Goal: Task Accomplishment & Management: Complete application form

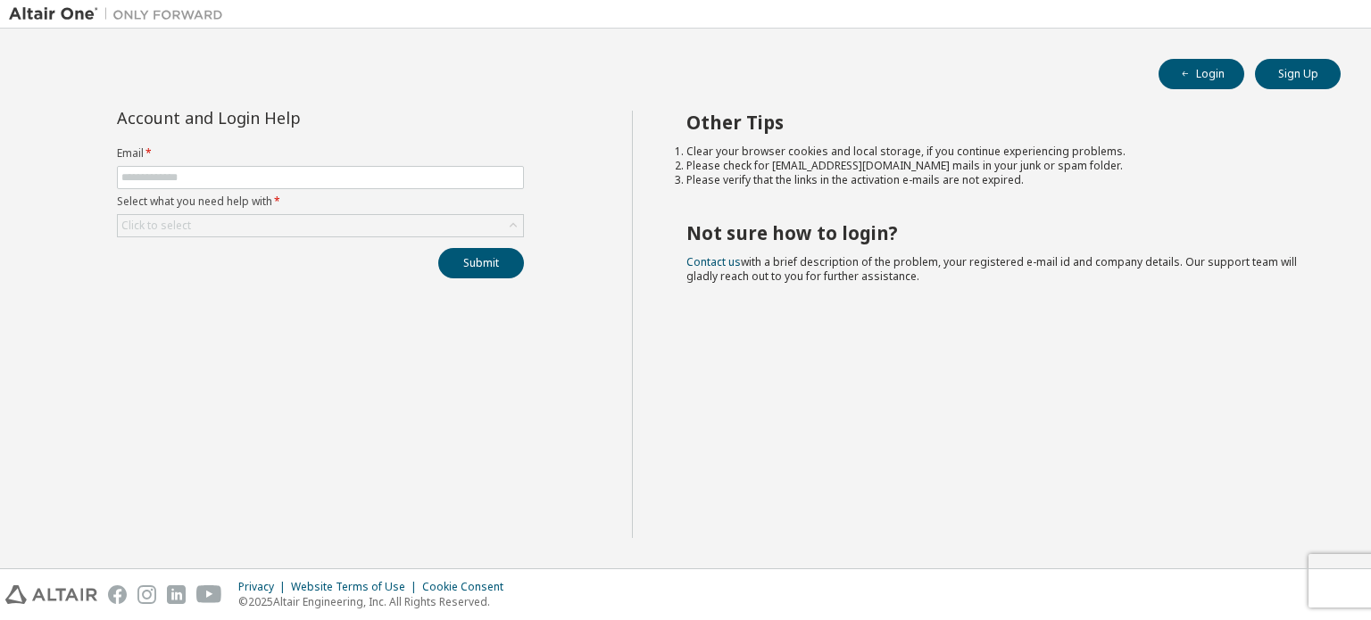
click at [362, 162] on form "Email * Select what you need help with * Click to select" at bounding box center [320, 191] width 407 height 91
click at [362, 163] on form "Email * Select what you need help with * Click to select" at bounding box center [320, 191] width 407 height 91
click at [346, 173] on input "text" at bounding box center [320, 177] width 398 height 14
type input "**********"
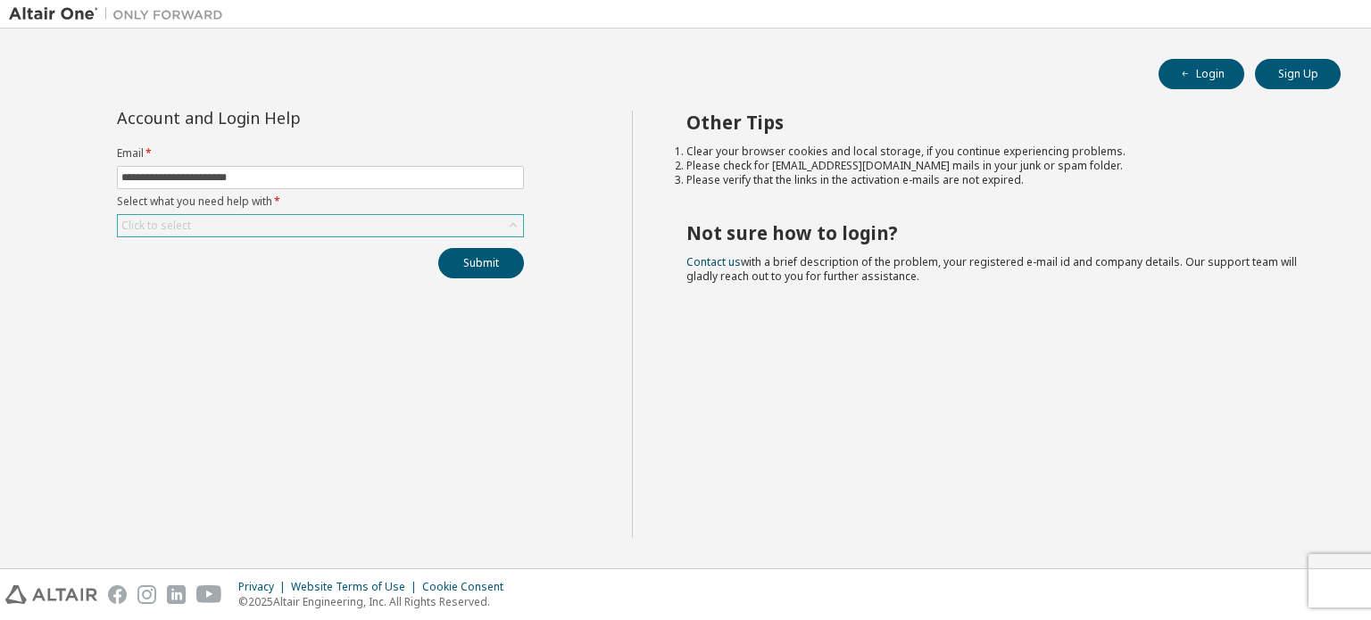
click at [323, 225] on div "Click to select" at bounding box center [320, 225] width 405 height 21
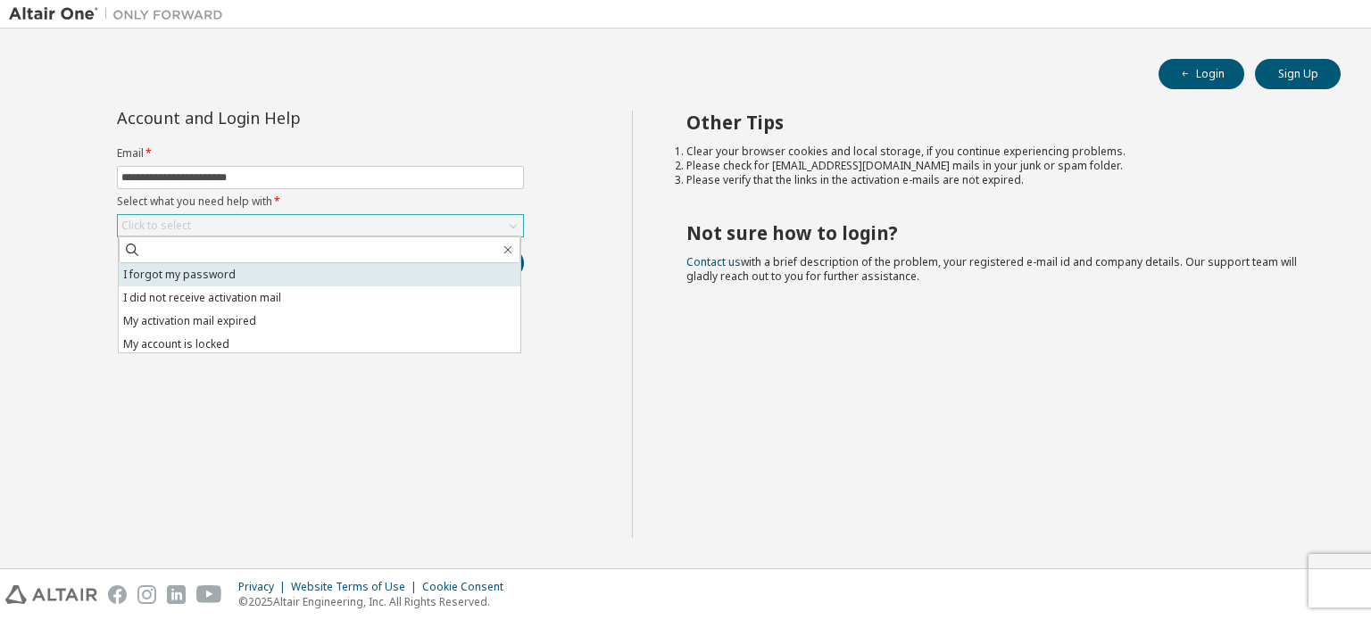
click at [338, 277] on li "I forgot my password" at bounding box center [320, 274] width 402 height 23
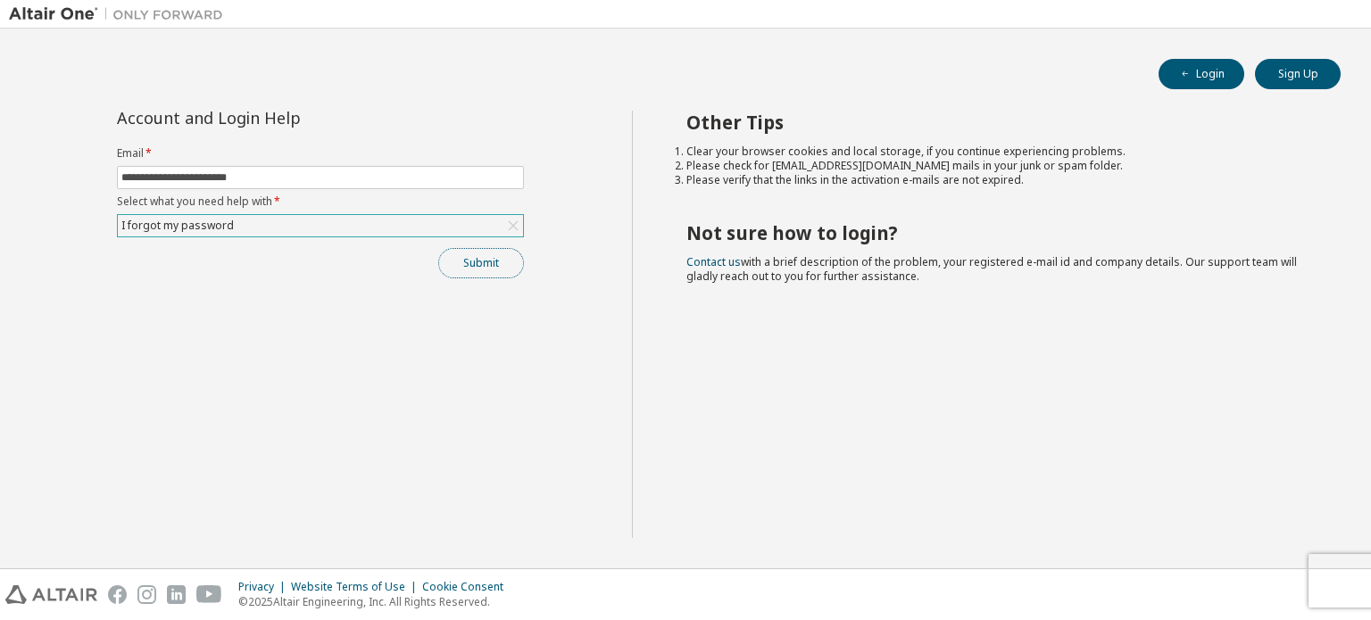
click at [499, 262] on button "Submit" at bounding box center [481, 263] width 86 height 30
click at [440, 212] on form "**********" at bounding box center [320, 191] width 407 height 91
click at [307, 219] on div "I forgot my password" at bounding box center [320, 225] width 405 height 21
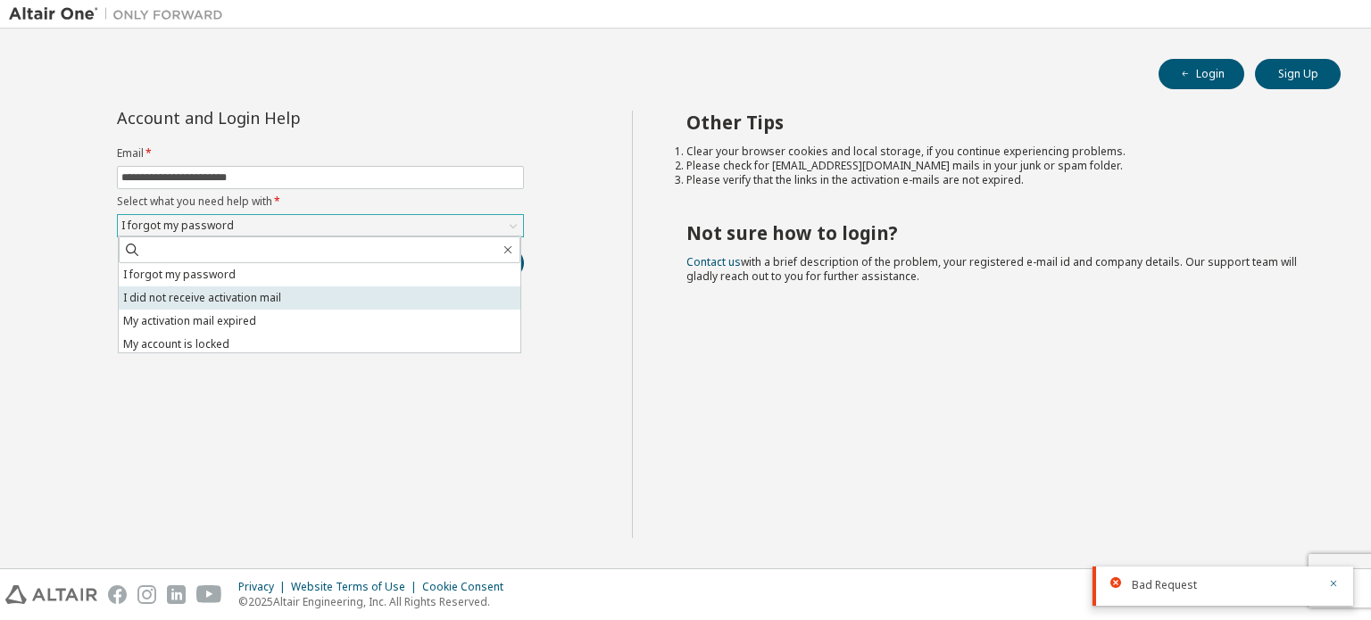
click at [324, 297] on li "I did not receive activation mail" at bounding box center [320, 297] width 402 height 23
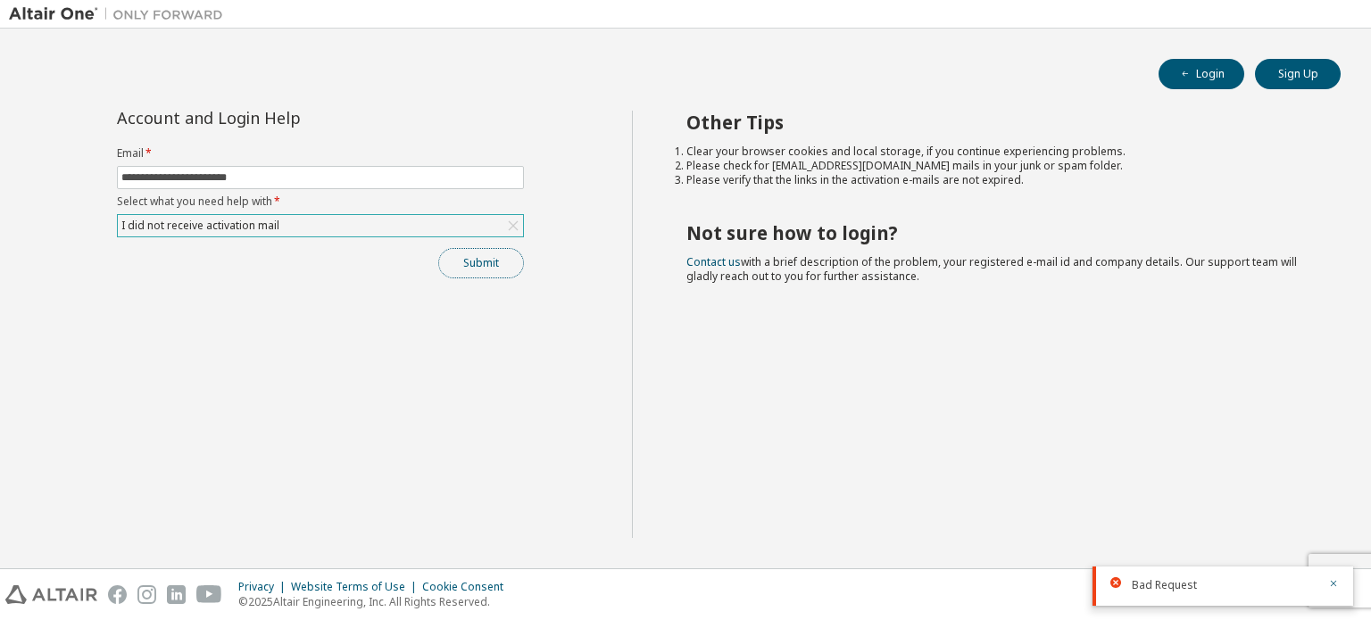
click at [446, 262] on button "Submit" at bounding box center [481, 263] width 86 height 30
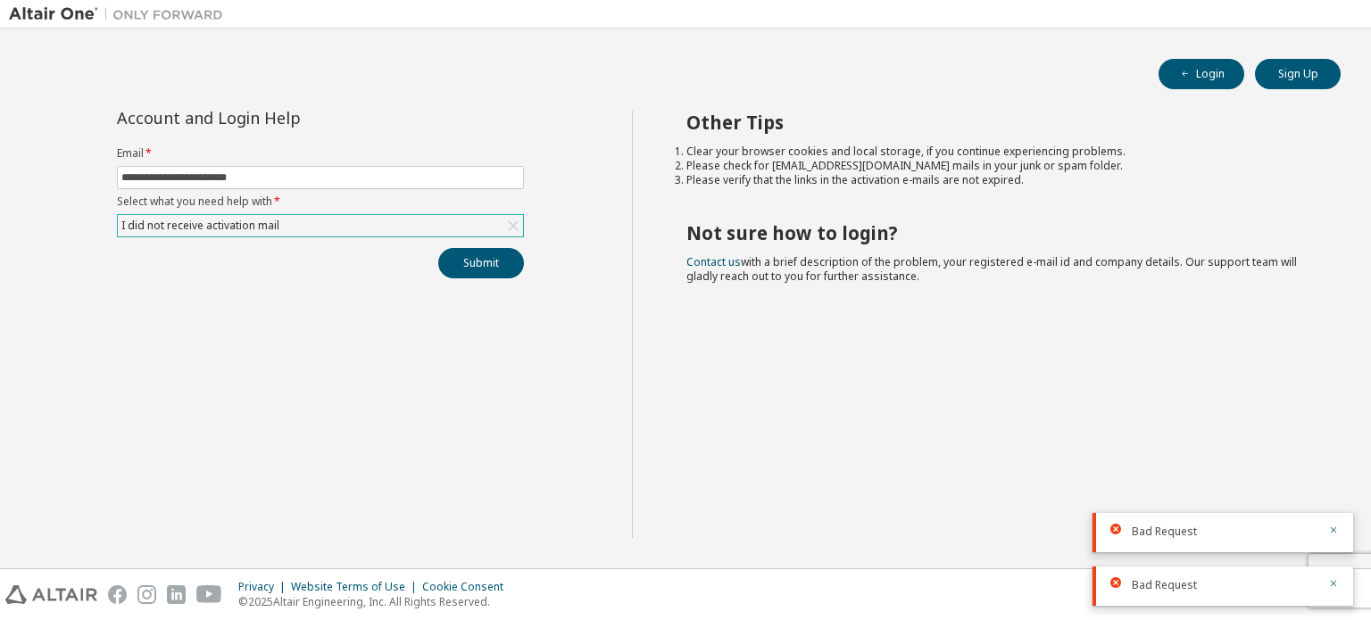
click at [371, 220] on div "I did not receive activation mail" at bounding box center [320, 225] width 405 height 21
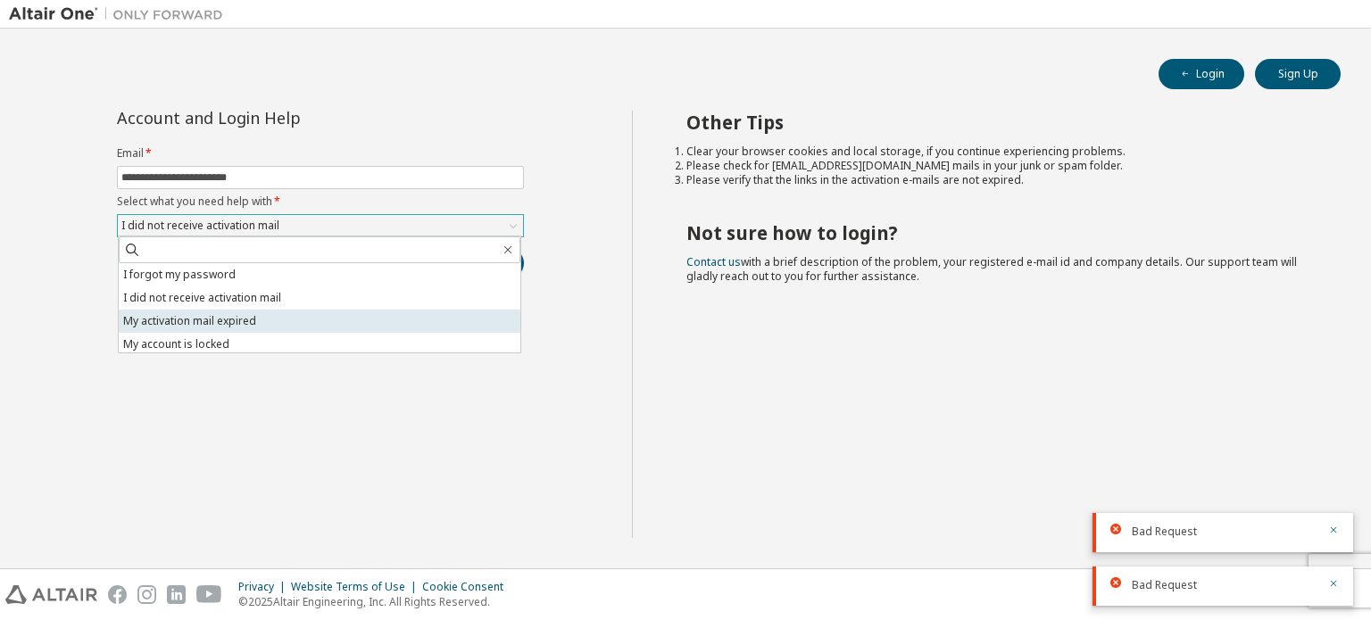
click at [328, 312] on li "My activation mail expired" at bounding box center [320, 321] width 402 height 23
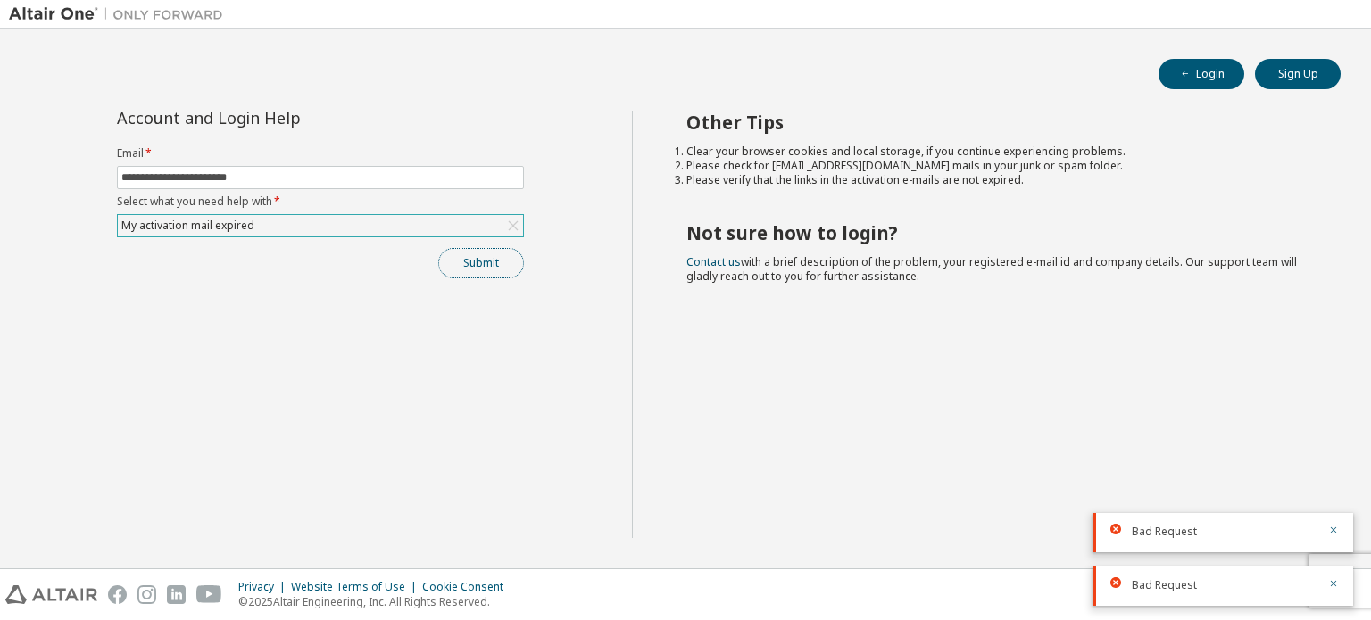
click at [459, 256] on button "Submit" at bounding box center [481, 263] width 86 height 30
click at [403, 220] on div "My activation mail expired" at bounding box center [320, 225] width 405 height 21
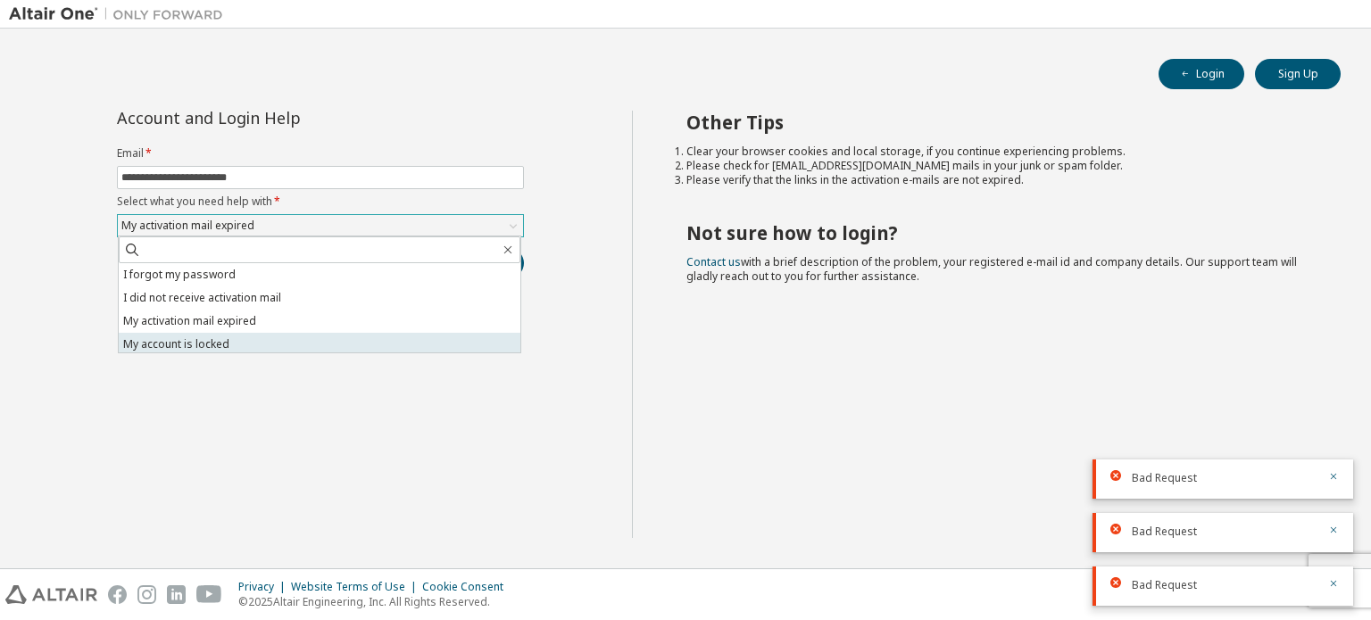
click at [373, 334] on li "My account is locked" at bounding box center [320, 344] width 402 height 23
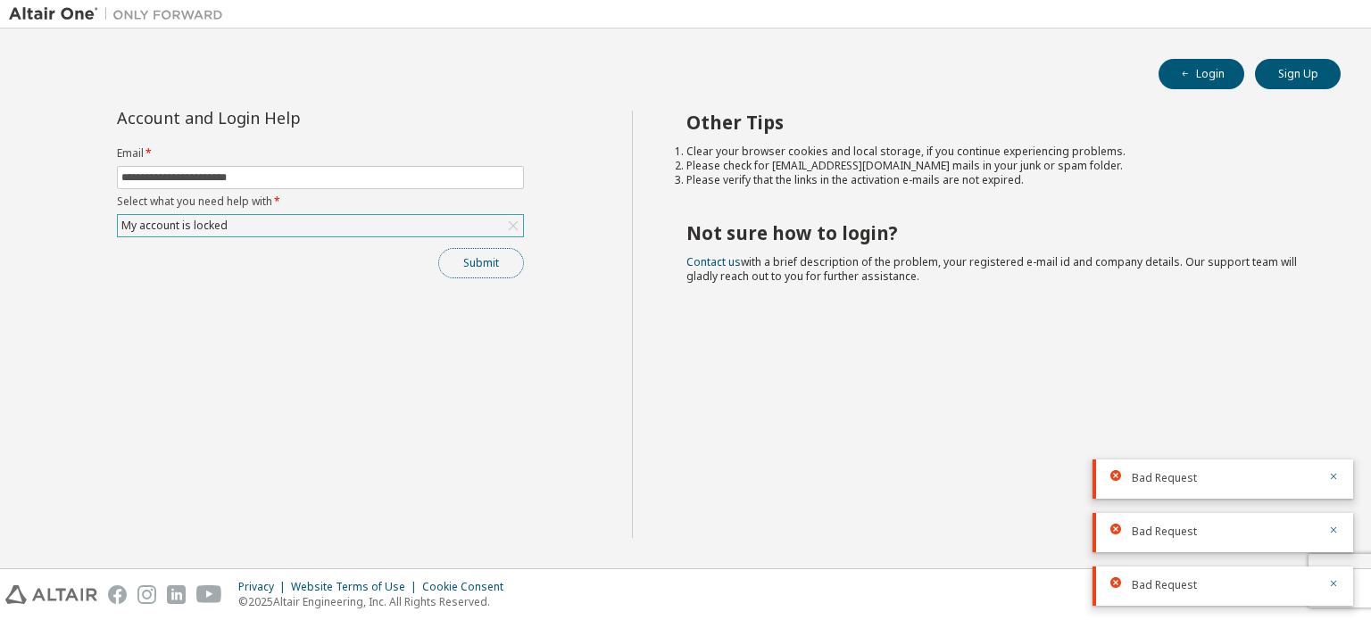
click at [476, 257] on button "Submit" at bounding box center [481, 263] width 86 height 30
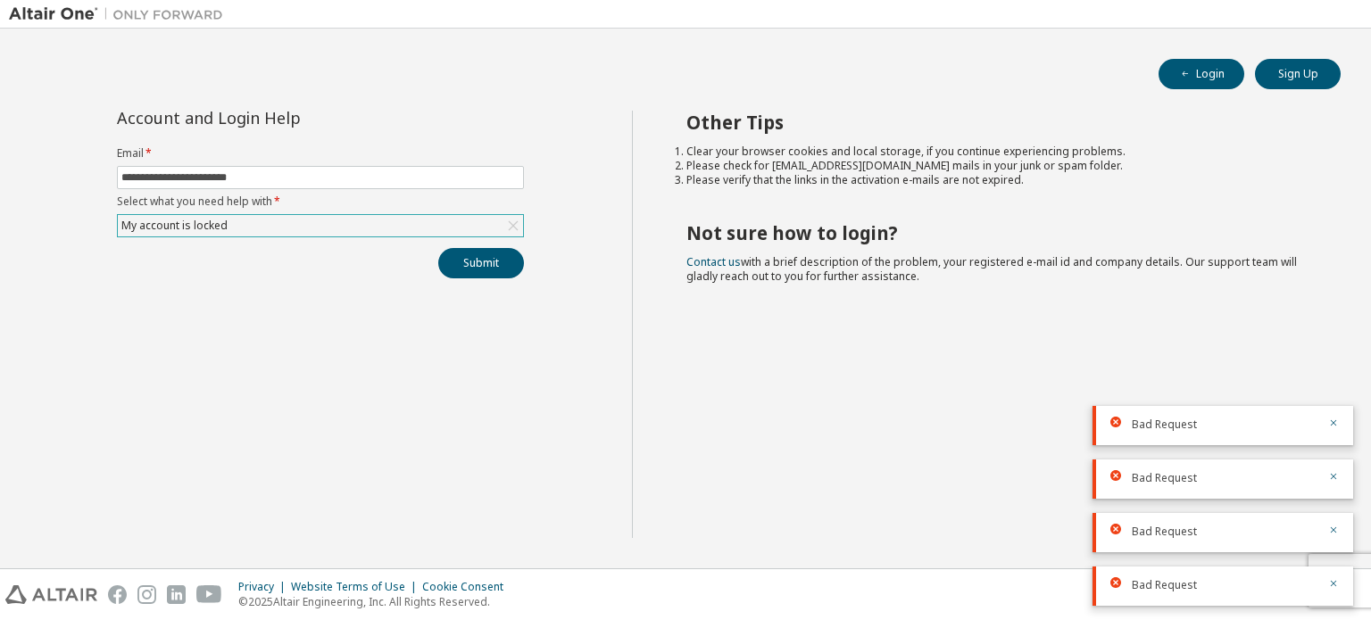
click at [866, 238] on h2 "Not sure how to login?" at bounding box center [997, 232] width 623 height 23
click at [1294, 74] on button "Sign Up" at bounding box center [1298, 74] width 86 height 30
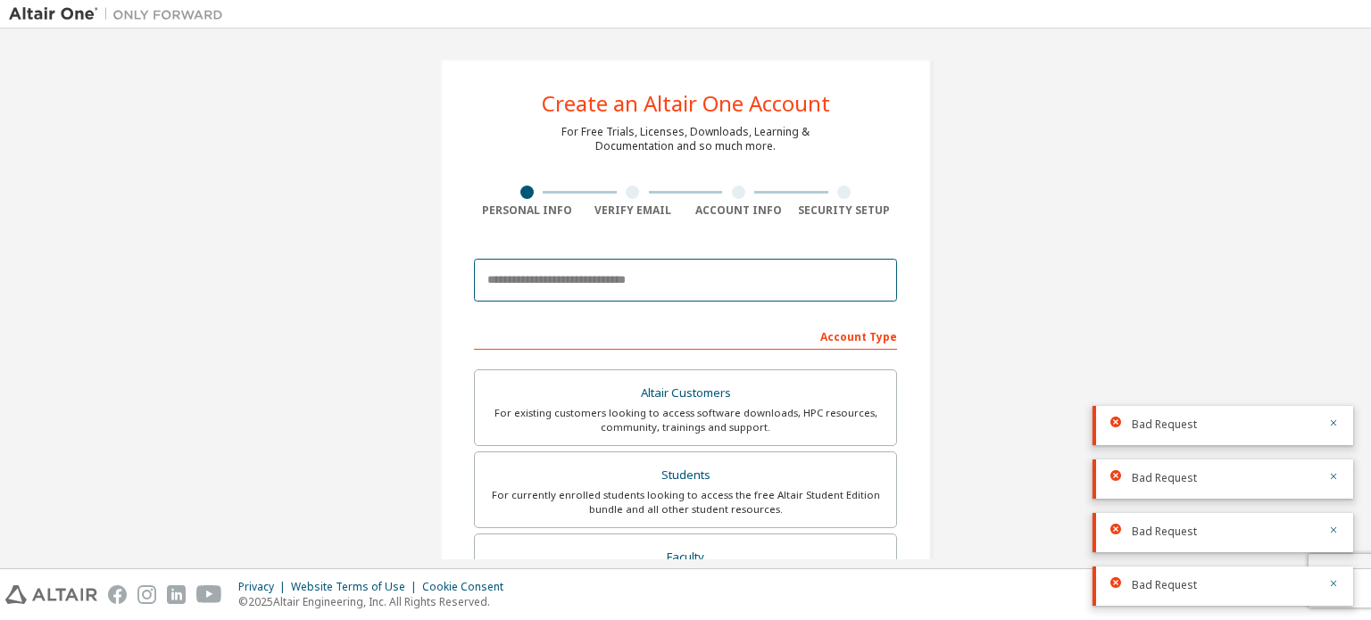
click at [618, 267] on input "email" at bounding box center [685, 280] width 423 height 43
type input "**********"
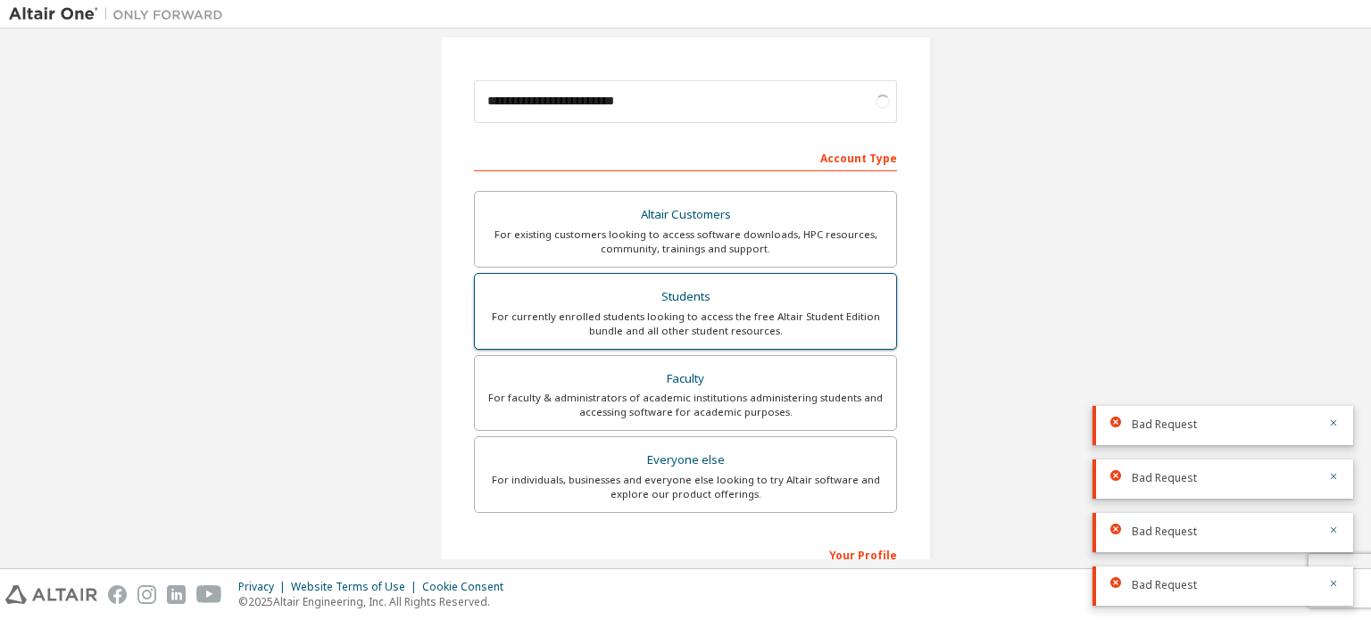
click at [673, 297] on div "Students" at bounding box center [685, 297] width 400 height 25
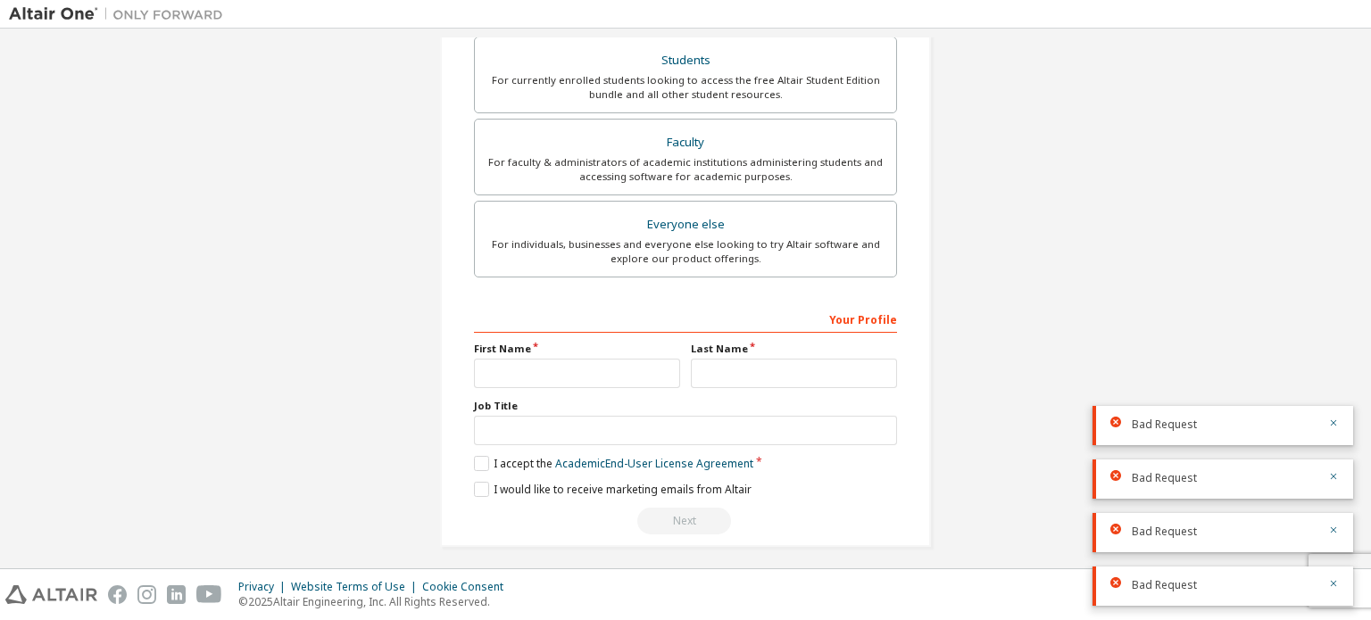
scroll to position [465, 0]
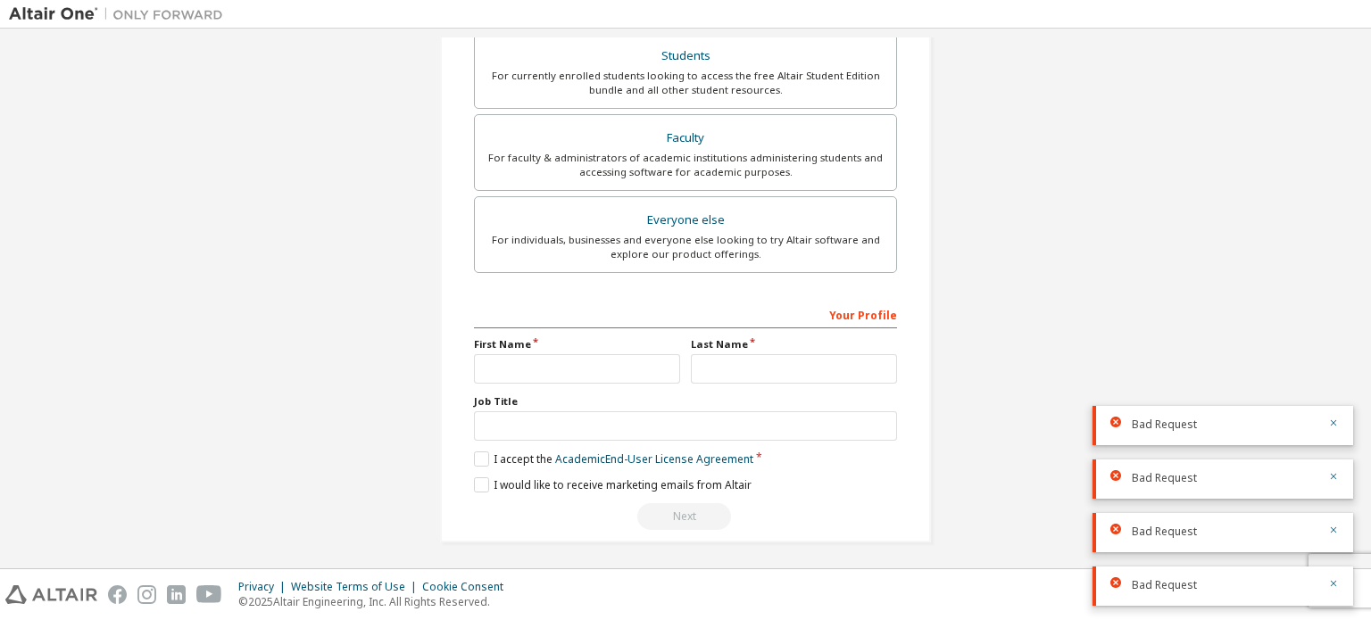
click at [620, 348] on label "First Name" at bounding box center [577, 344] width 206 height 14
click at [619, 350] on div "First Name" at bounding box center [576, 360] width 217 height 46
click at [607, 357] on input "text" at bounding box center [577, 368] width 206 height 29
type input "****"
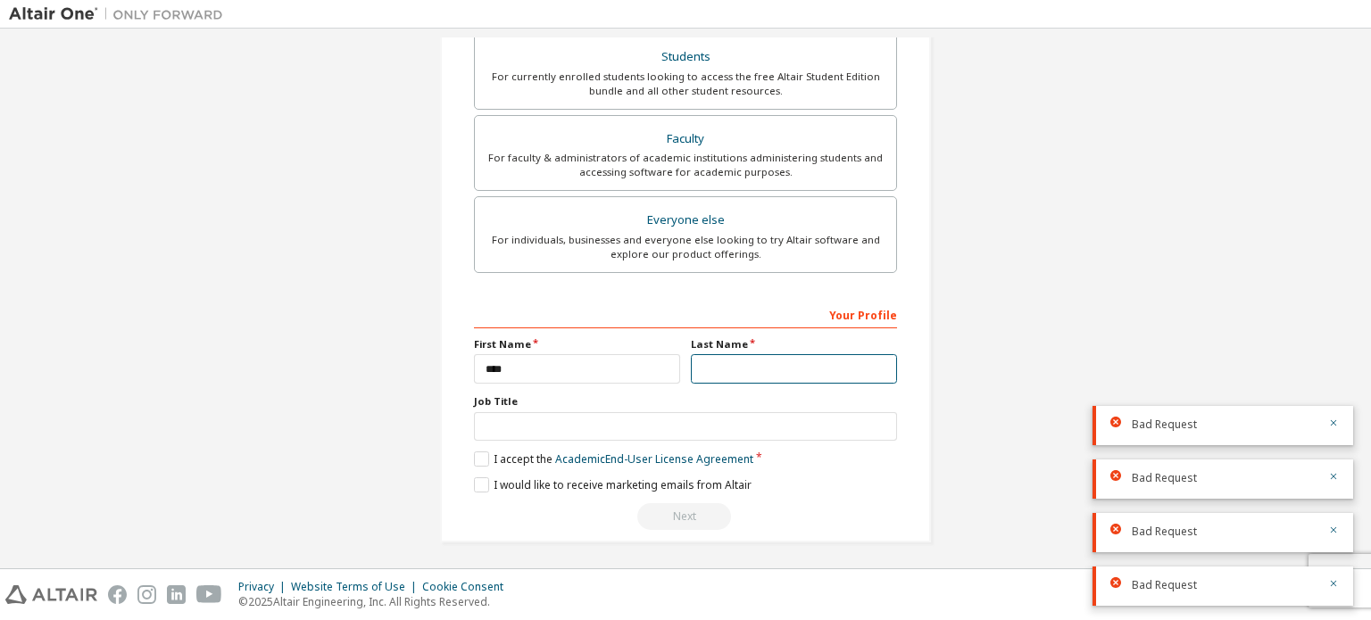
click at [717, 368] on input "text" at bounding box center [794, 368] width 206 height 29
type input "*********"
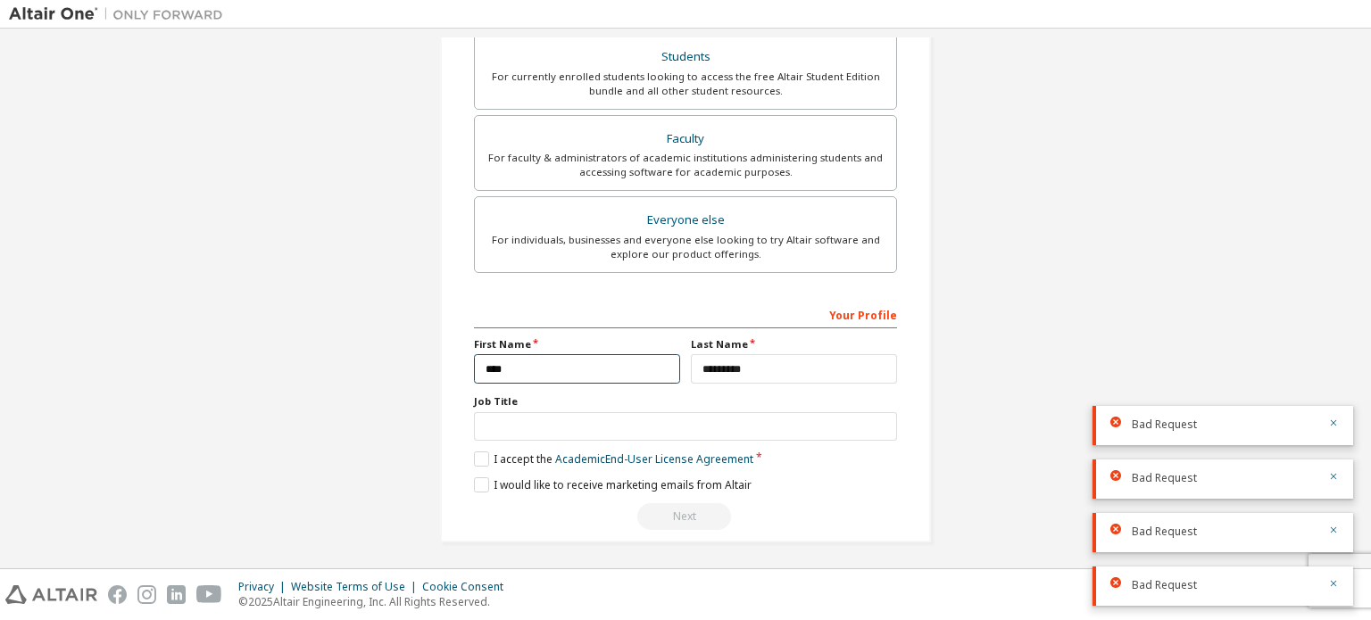
drag, startPoint x: 622, startPoint y: 363, endPoint x: 240, endPoint y: 417, distance: 385.6
click at [233, 410] on div "**********" at bounding box center [685, 91] width 1353 height 945
type input "*********"
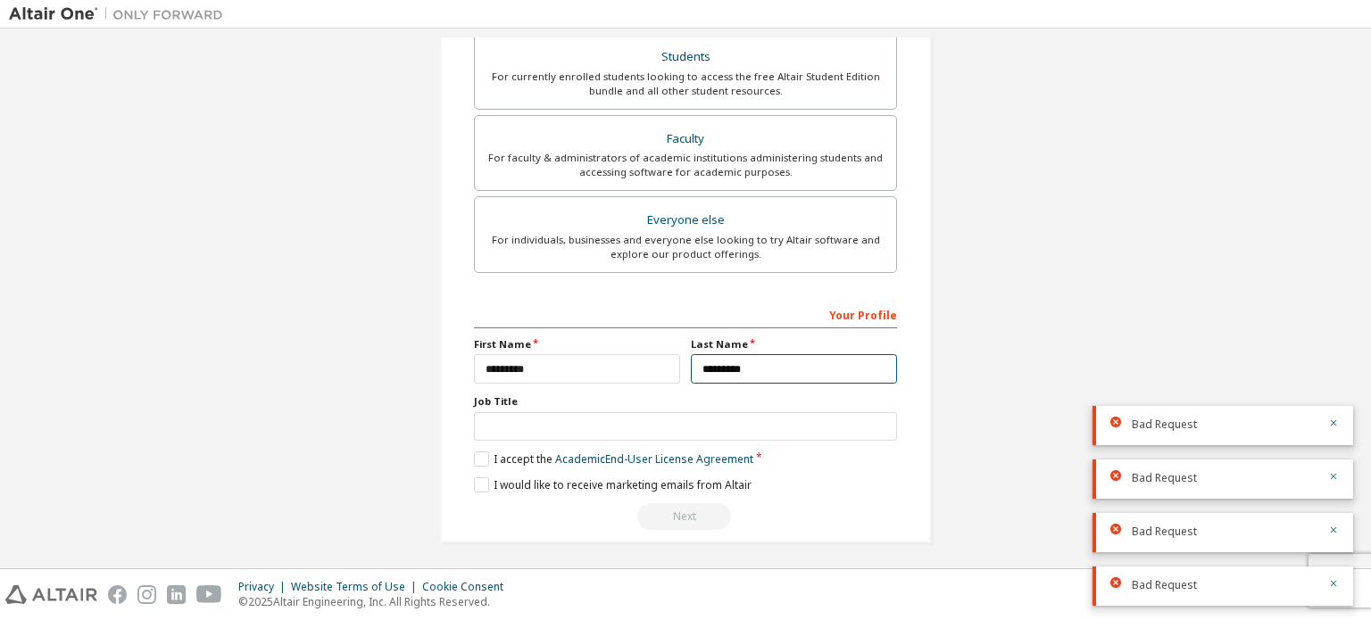
drag, startPoint x: 773, startPoint y: 367, endPoint x: 599, endPoint y: 395, distance: 176.3
click at [607, 395] on div "Your Profile First Name ********* Last Name ********* Job Title Please provide …" at bounding box center [685, 415] width 423 height 231
type input "****"
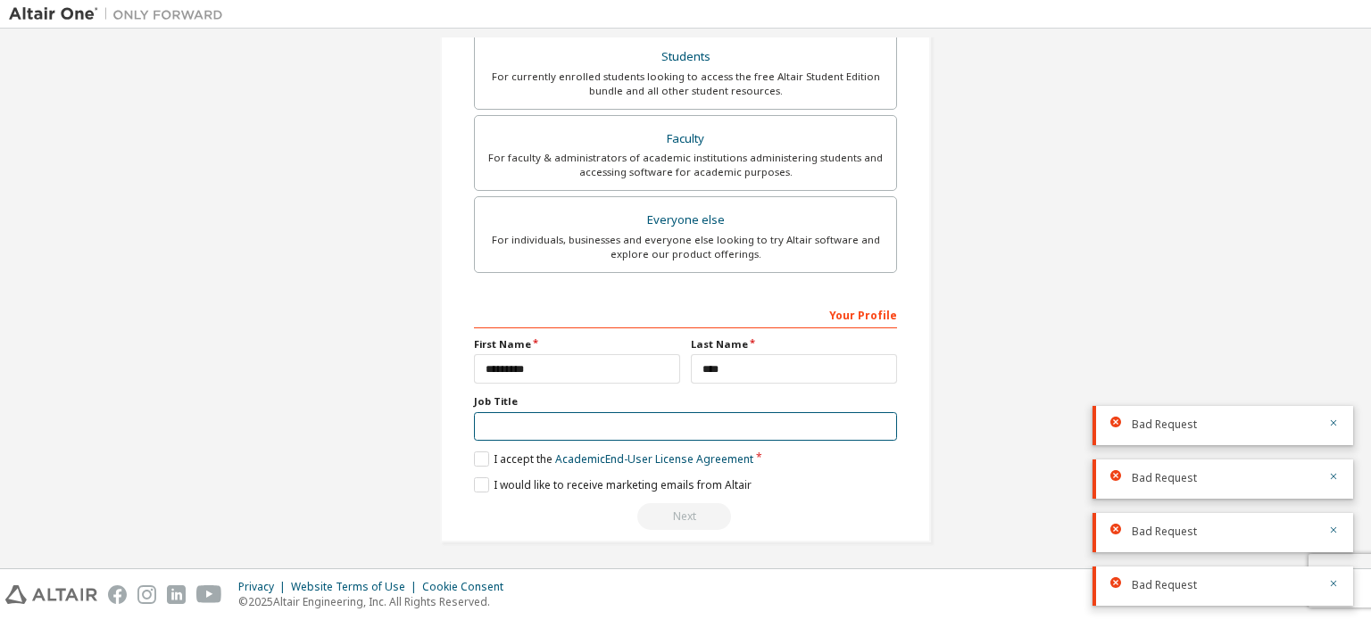
click at [614, 424] on input "text" at bounding box center [685, 426] width 423 height 29
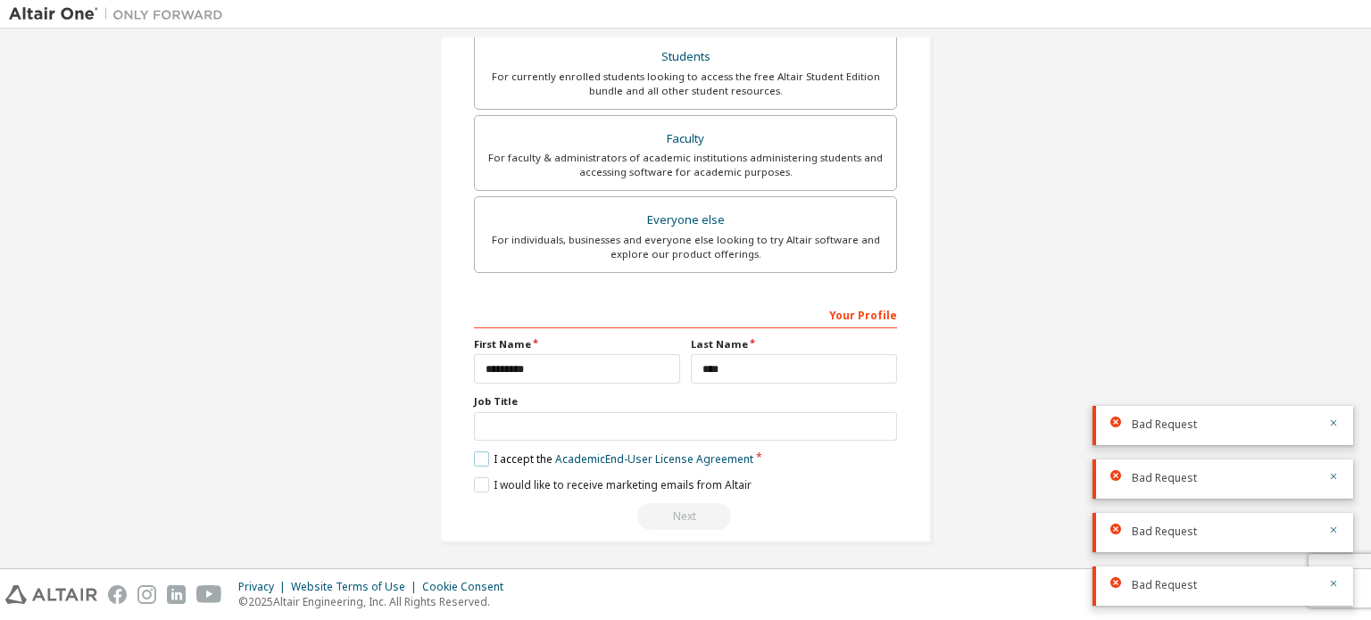
click at [491, 452] on label "I accept the Academic End-User License Agreement" at bounding box center [613, 459] width 279 height 15
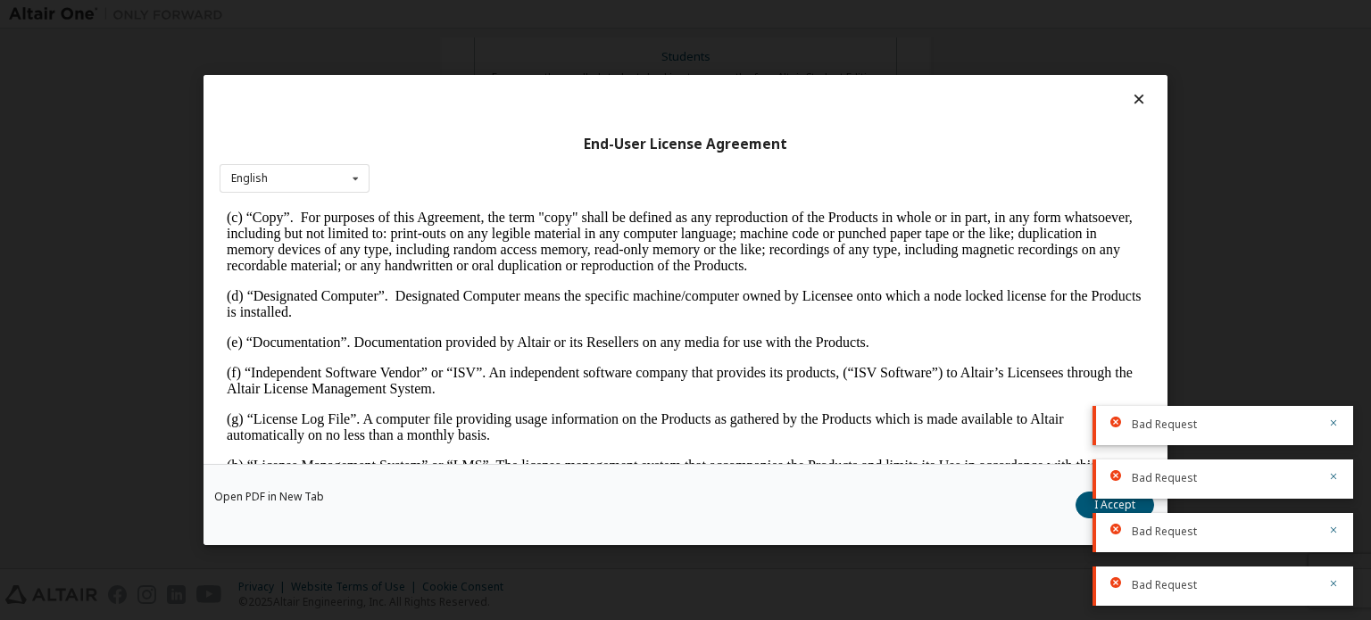
scroll to position [714, 0]
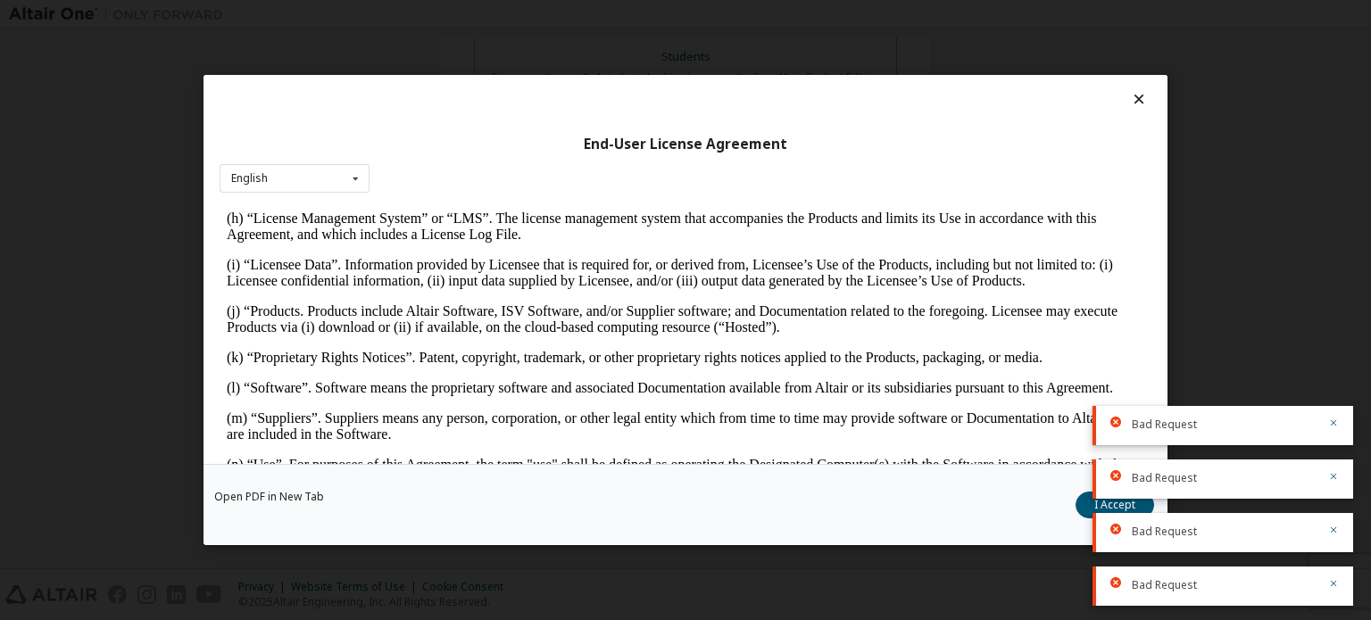
click at [1130, 97] on icon at bounding box center [1139, 99] width 19 height 16
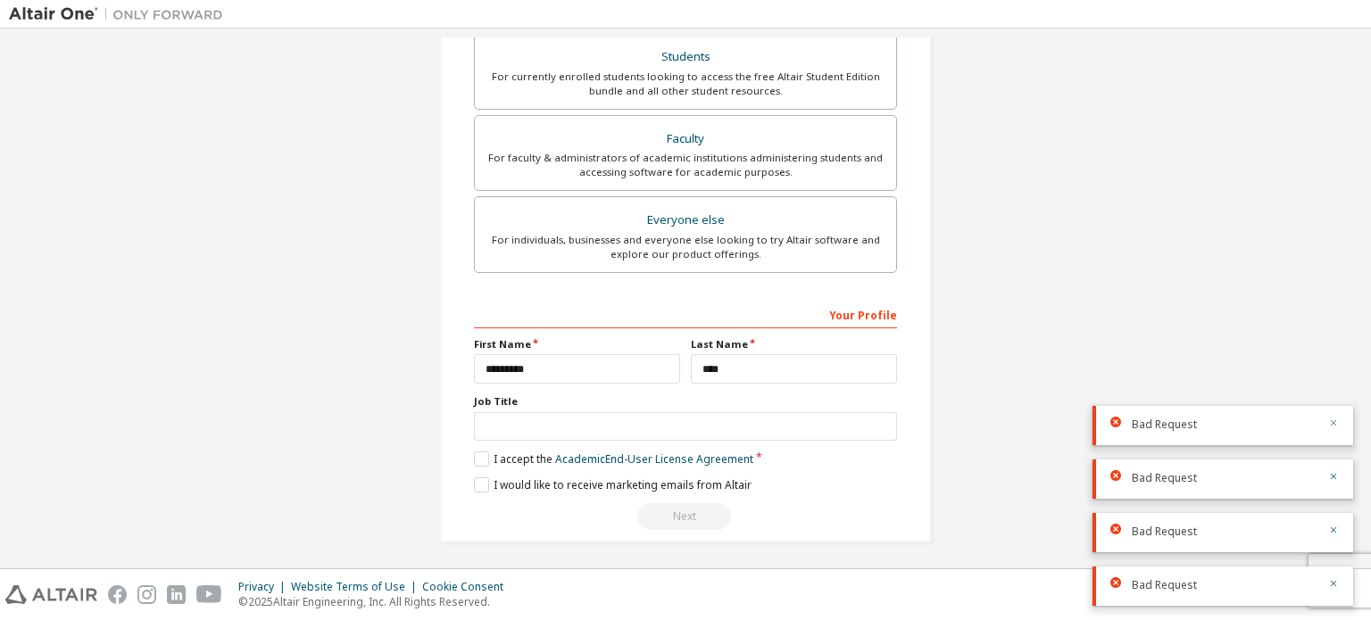
click at [1329, 431] on button "button" at bounding box center [1333, 425] width 11 height 16
click at [1334, 477] on icon "button" at bounding box center [1333, 477] width 6 height 6
click at [1331, 531] on icon "button" at bounding box center [1333, 530] width 6 height 6
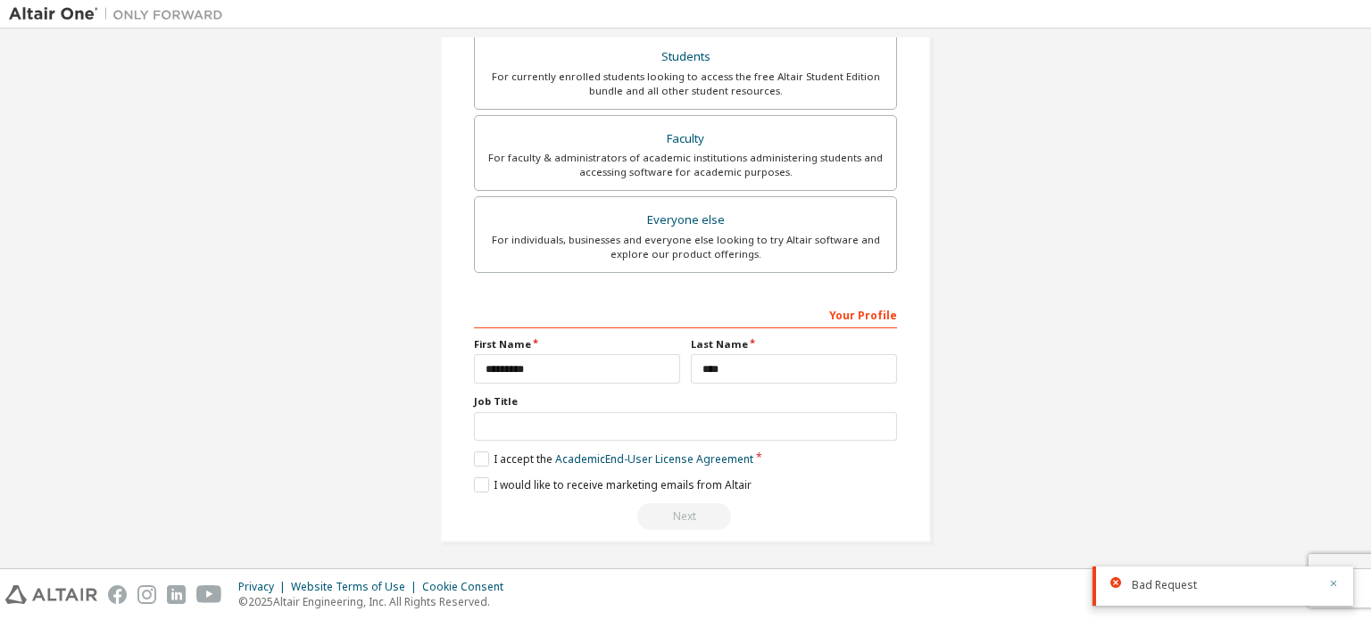
click at [1330, 586] on icon "button" at bounding box center [1333, 584] width 6 height 6
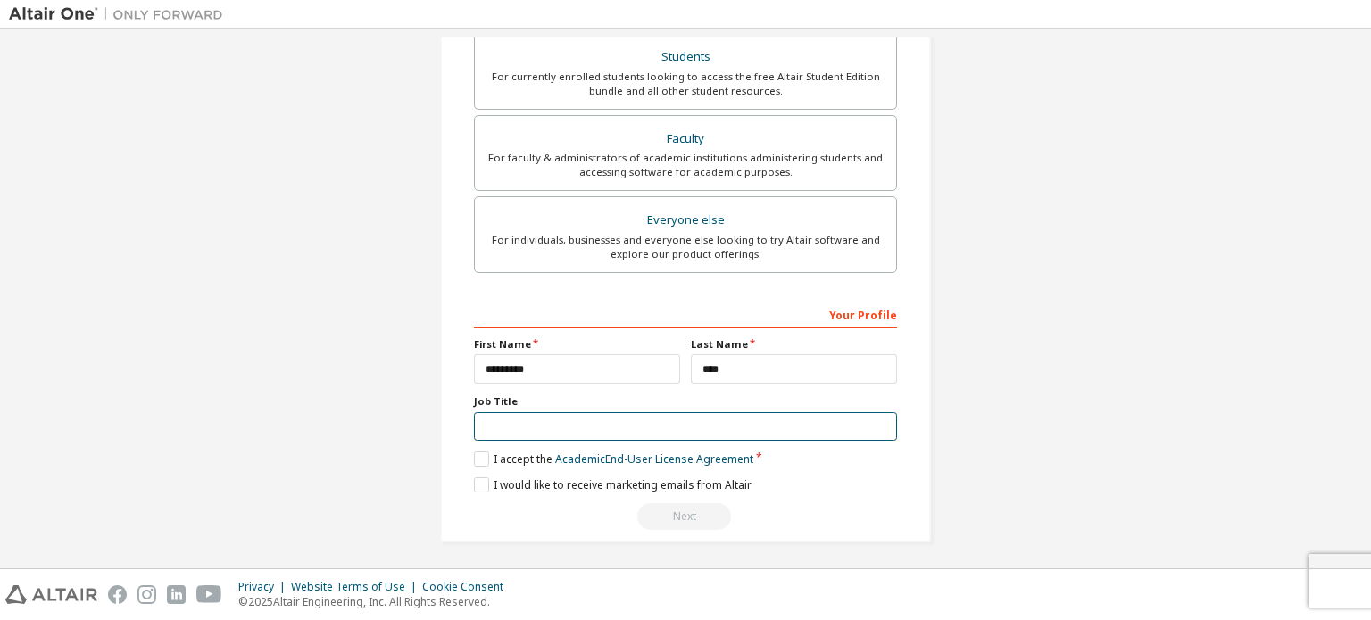
click at [534, 427] on input "text" at bounding box center [685, 426] width 423 height 29
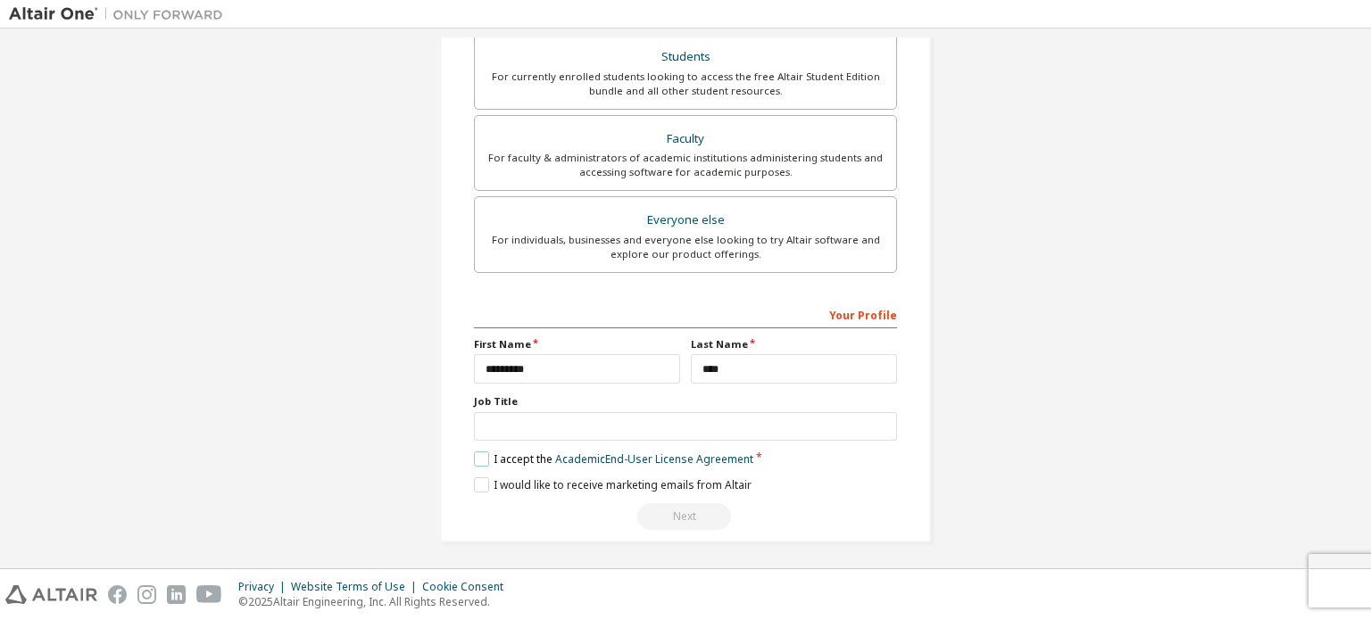
click at [476, 452] on label "I accept the Academic End-User License Agreement" at bounding box center [613, 459] width 279 height 15
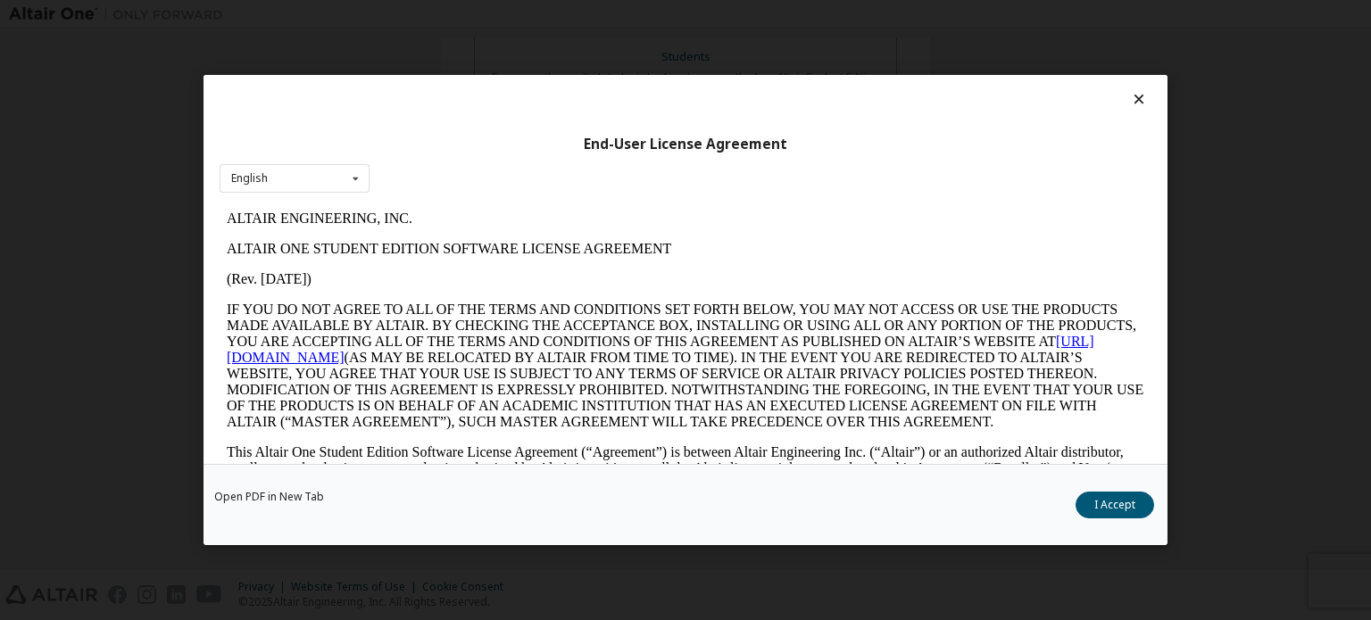
scroll to position [0, 0]
click at [1099, 520] on div "Open PDF in New Tab I Accept" at bounding box center [685, 504] width 964 height 81
click at [1100, 507] on button "I Accept" at bounding box center [1114, 505] width 79 height 27
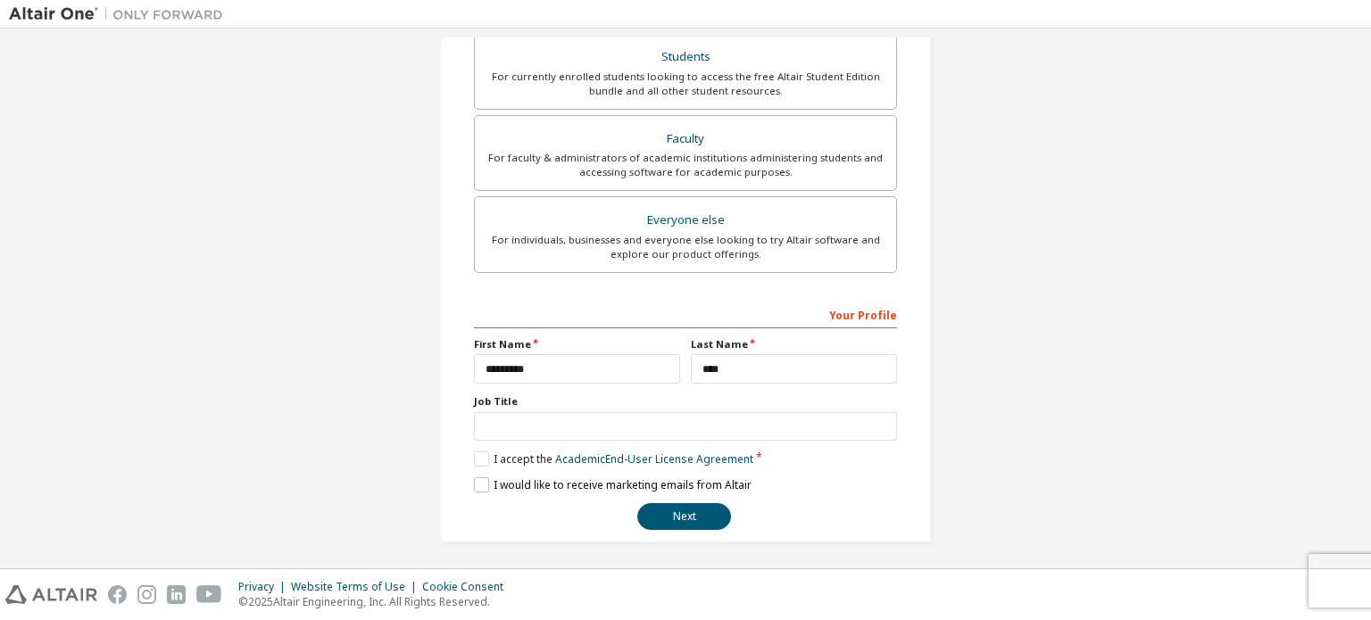
click at [482, 477] on label "I would like to receive marketing emails from Altair" at bounding box center [613, 484] width 278 height 15
click at [480, 485] on label "I would like to receive marketing emails from Altair" at bounding box center [613, 484] width 278 height 15
click at [719, 508] on button "Next" at bounding box center [684, 516] width 94 height 27
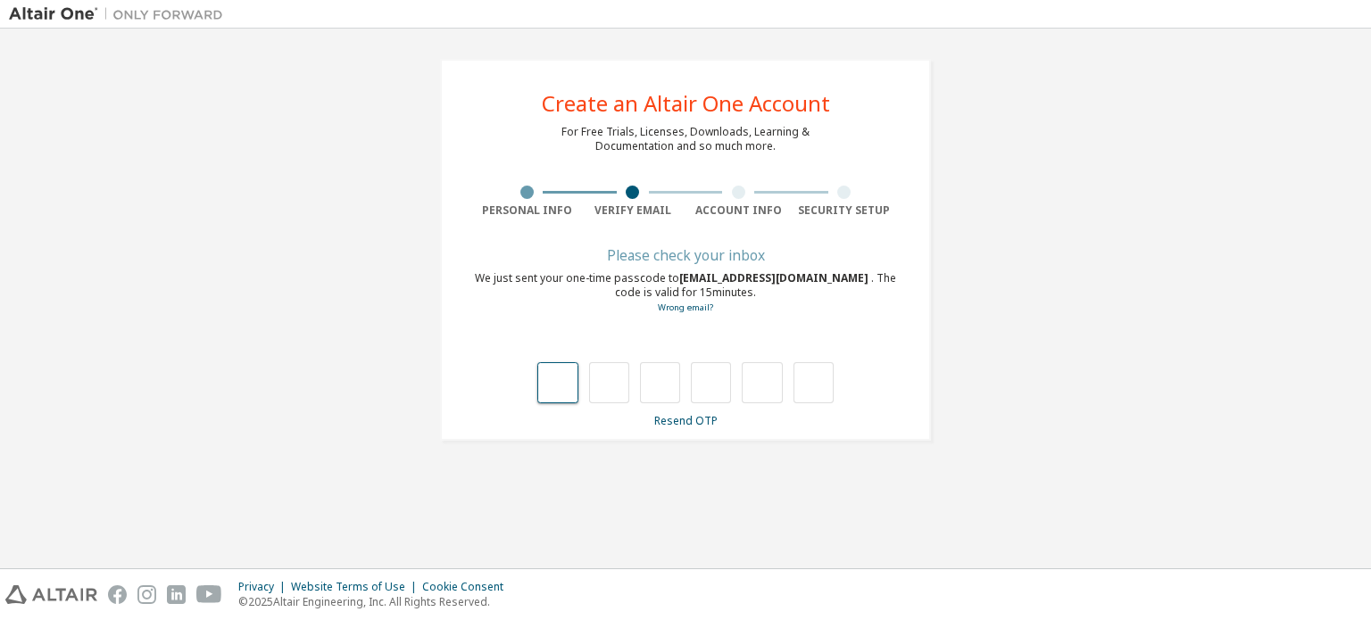
type input "*"
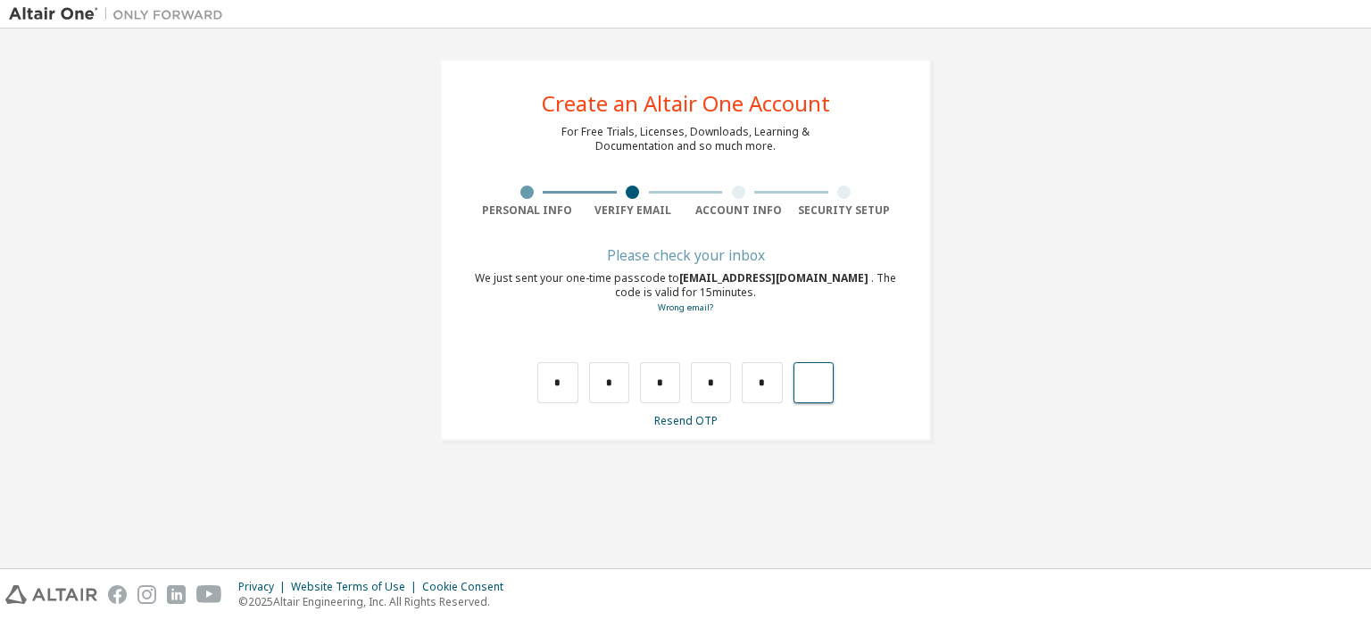
type input "*"
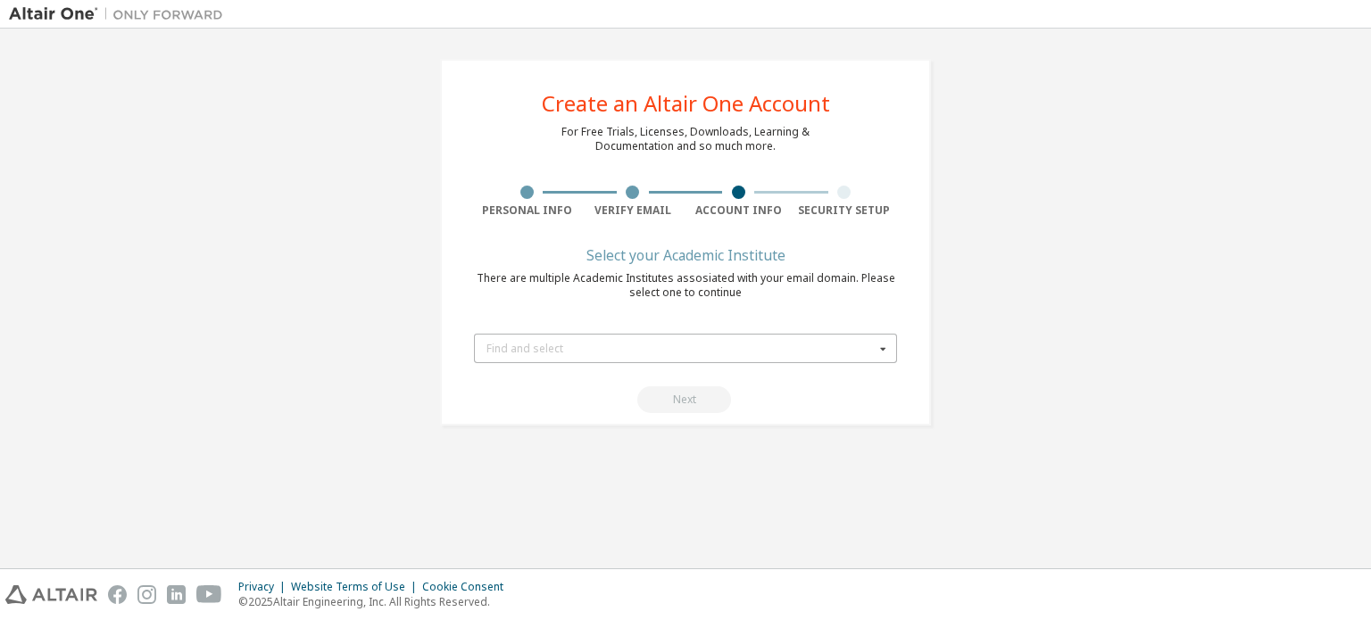
click at [857, 344] on div "Find and select" at bounding box center [680, 349] width 388 height 11
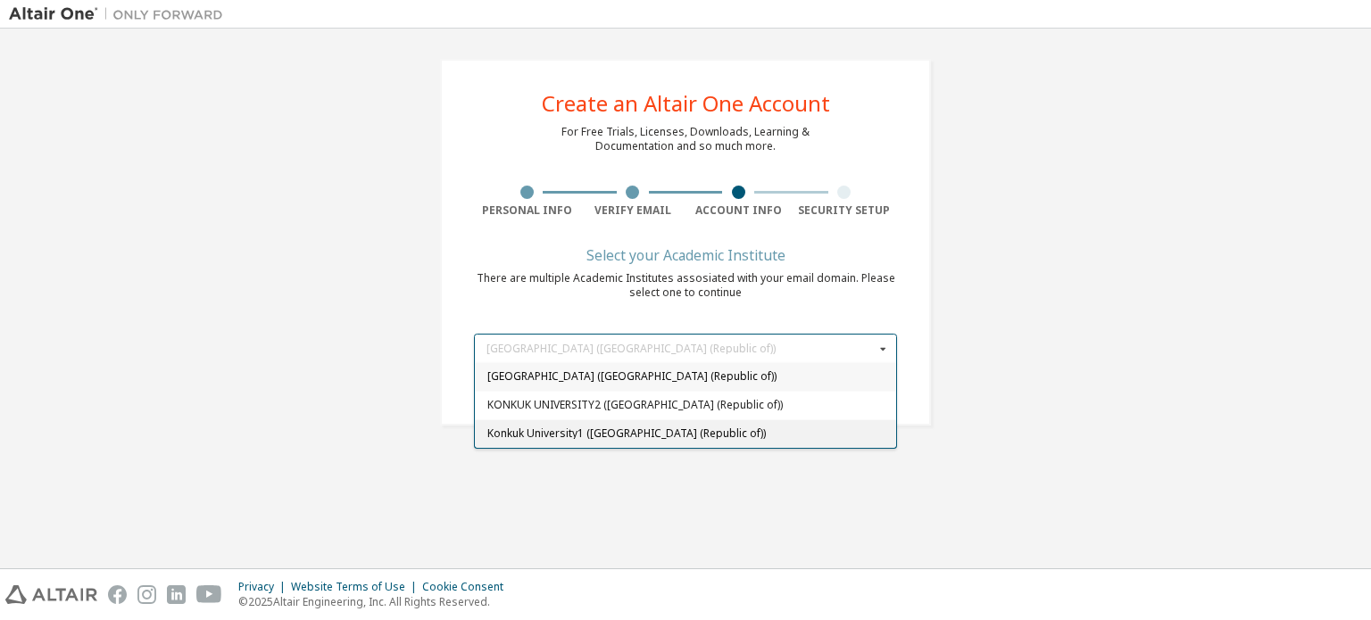
click at [700, 433] on span "Konkuk University1 (Korea (Republic of))" at bounding box center [685, 433] width 397 height 11
type input "******"
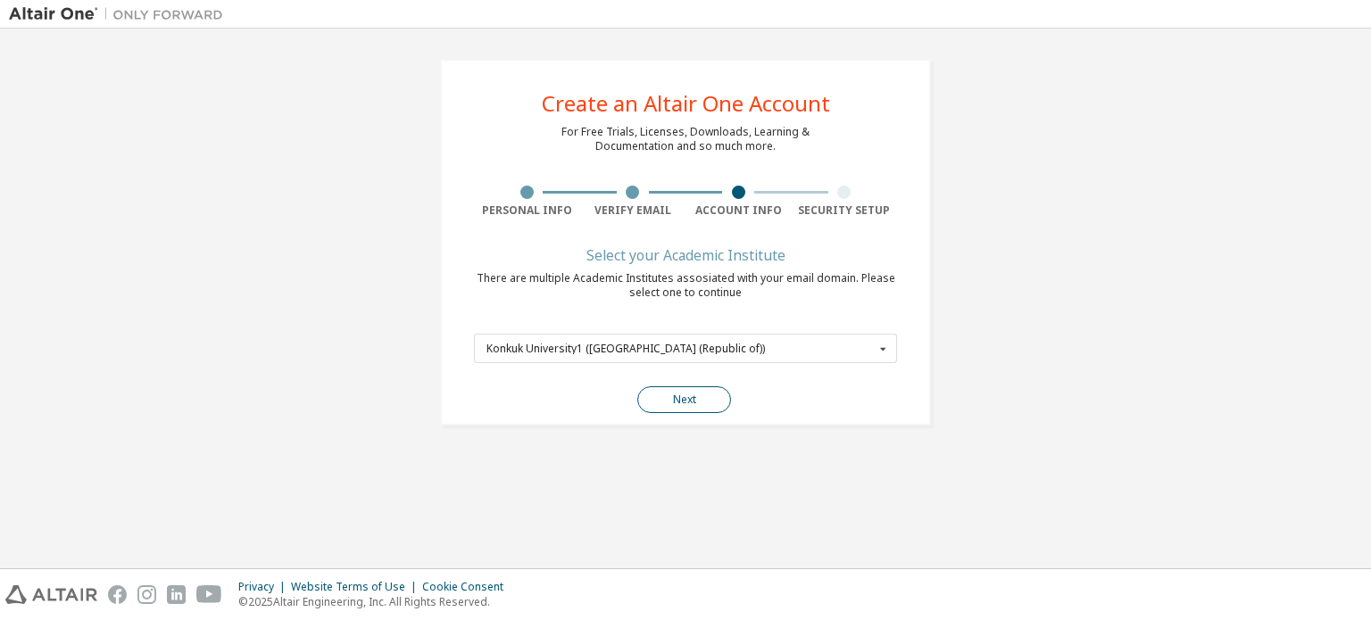
click at [686, 402] on button "Next" at bounding box center [684, 399] width 94 height 27
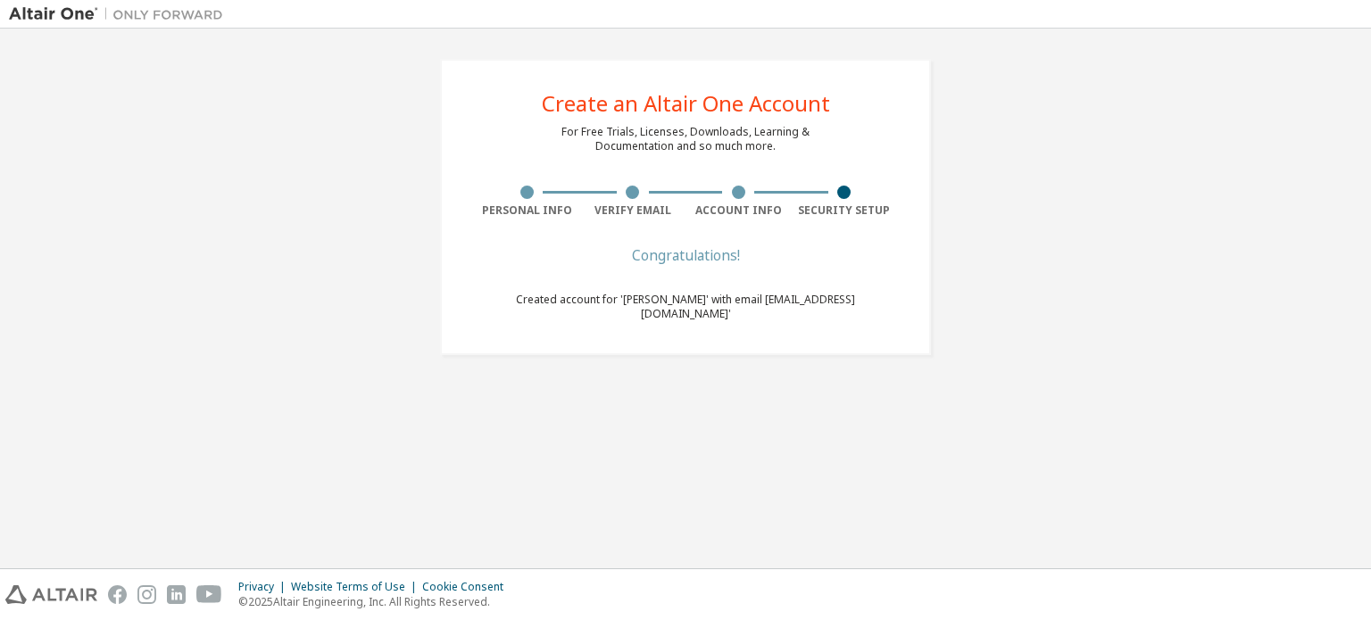
click at [844, 264] on div "Congratulations! Created account for 'chaeyoung kang' with email 'coduddl3129@k…" at bounding box center [685, 296] width 423 height 93
click at [852, 178] on div "Create an Altair One Account For Free Trials, Licenses, Downloads, Learning & D…" at bounding box center [685, 207] width 491 height 296
click at [603, 492] on div "Create an Altair One Account For Free Trials, Licenses, Downloads, Learning & D…" at bounding box center [685, 298] width 1353 height 522
drag, startPoint x: 496, startPoint y: 292, endPoint x: 1149, endPoint y: 346, distance: 655.4
click at [1149, 346] on div "Create an Altair One Account For Free Trials, Licenses, Downloads, Learning & D…" at bounding box center [685, 206] width 1353 height 339
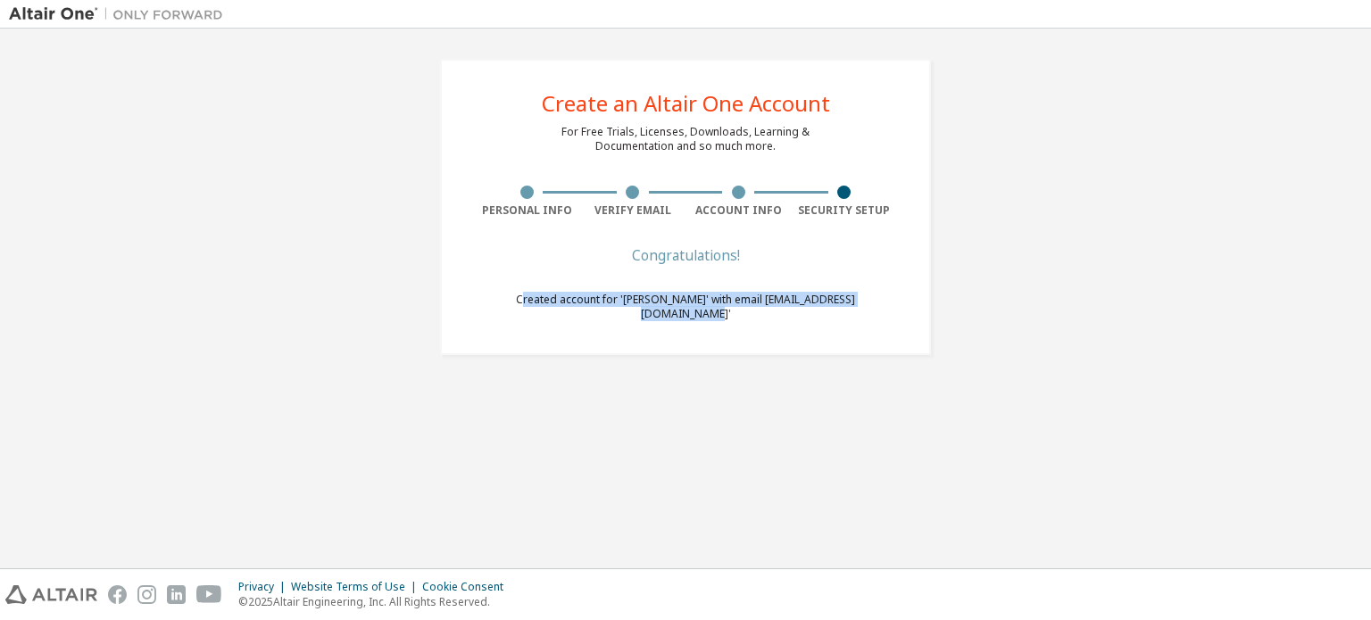
click at [758, 373] on div "Create an Altair One Account For Free Trials, Licenses, Downloads, Learning & D…" at bounding box center [685, 298] width 1353 height 522
click at [775, 385] on div "Create an Altair One Account For Free Trials, Licenses, Downloads, Learning & D…" at bounding box center [685, 298] width 1353 height 522
click at [385, 83] on div "Create an Altair One Account For Free Trials, Licenses, Downloads, Learning & D…" at bounding box center [685, 206] width 1353 height 339
click at [80, 9] on img at bounding box center [120, 14] width 223 height 18
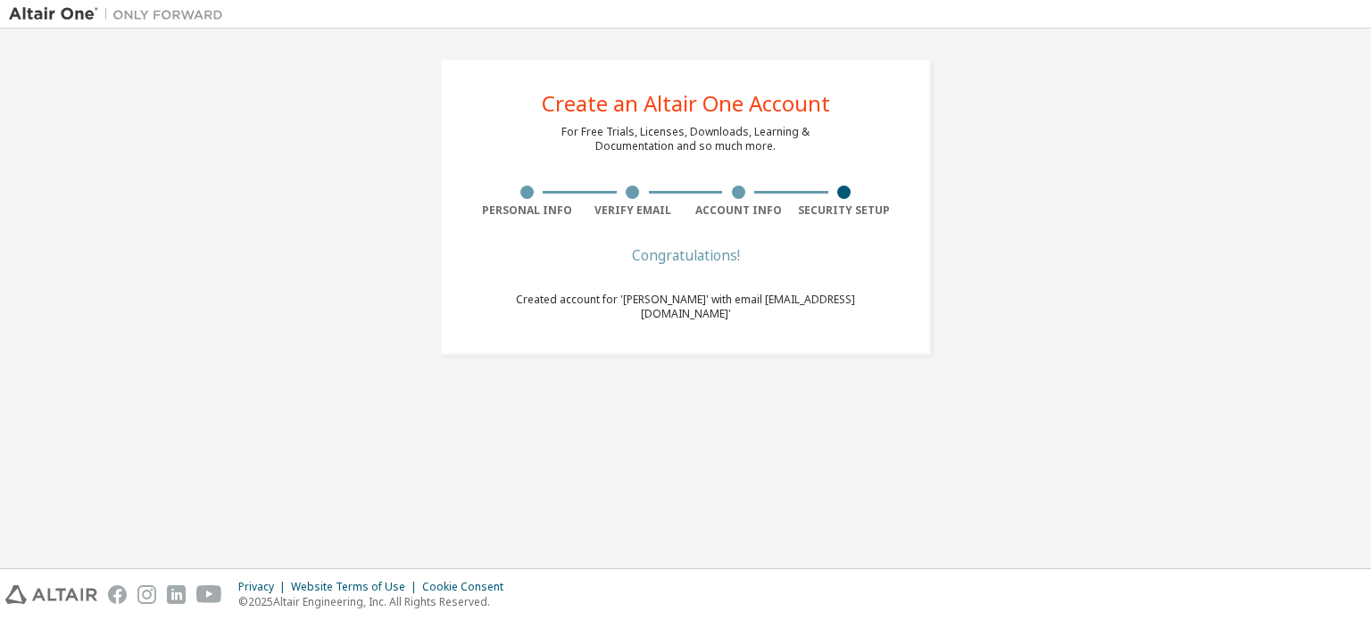
drag, startPoint x: 34, startPoint y: 1, endPoint x: 371, endPoint y: 203, distance: 393.0
click at [355, 203] on div "Create an Altair One Account For Free Trials, Licenses, Downloads, Learning & D…" at bounding box center [685, 206] width 1353 height 339
click at [880, 190] on div at bounding box center [844, 192] width 106 height 13
click at [864, 239] on div "Create an Altair One Account For Free Trials, Licenses, Downloads, Learning & D…" at bounding box center [685, 207] width 491 height 296
click at [855, 299] on span "Created account for 'chaeyoung kang' with email 'coduddl3129@konkuk.ac.kr'" at bounding box center [685, 306] width 339 height 29
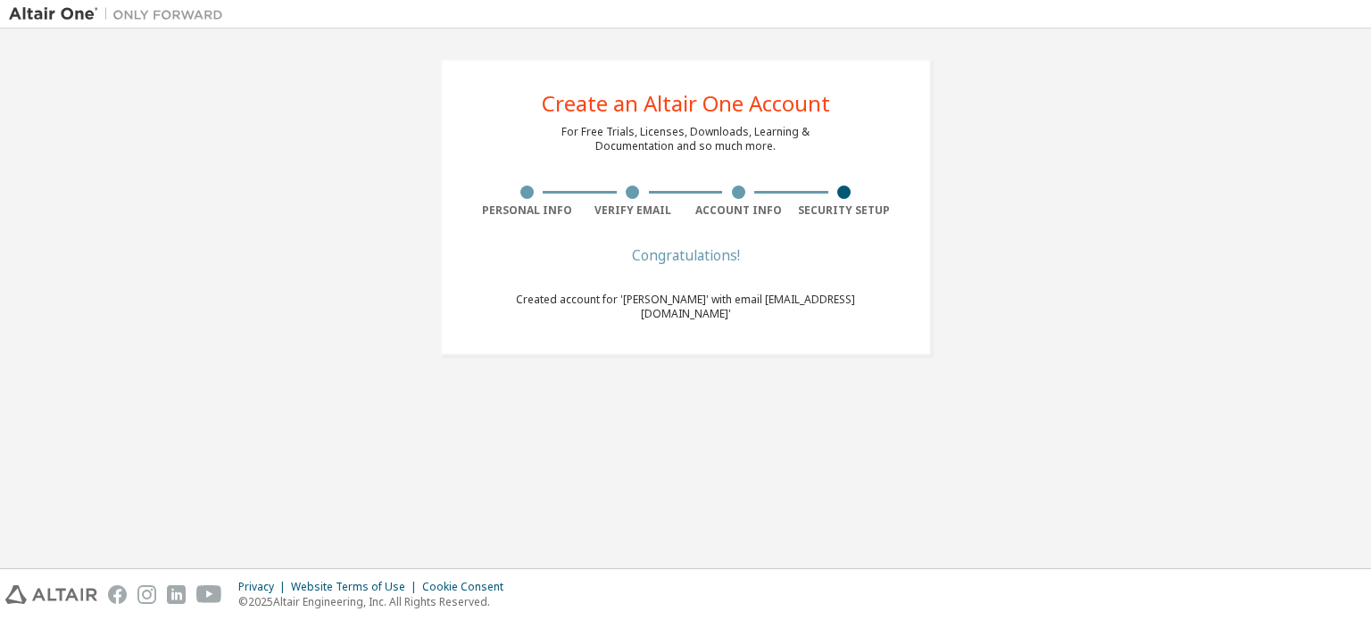
click at [53, 592] on img at bounding box center [51, 594] width 92 height 19
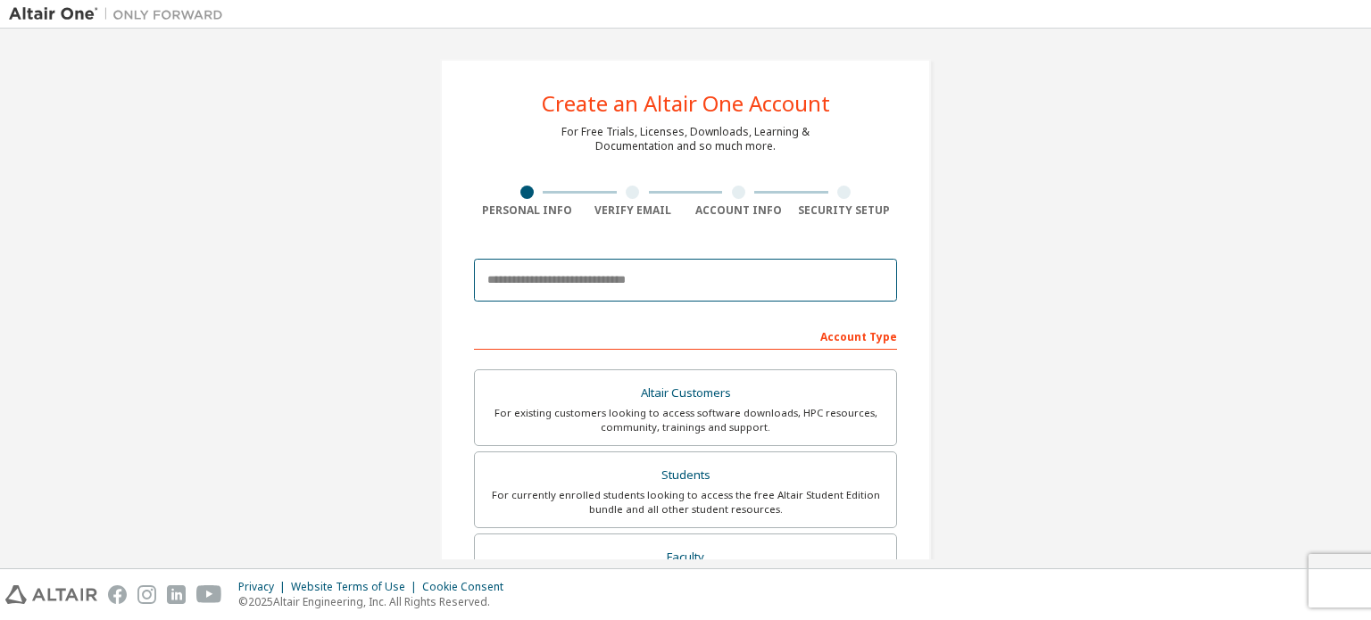
click at [675, 286] on input "email" at bounding box center [685, 280] width 423 height 43
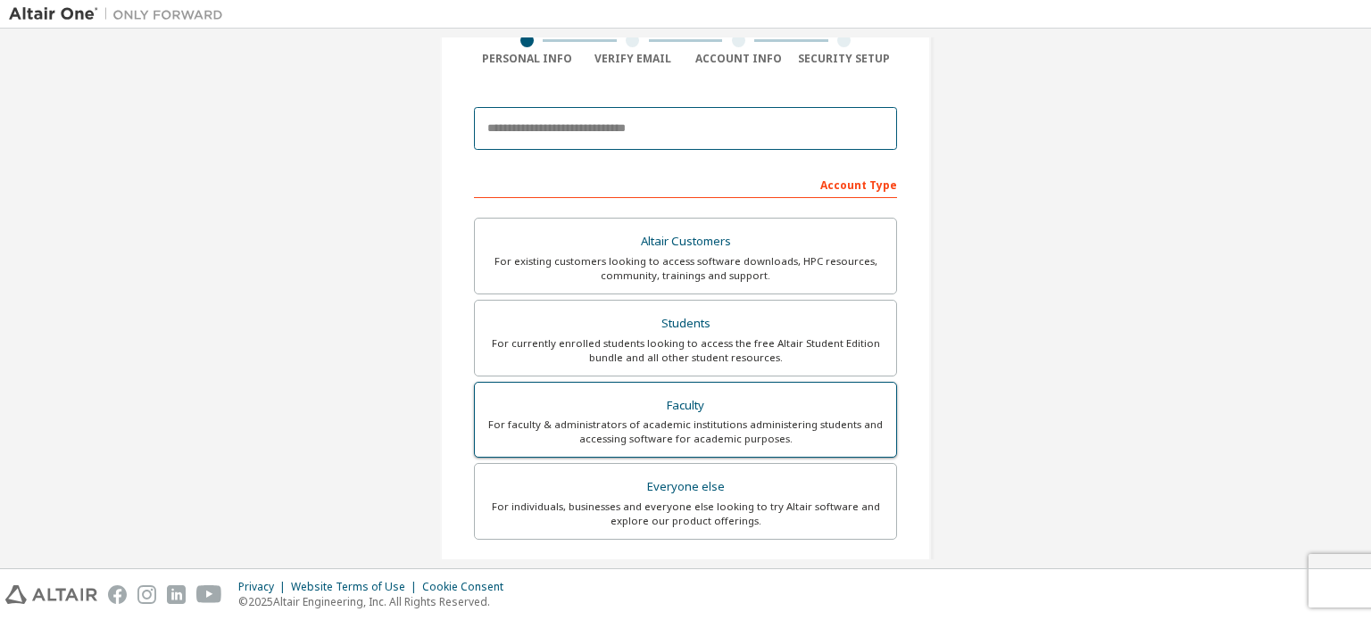
scroll to position [418, 0]
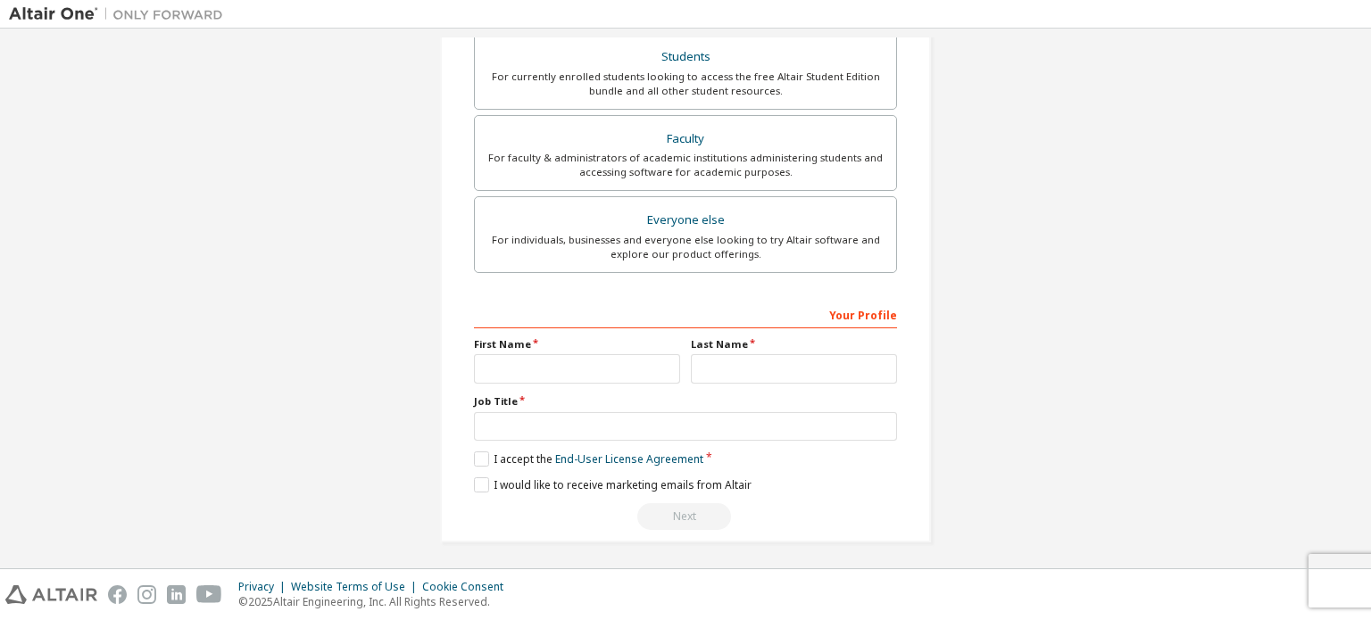
click at [860, 463] on div "I accept the End-User License Agreement" at bounding box center [685, 459] width 423 height 15
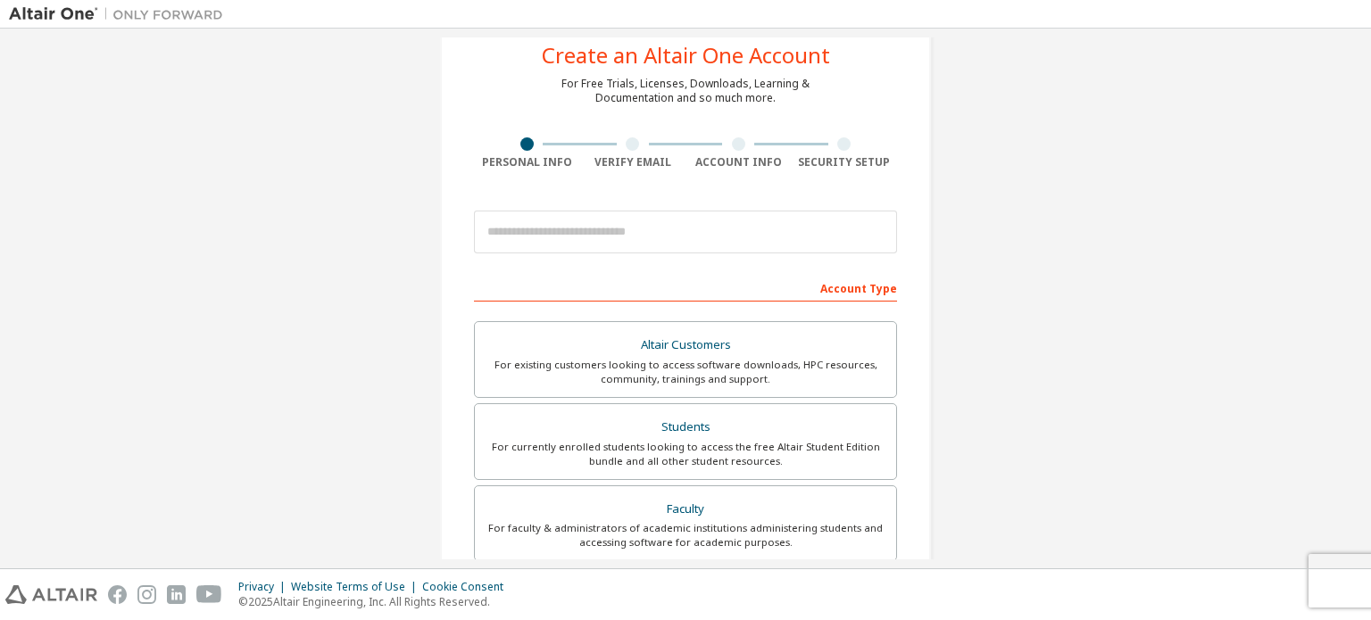
scroll to position [0, 0]
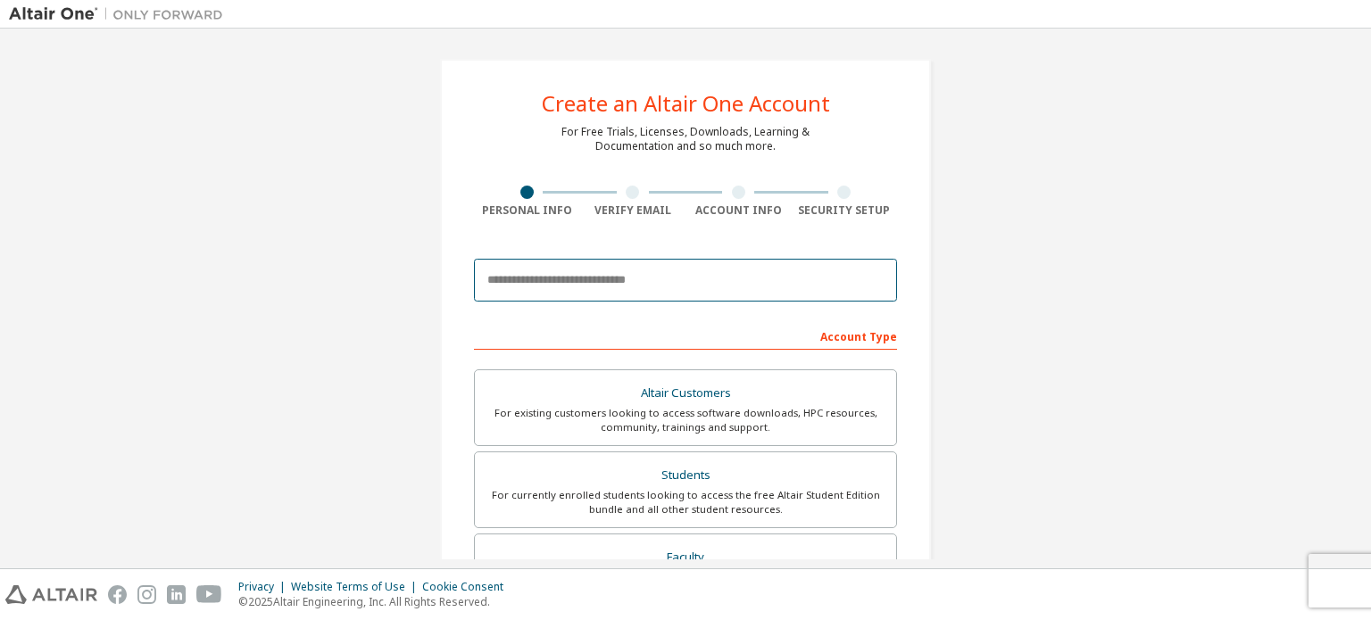
click at [634, 291] on input "email" at bounding box center [685, 280] width 423 height 43
type input "**********"
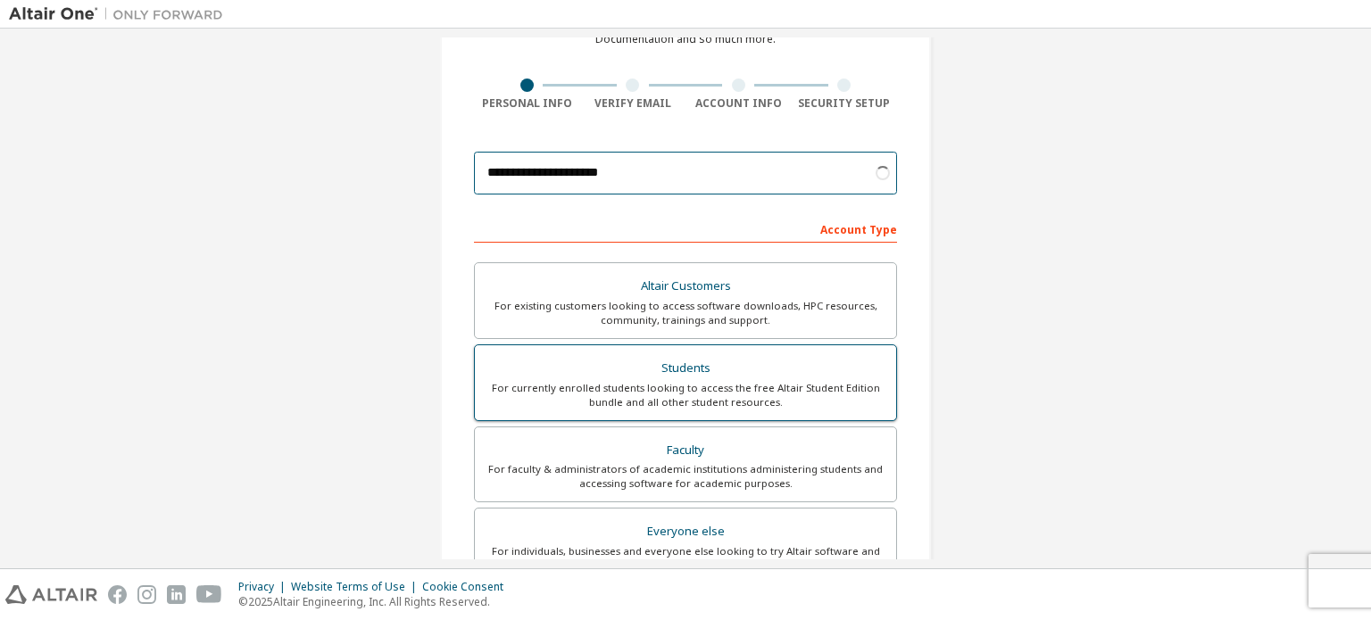
scroll to position [178, 0]
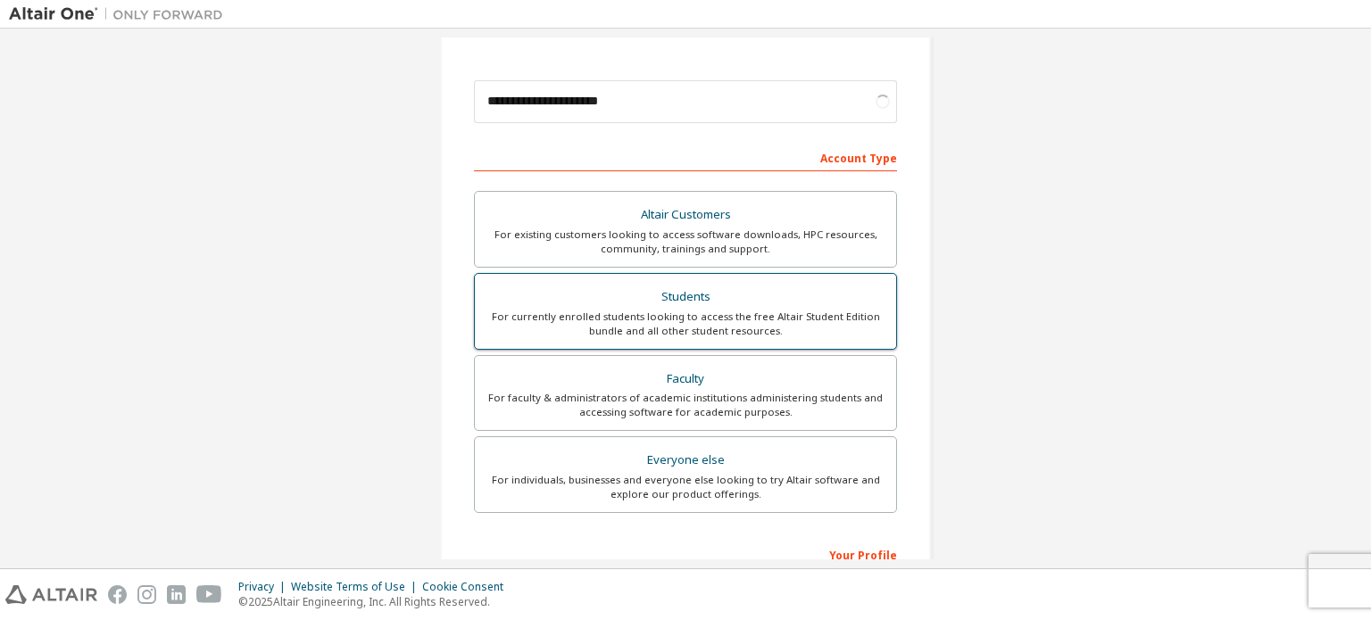
click at [674, 335] on div "For currently enrolled students looking to access the free Altair Student Editi…" at bounding box center [685, 324] width 400 height 29
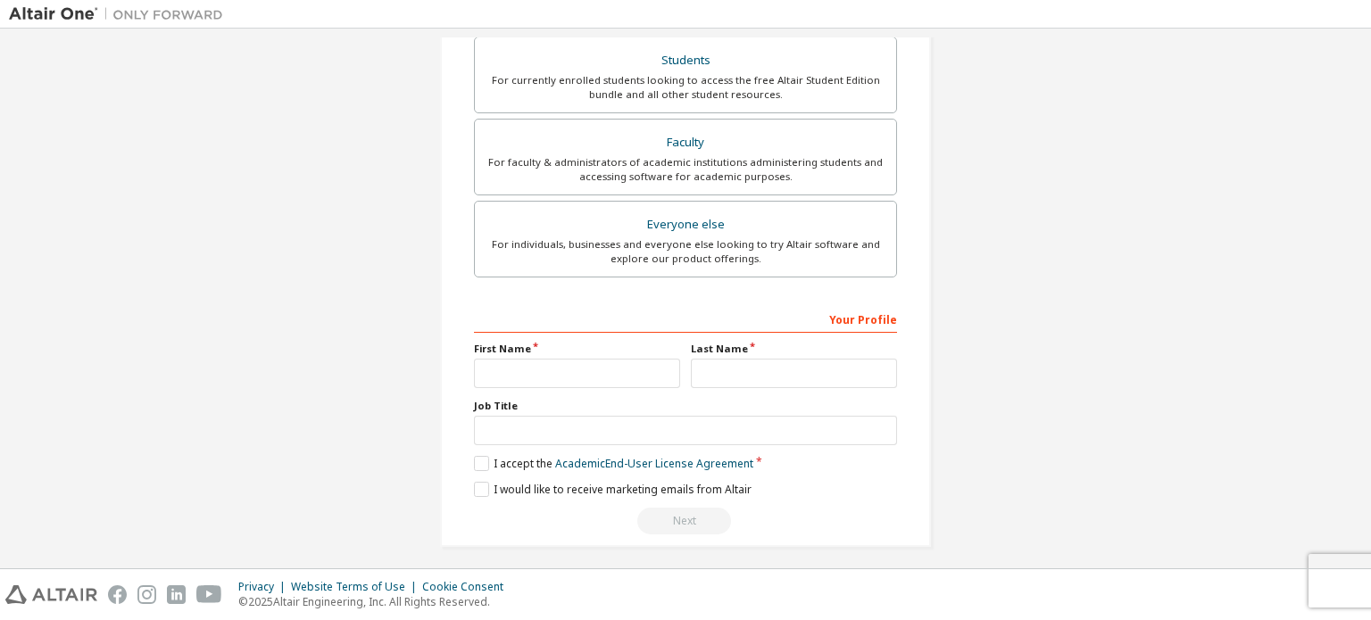
scroll to position [465, 0]
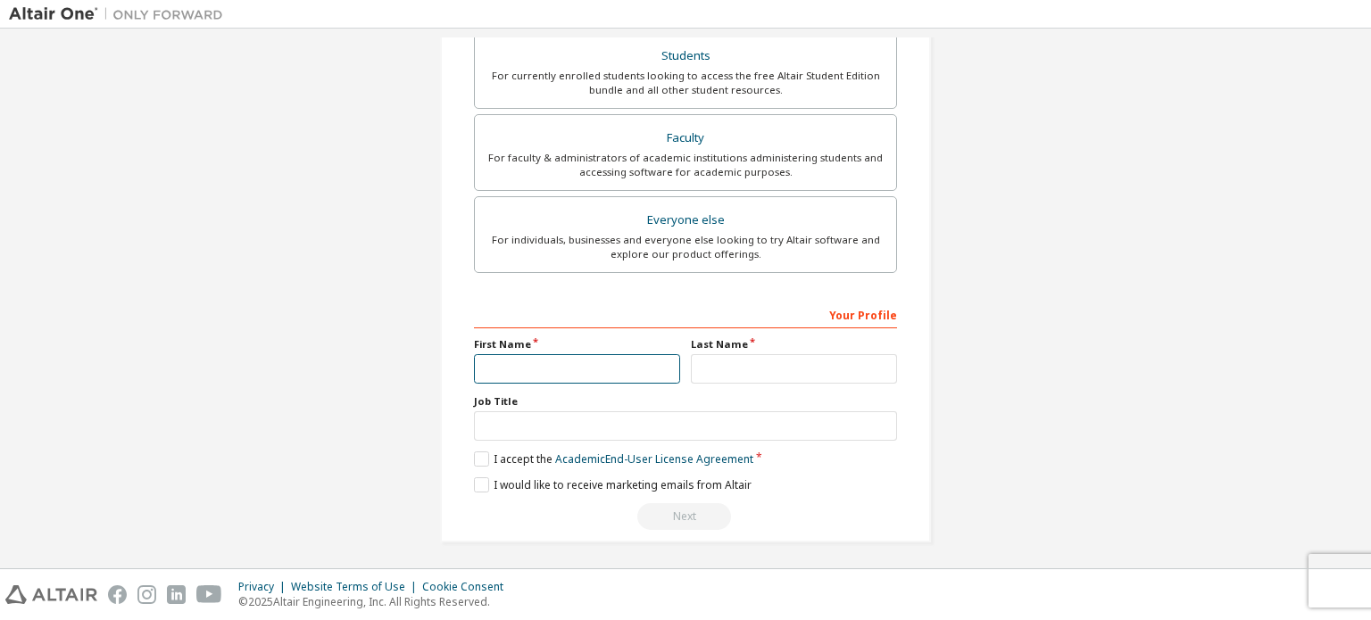
click at [611, 378] on input "text" at bounding box center [577, 368] width 206 height 29
type input "*********"
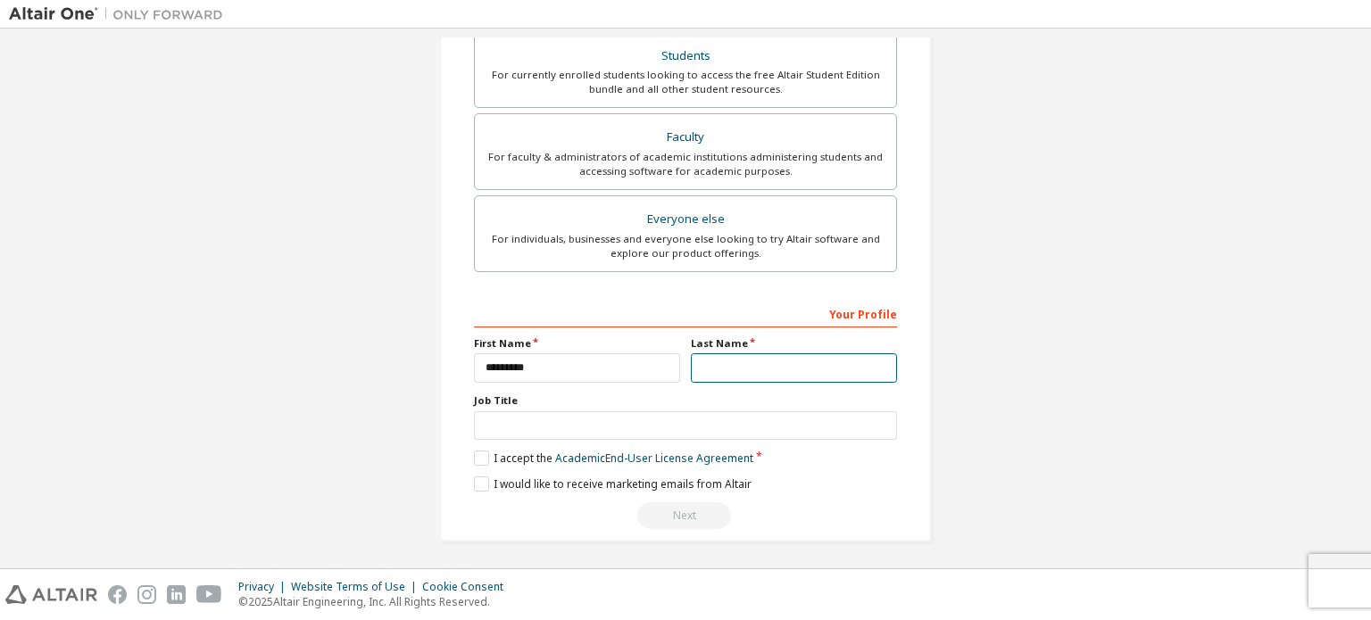
click at [746, 374] on input "text" at bounding box center [794, 367] width 206 height 29
type input "****"
click at [609, 458] on link "Academic End-User License Agreement" at bounding box center [654, 458] width 198 height 15
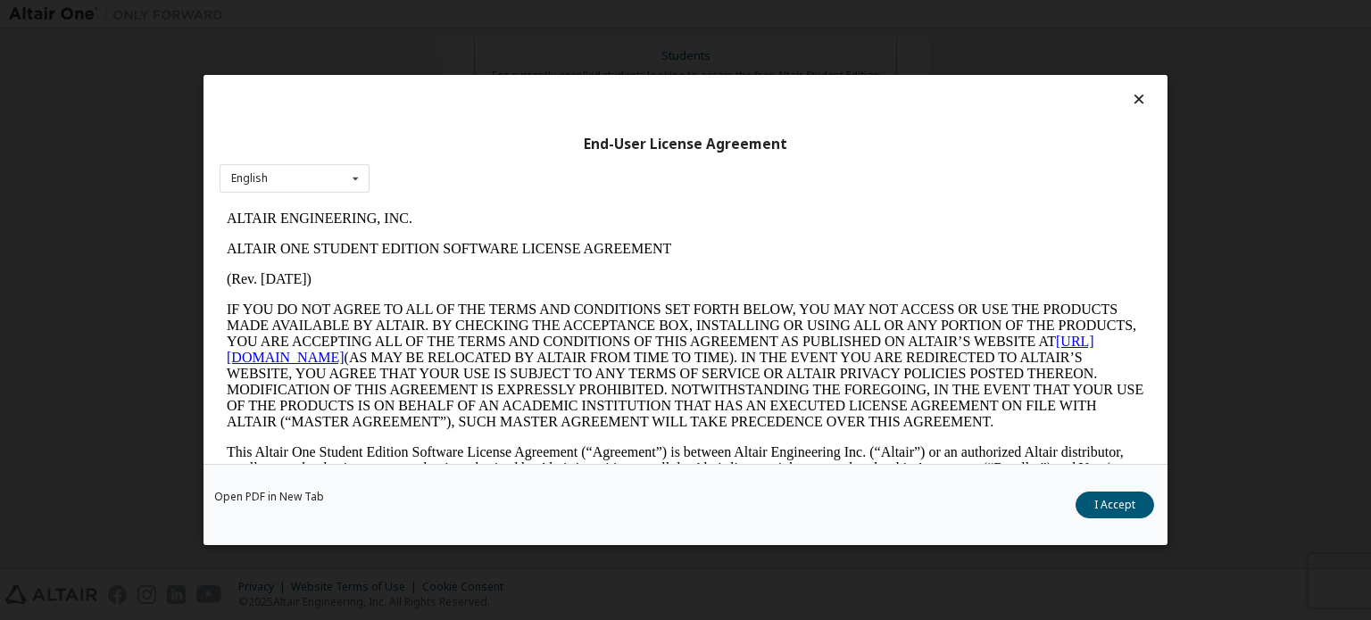
scroll to position [0, 0]
click at [1135, 507] on button "I Accept" at bounding box center [1114, 505] width 79 height 27
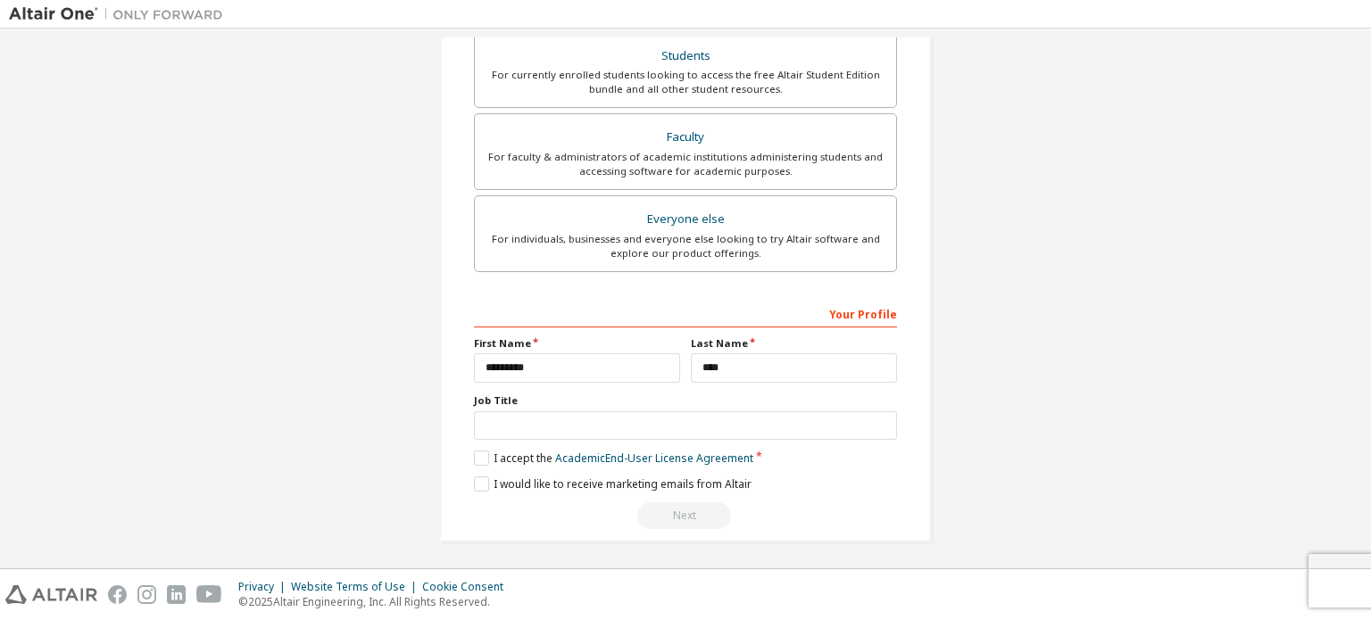
click at [675, 516] on div "Next" at bounding box center [685, 515] width 423 height 27
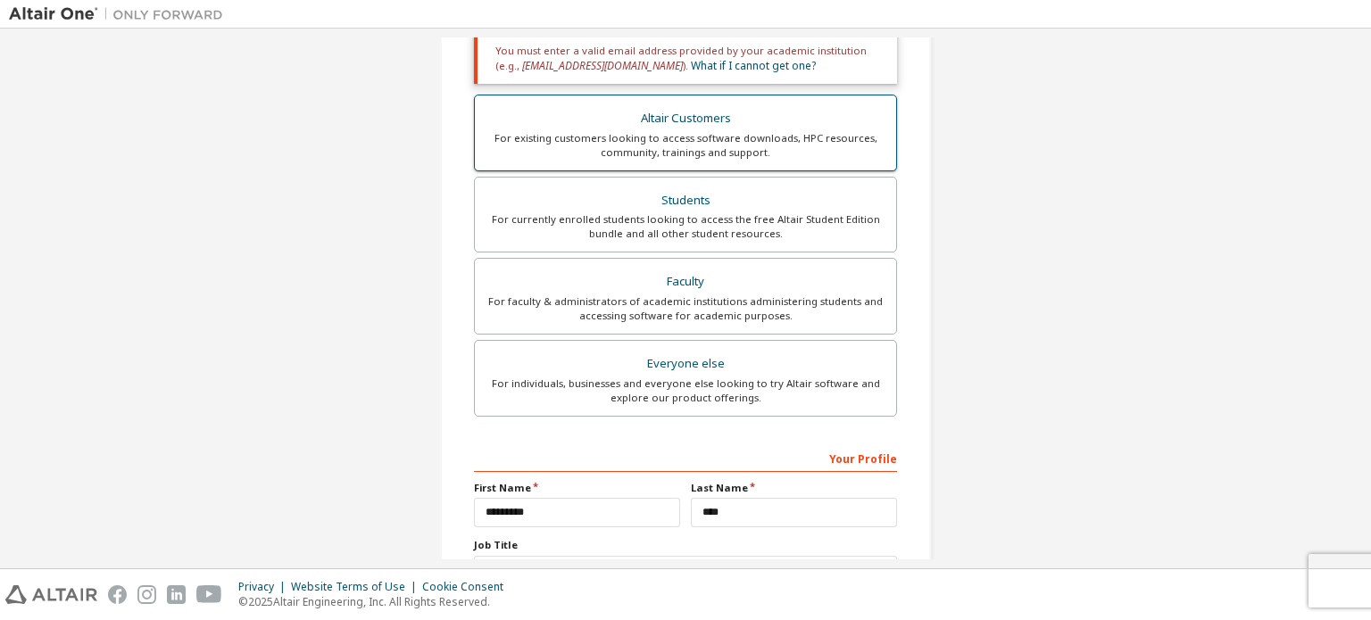
scroll to position [480, 0]
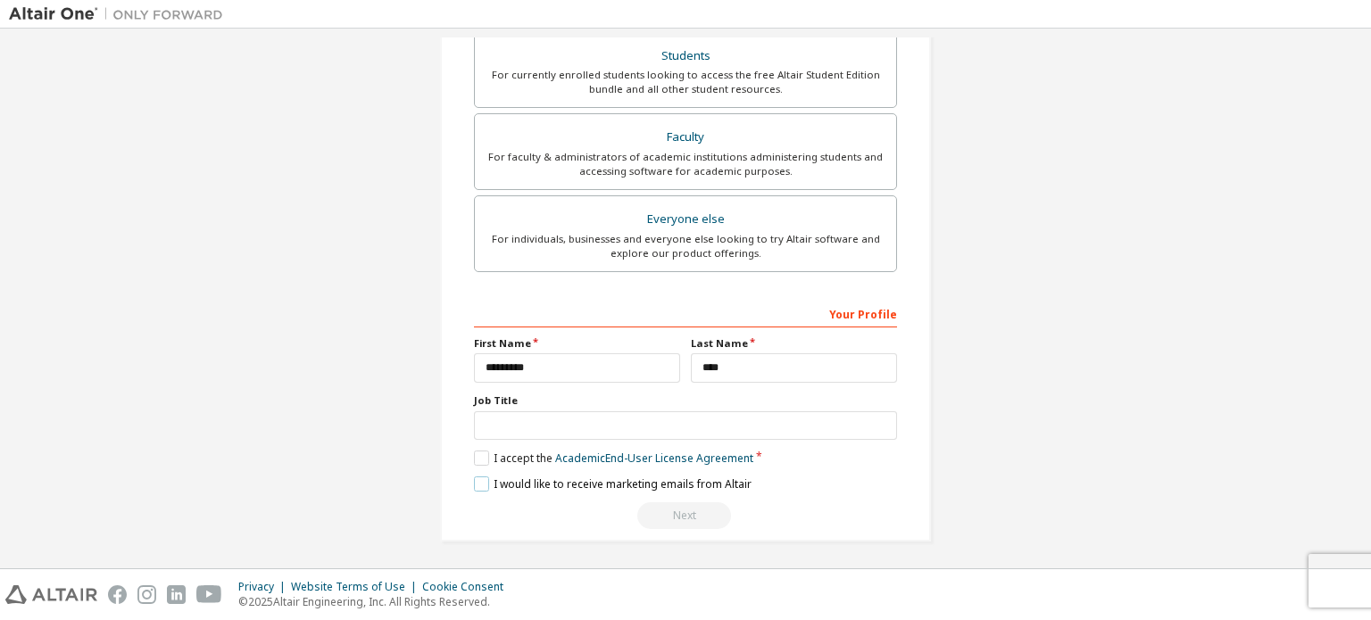
click at [511, 484] on label "I would like to receive marketing emails from Altair" at bounding box center [613, 483] width 278 height 15
click at [510, 484] on label "I would like to receive marketing emails from Altair" at bounding box center [613, 483] width 278 height 15
click at [688, 519] on div "Next" at bounding box center [685, 515] width 423 height 27
click at [841, 310] on div "Your Profile" at bounding box center [685, 313] width 423 height 29
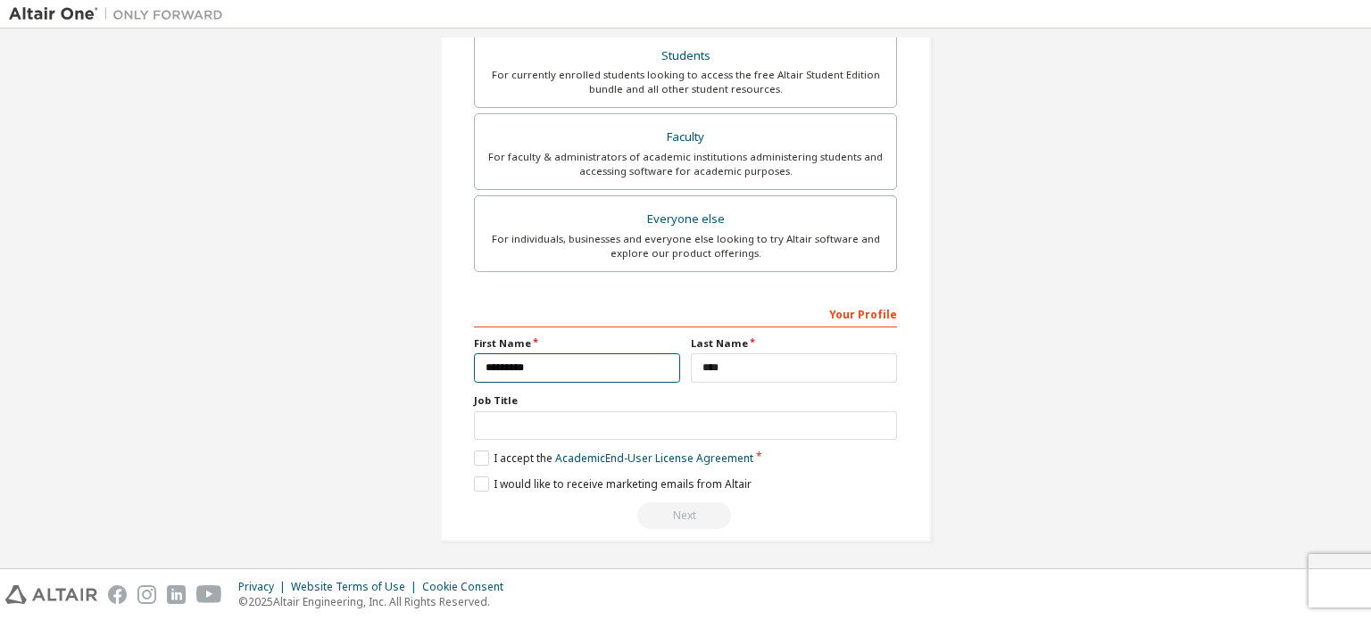
click at [628, 367] on input "*********" at bounding box center [577, 367] width 206 height 29
click at [742, 381] on div "**********" at bounding box center [685, 414] width 423 height 231
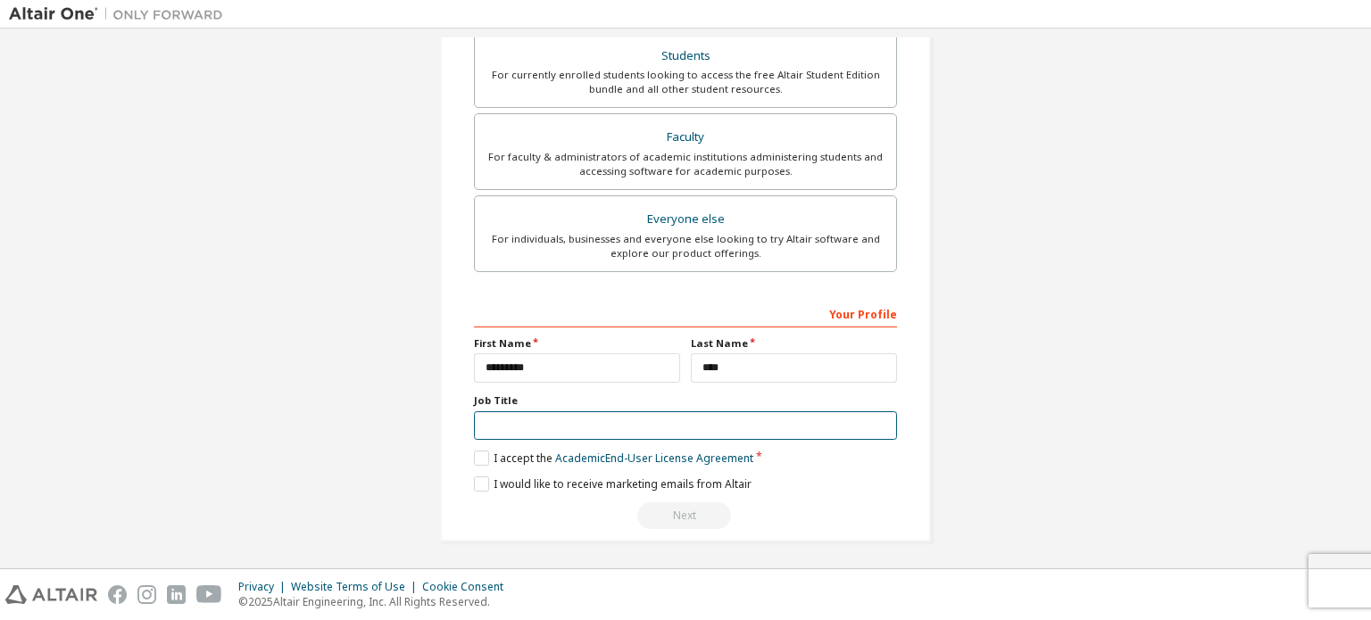
click at [745, 417] on input "text" at bounding box center [685, 425] width 423 height 29
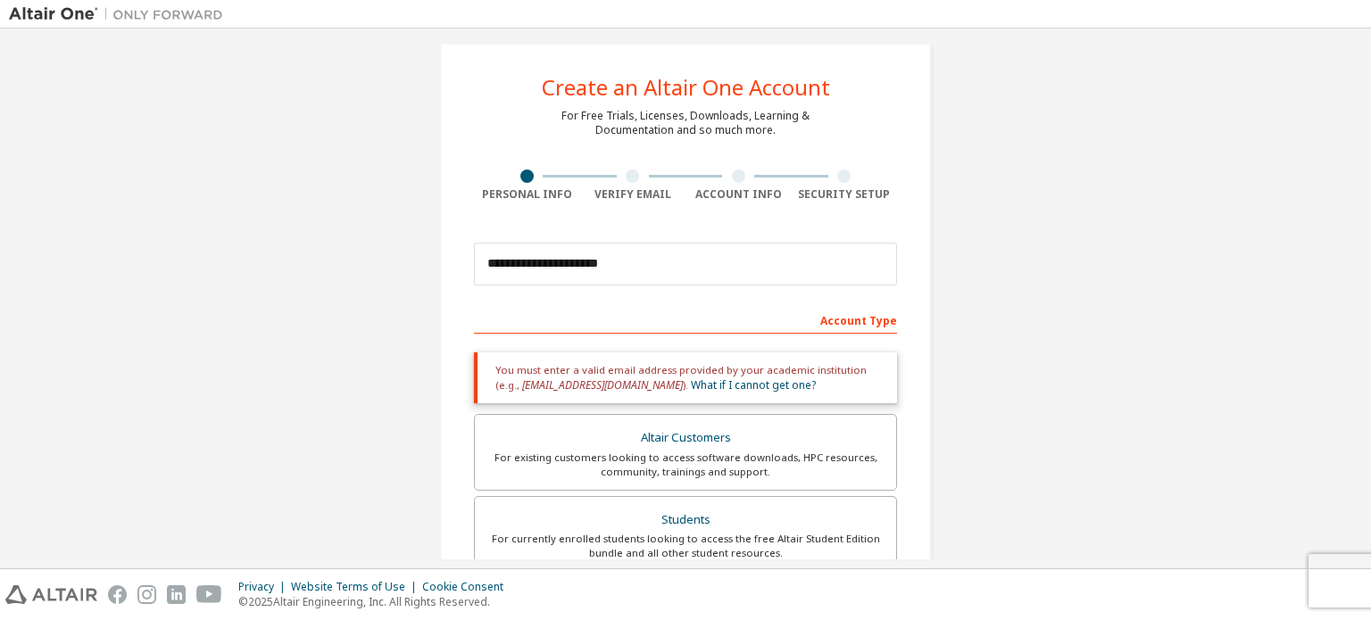
scroll to position [0, 0]
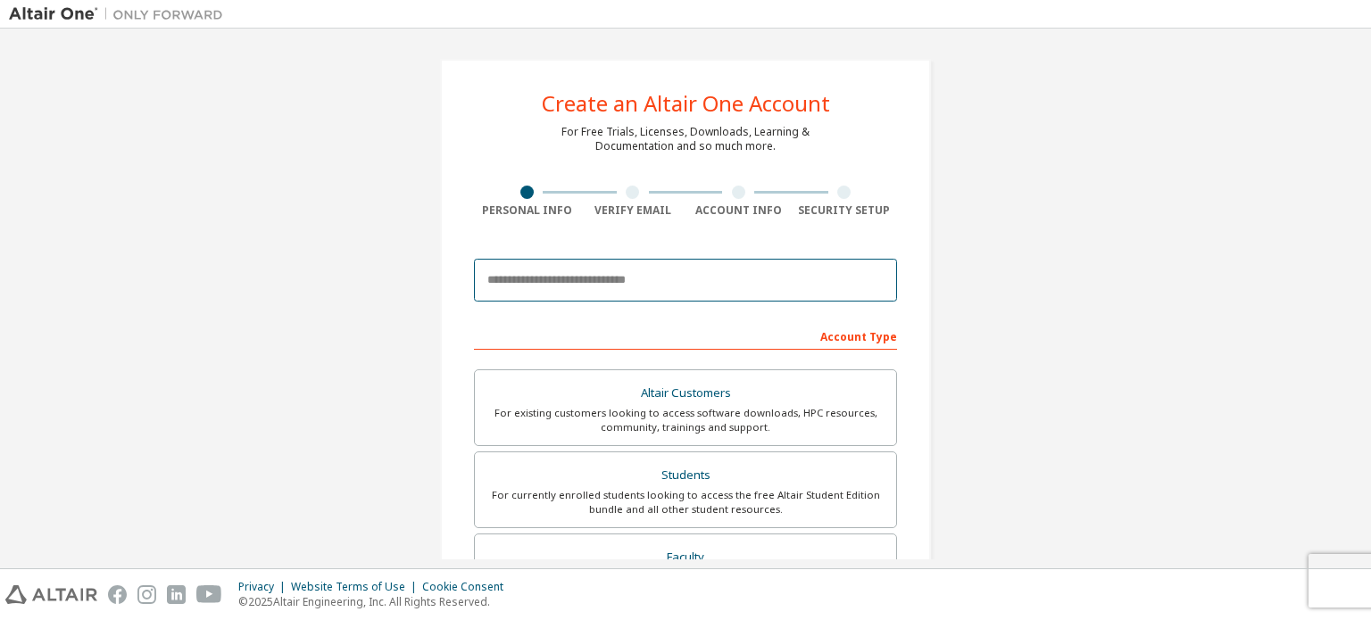
click at [699, 263] on input "email" at bounding box center [685, 280] width 423 height 43
type input "**********"
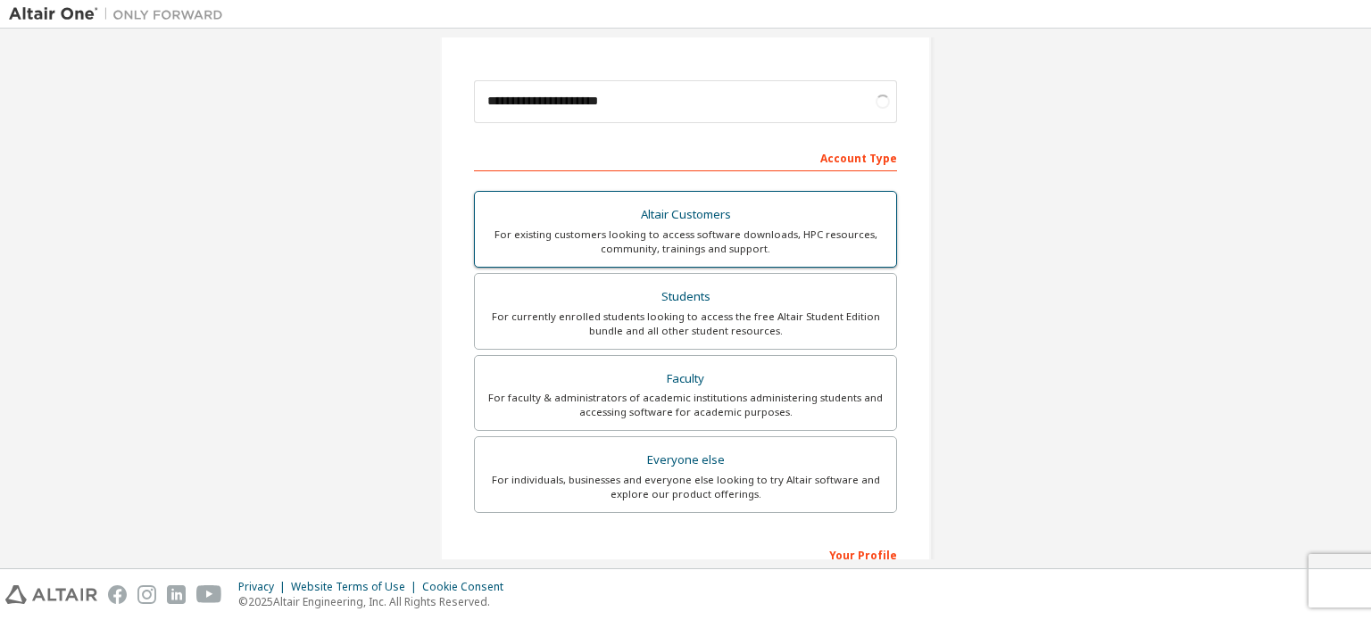
click at [722, 285] on div "Students" at bounding box center [685, 297] width 400 height 25
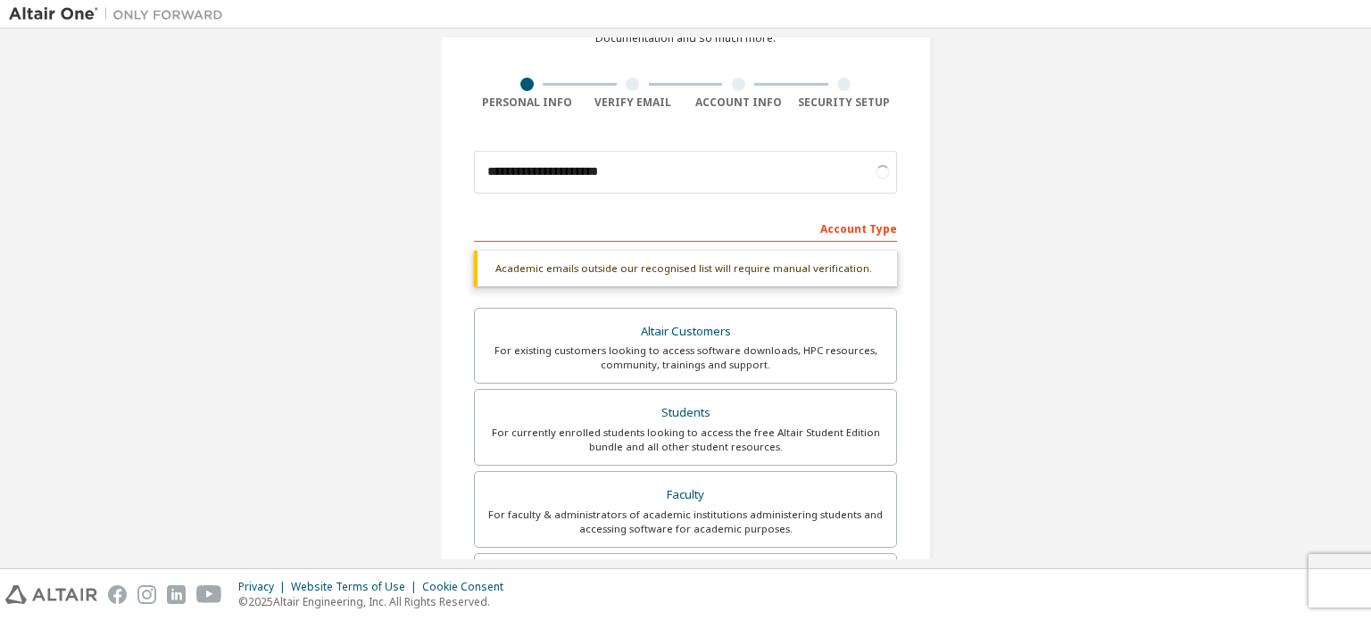
scroll to position [197, 0]
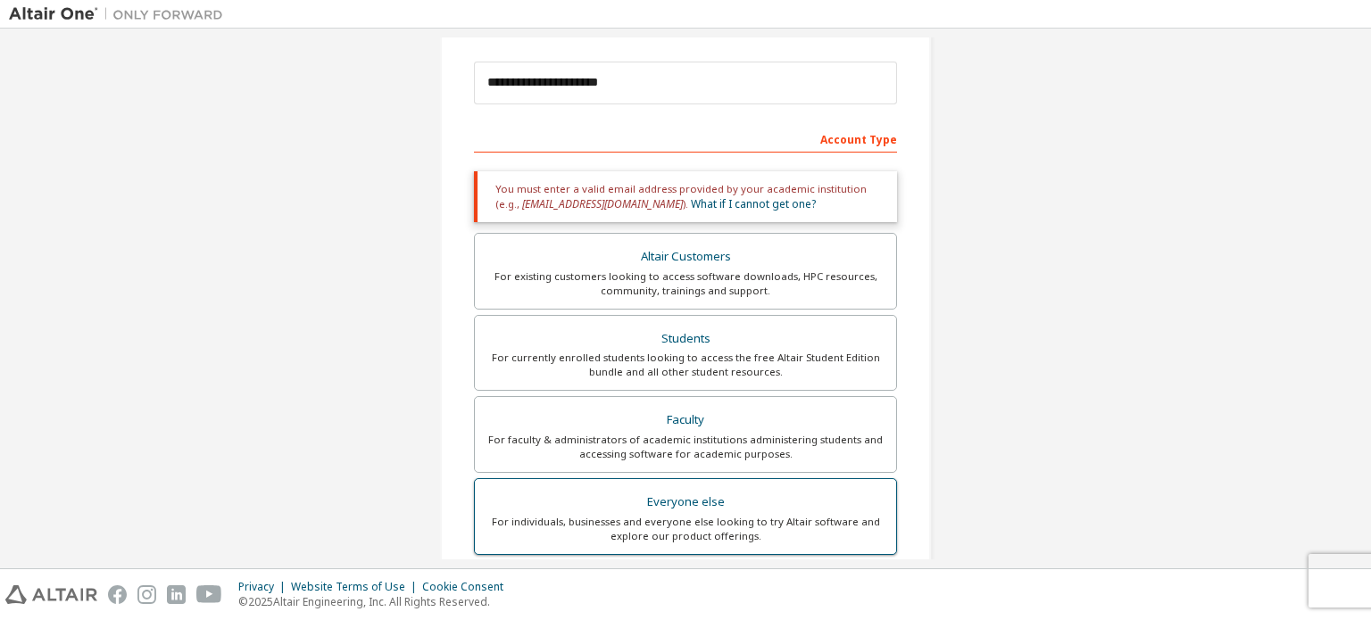
click at [758, 490] on div "Everyone else" at bounding box center [685, 502] width 400 height 25
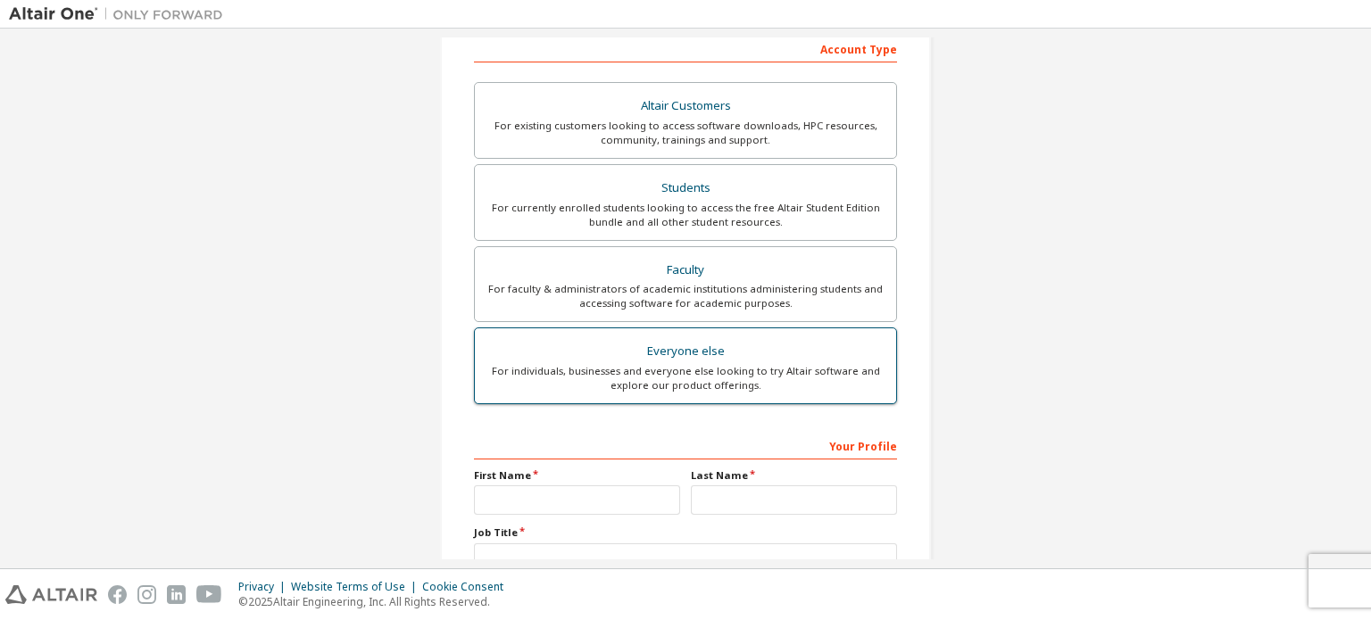
scroll to position [418, 0]
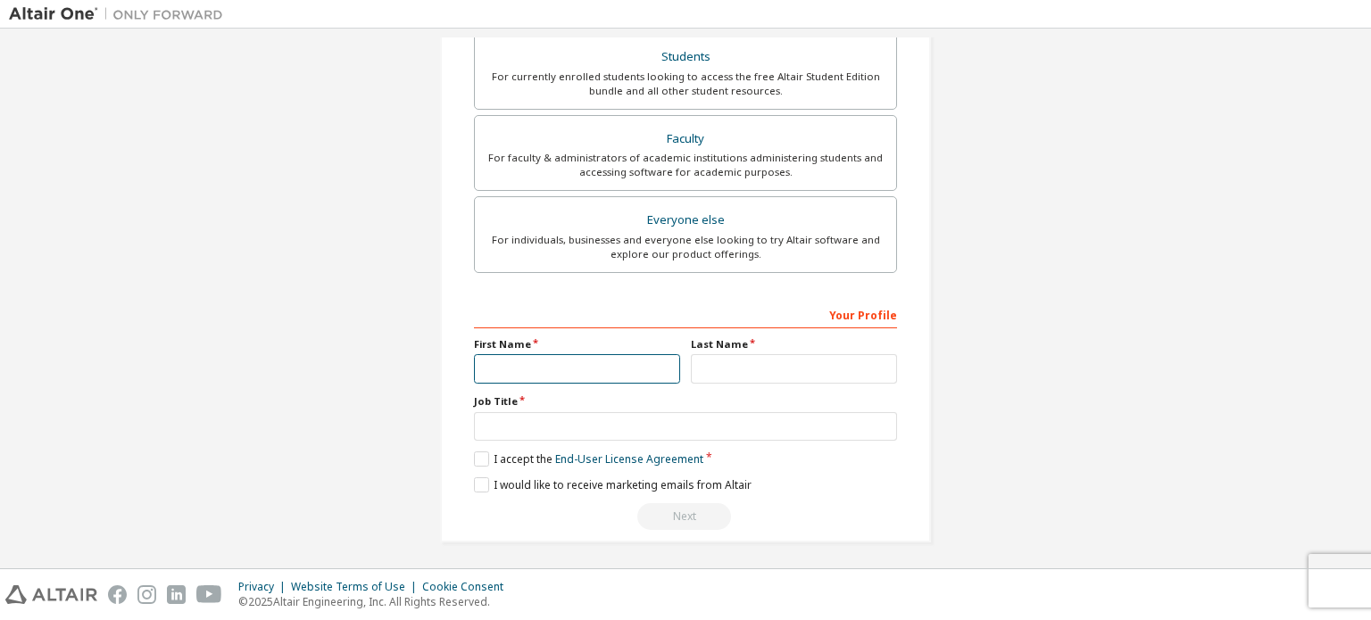
click at [653, 354] on input "text" at bounding box center [577, 368] width 206 height 29
type input "*********"
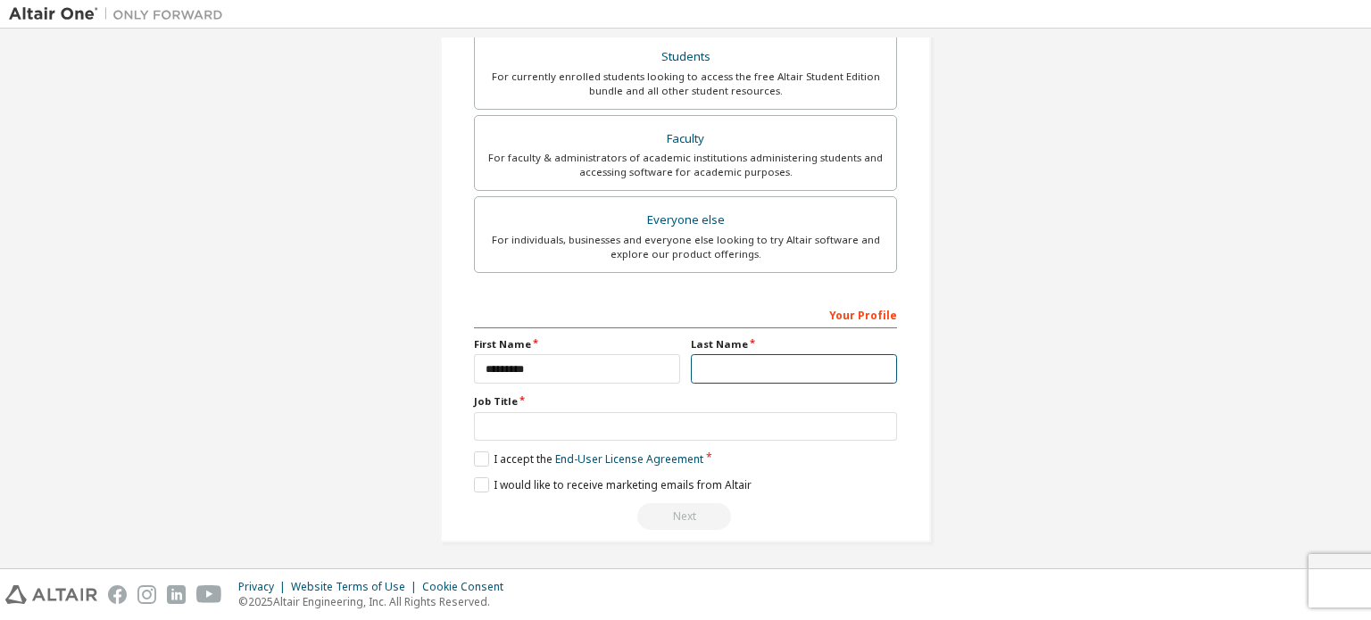
click at [725, 355] on input "text" at bounding box center [794, 368] width 206 height 29
type input "****"
click at [478, 453] on label "I accept the End-User License Agreement" at bounding box center [588, 459] width 229 height 15
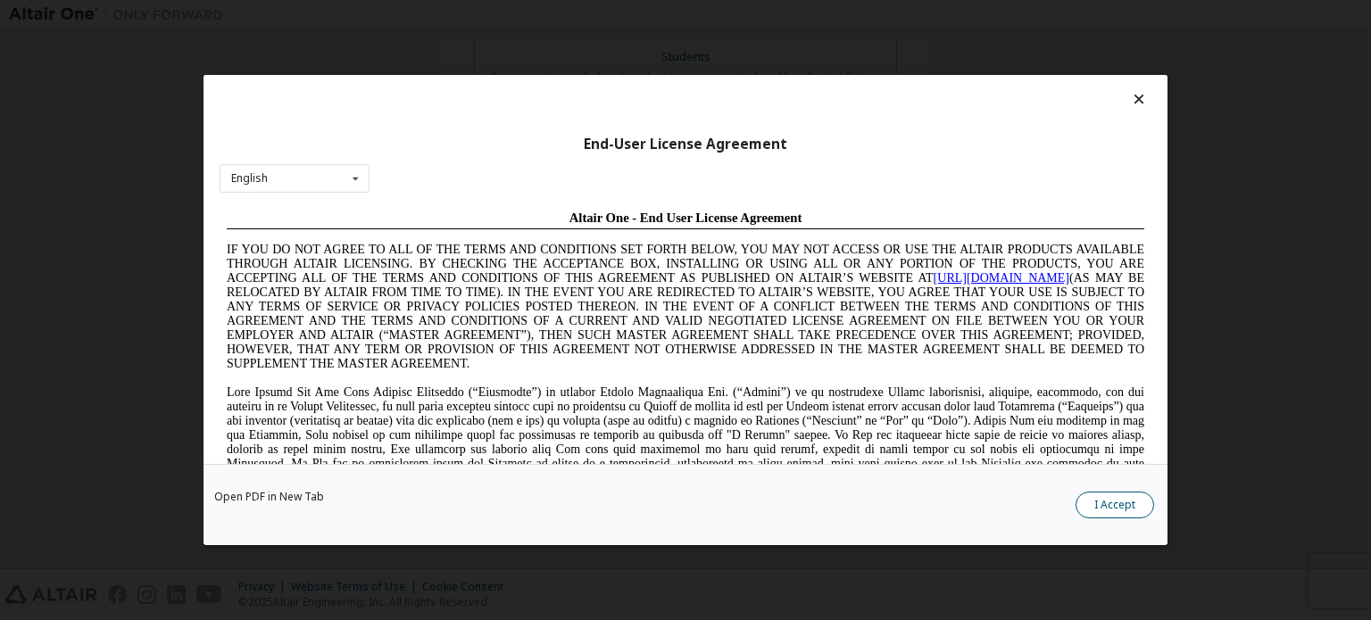
scroll to position [0, 0]
click at [1112, 507] on button "I Accept" at bounding box center [1114, 505] width 79 height 27
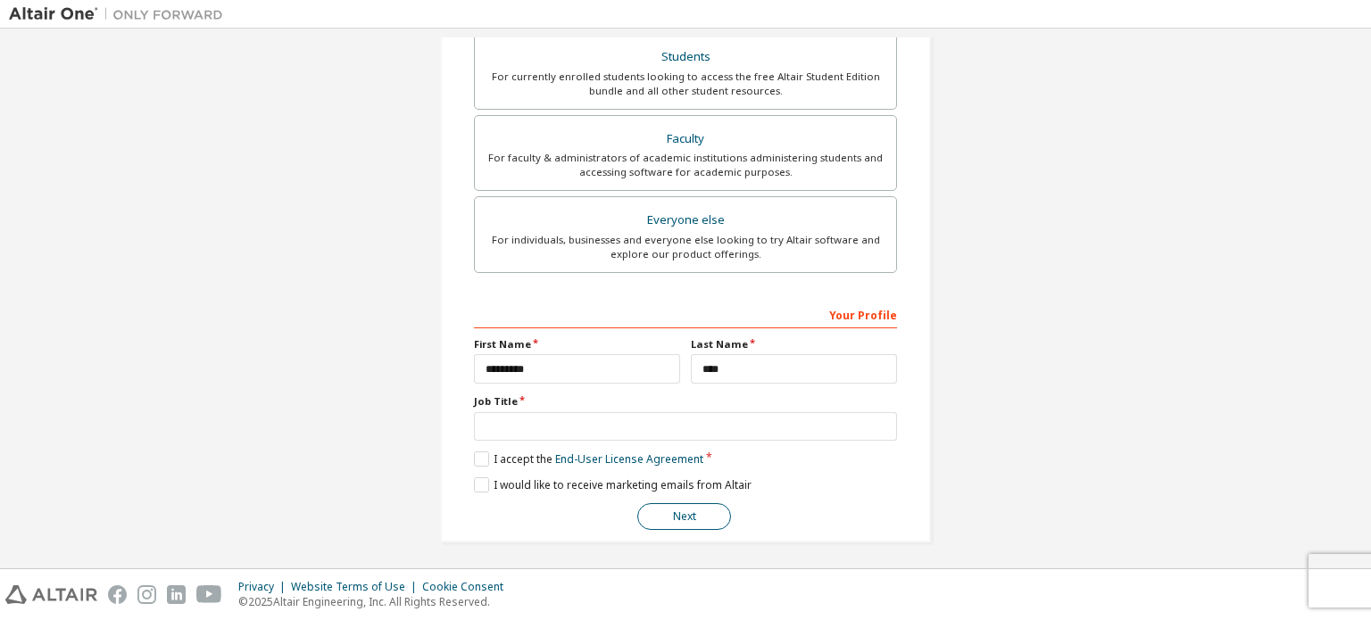
click at [703, 503] on button "Next" at bounding box center [684, 516] width 94 height 27
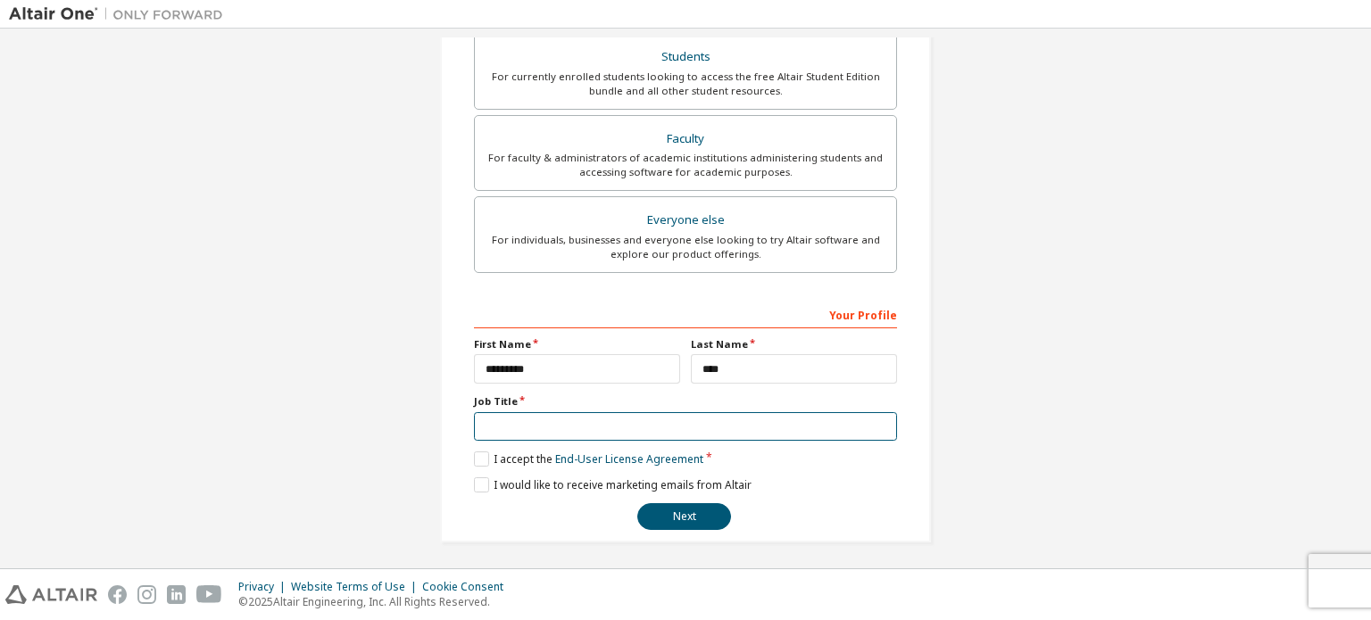
click at [532, 424] on input "text" at bounding box center [685, 426] width 423 height 29
type input "*******"
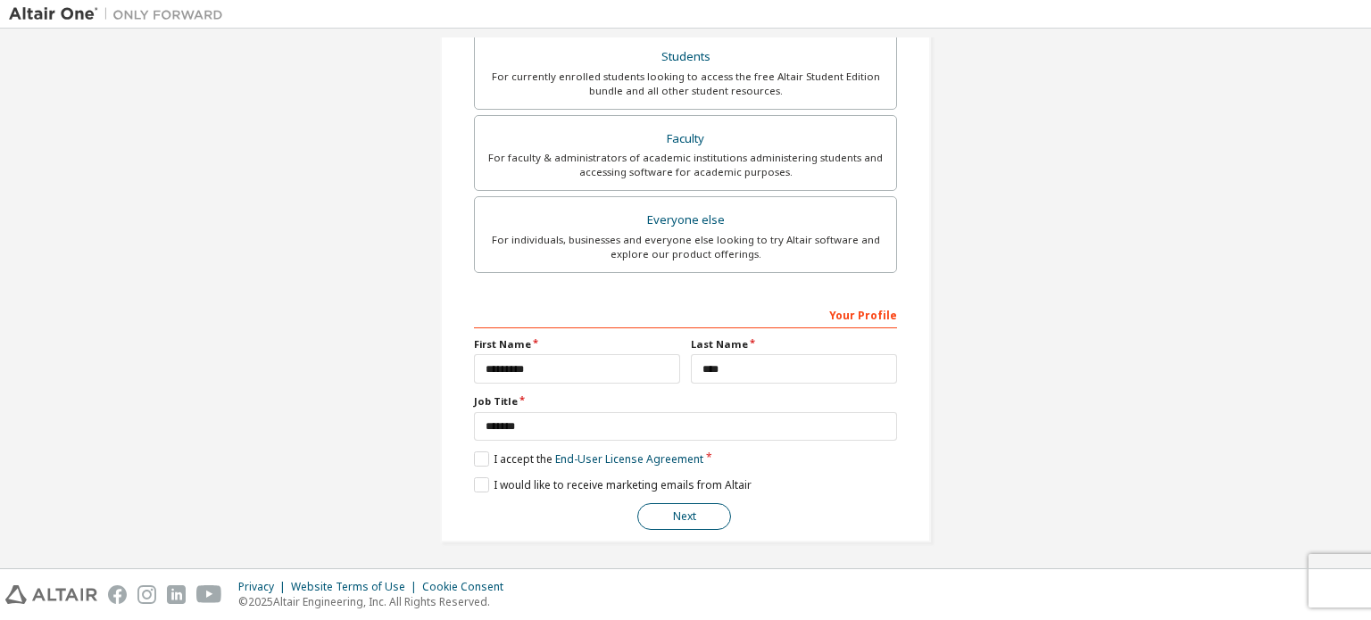
click at [654, 509] on button "Next" at bounding box center [684, 516] width 94 height 27
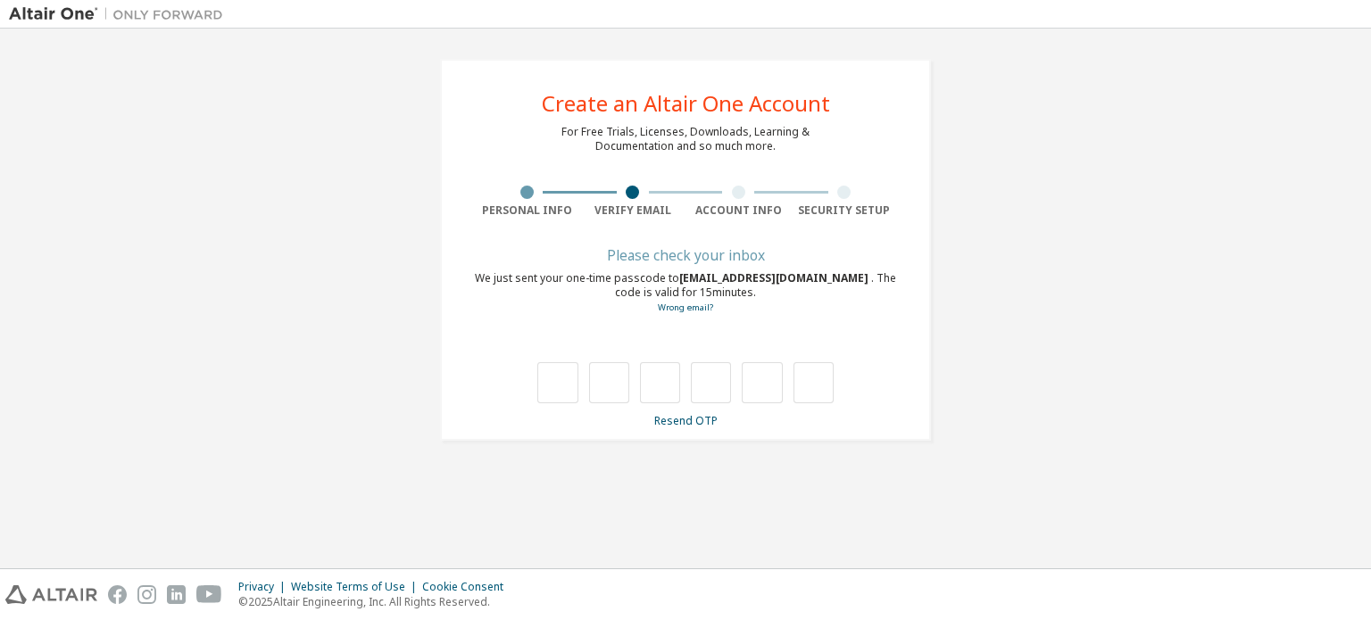
type input "*"
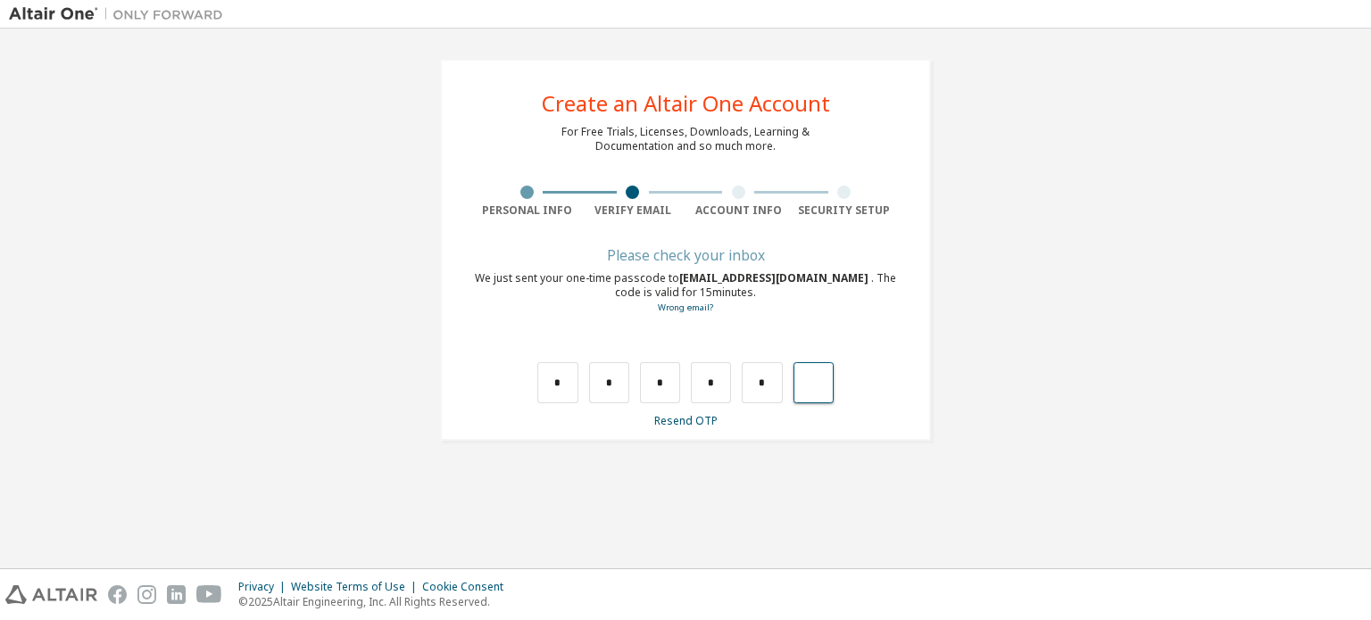
type input "*"
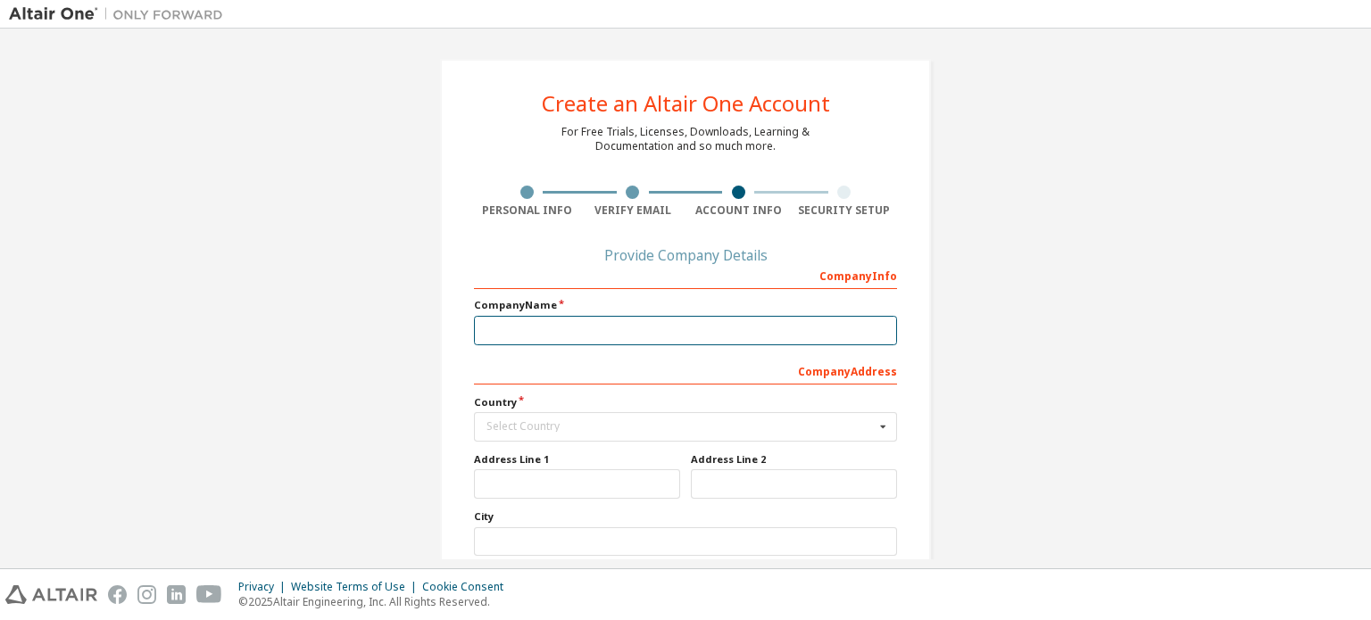
click at [650, 324] on input "text" at bounding box center [685, 330] width 423 height 29
type input "**********"
click at [841, 425] on div "Select Country" at bounding box center [680, 426] width 388 height 11
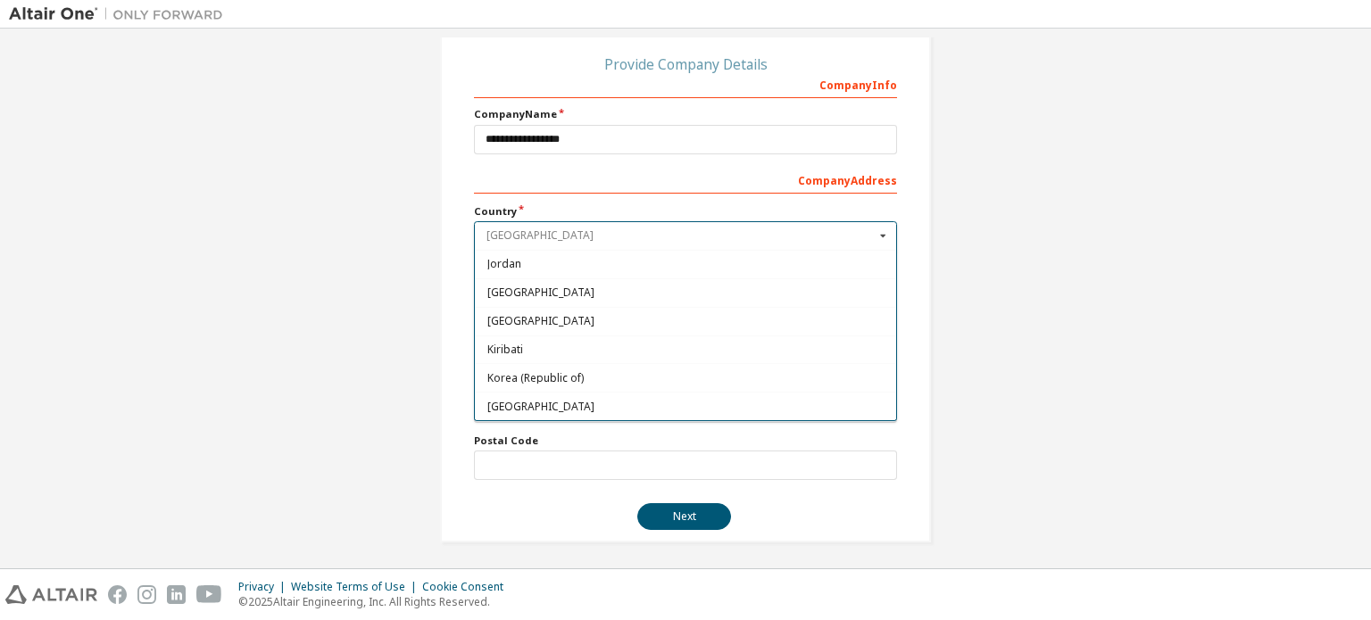
scroll to position [3123, 0]
click at [634, 347] on span "Korea (Republic of)" at bounding box center [685, 352] width 397 height 11
type input "***"
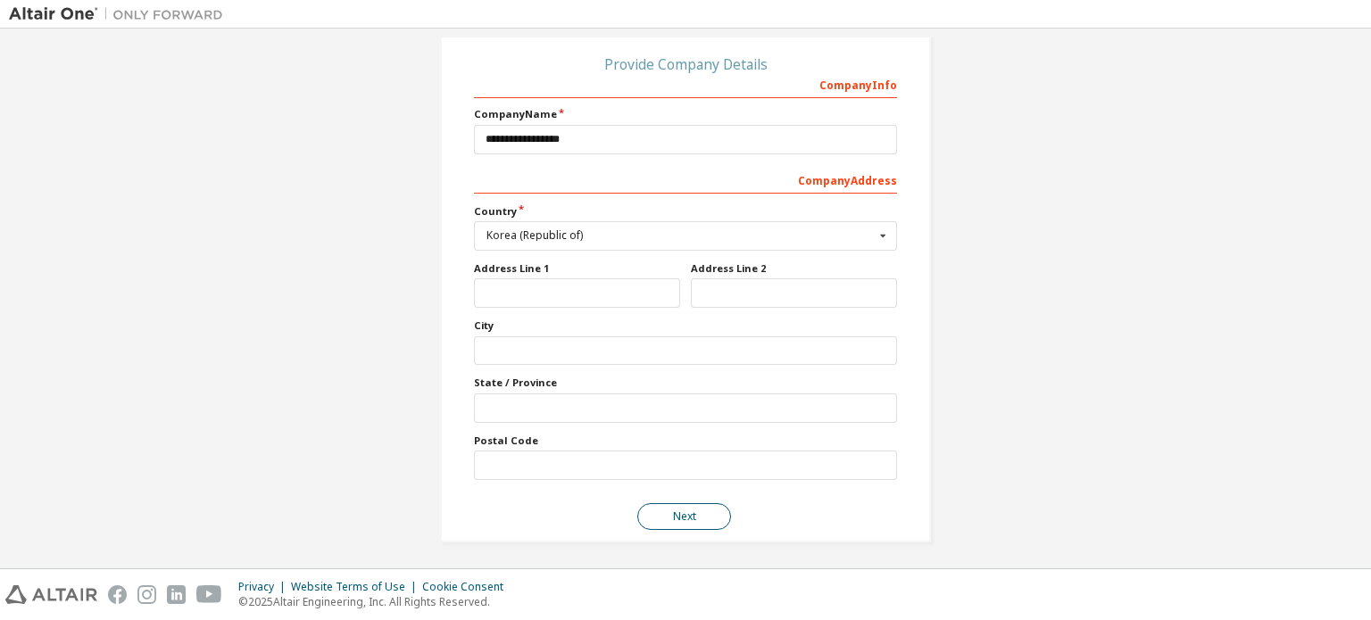
click at [660, 512] on button "Next" at bounding box center [684, 516] width 94 height 27
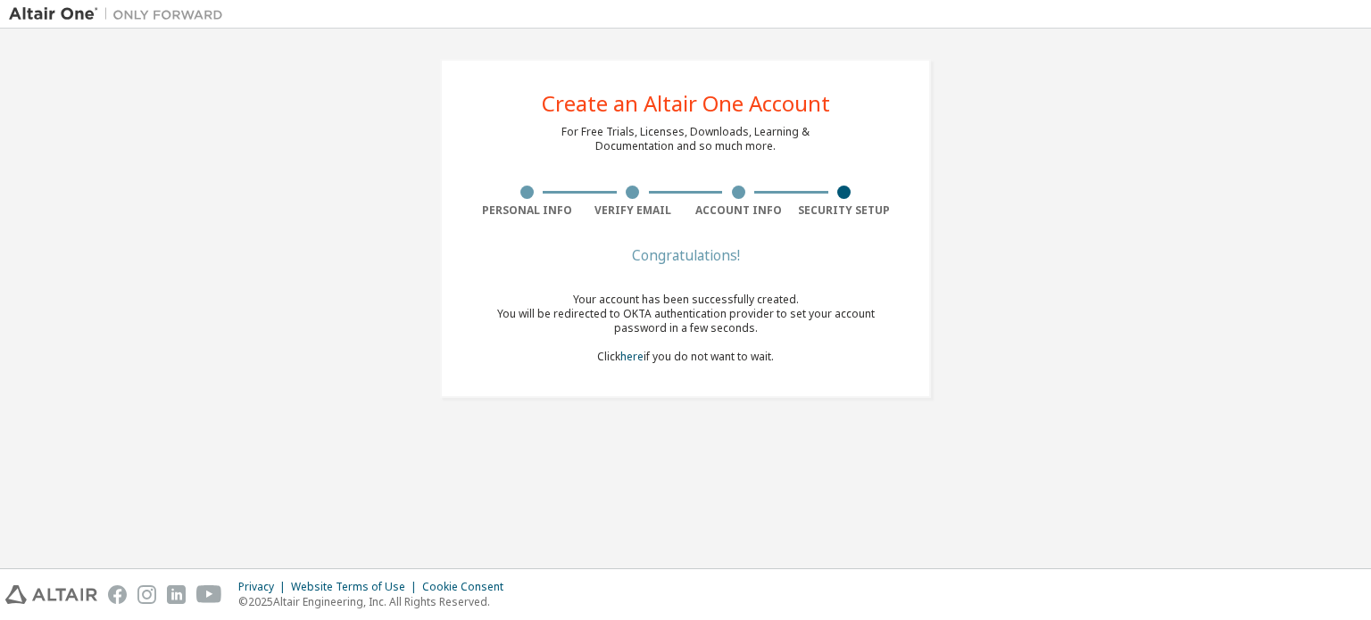
click at [668, 307] on div "You will be redirected to OKTA authentication provider to set your account pass…" at bounding box center [685, 321] width 423 height 29
click at [591, 317] on div "You will be redirected to OKTA authentication provider to set your account pass…" at bounding box center [685, 321] width 423 height 29
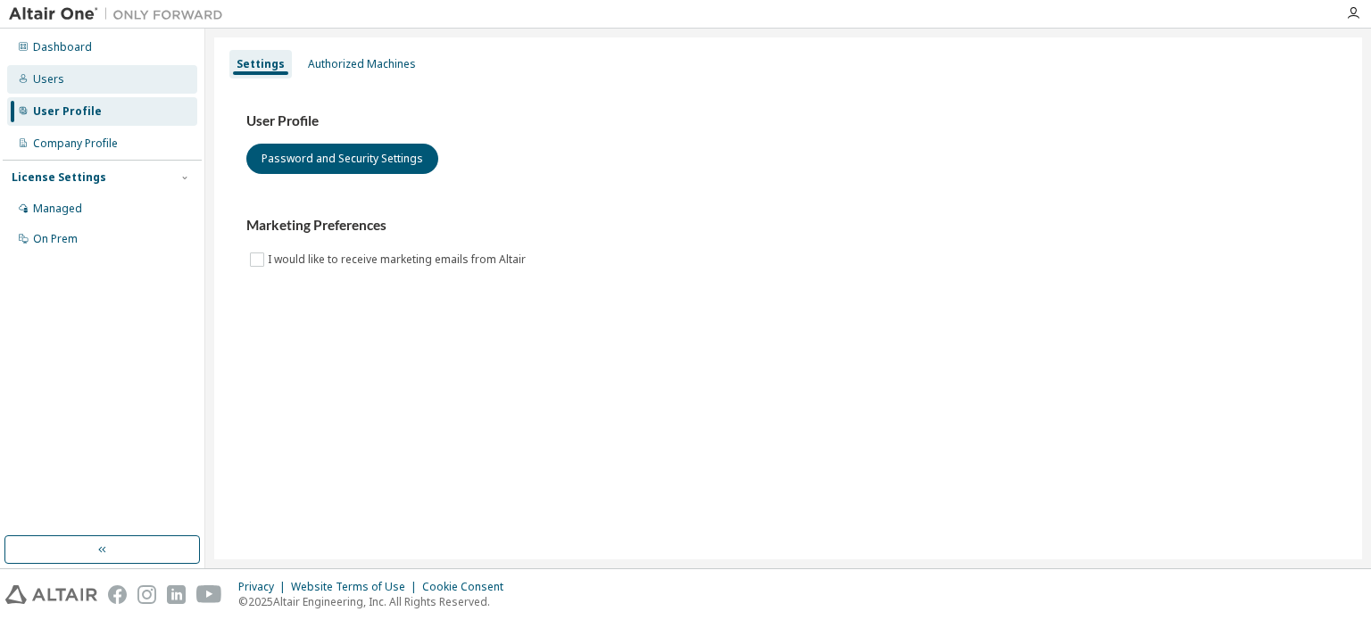
click at [86, 71] on div "Users" at bounding box center [102, 79] width 190 height 29
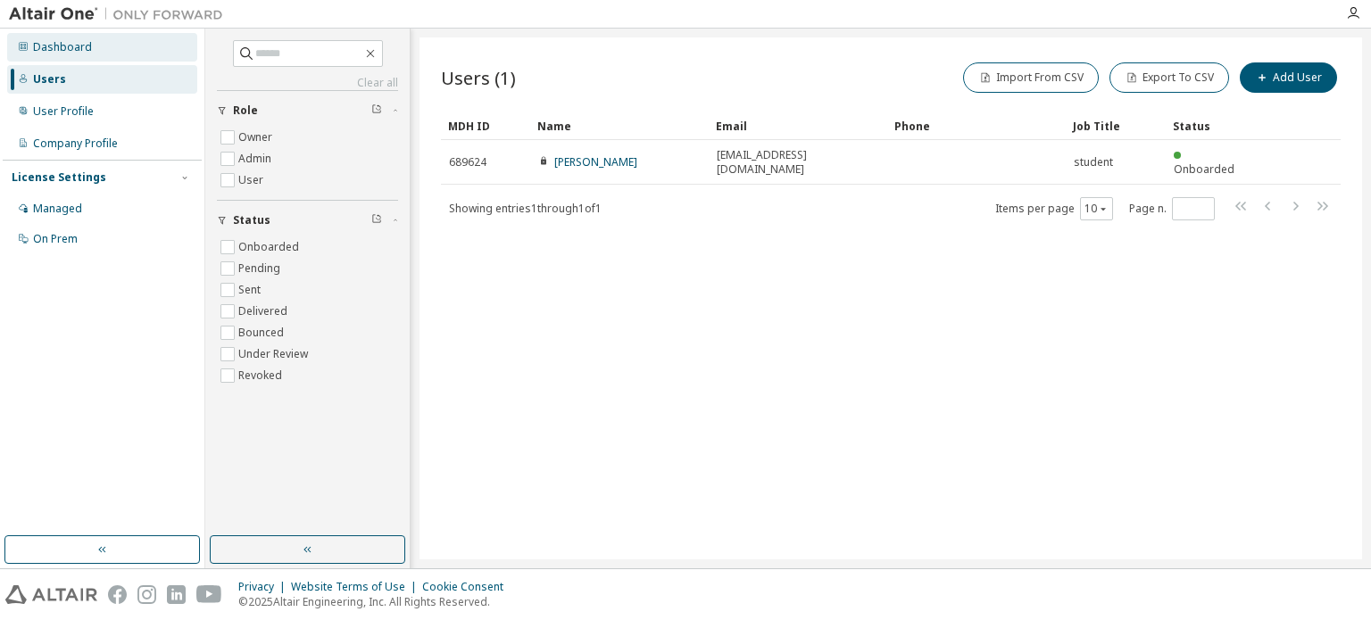
click at [95, 47] on div "Dashboard" at bounding box center [102, 47] width 190 height 29
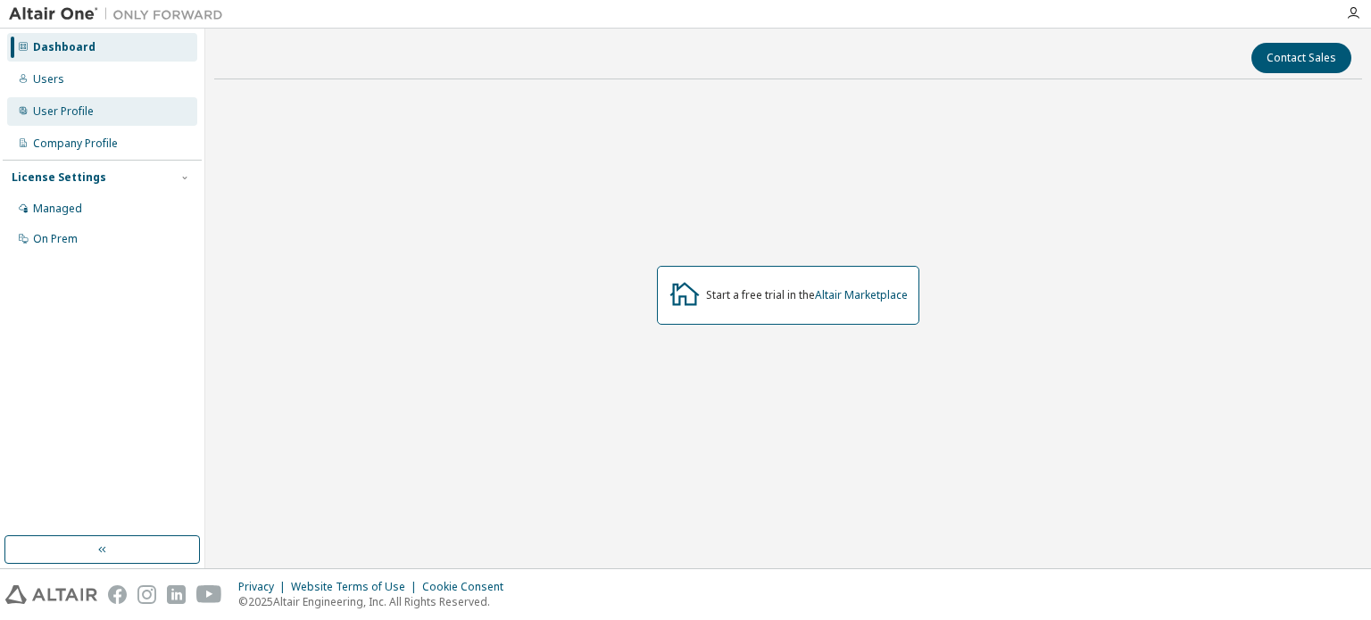
click at [91, 120] on div "User Profile" at bounding box center [102, 111] width 190 height 29
click at [1353, 9] on icon "button" at bounding box center [1353, 13] width 14 height 14
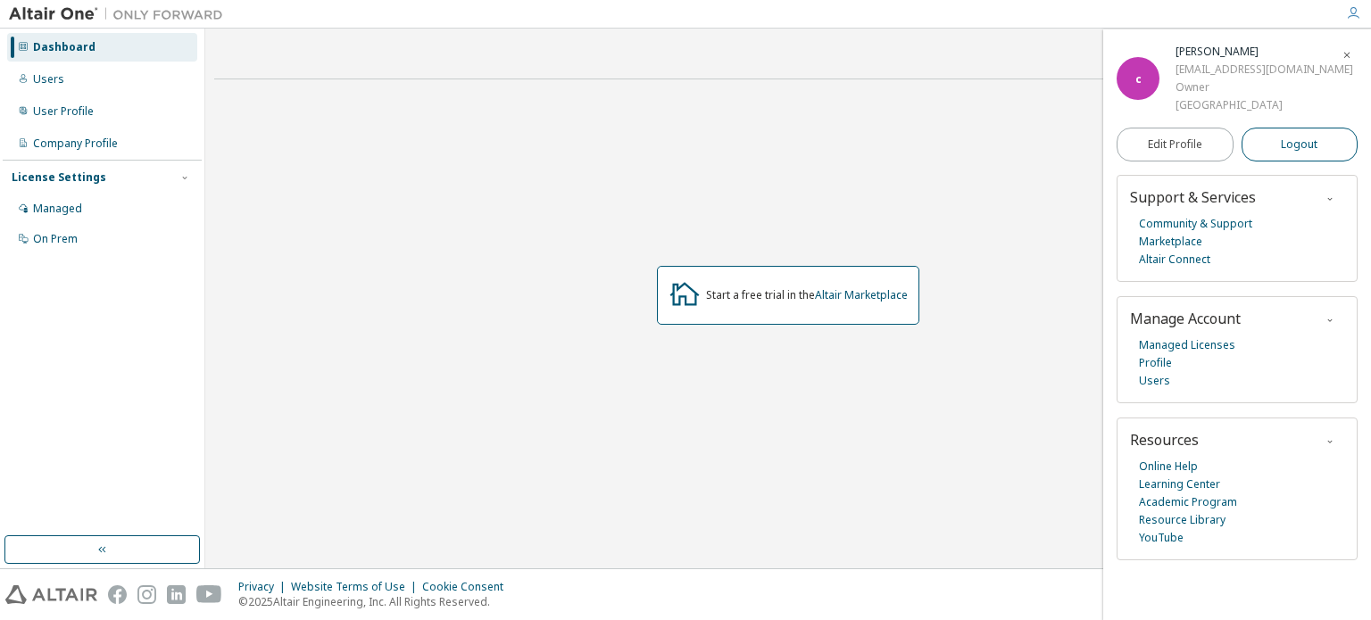
click at [1317, 138] on button "Logout" at bounding box center [1299, 145] width 117 height 34
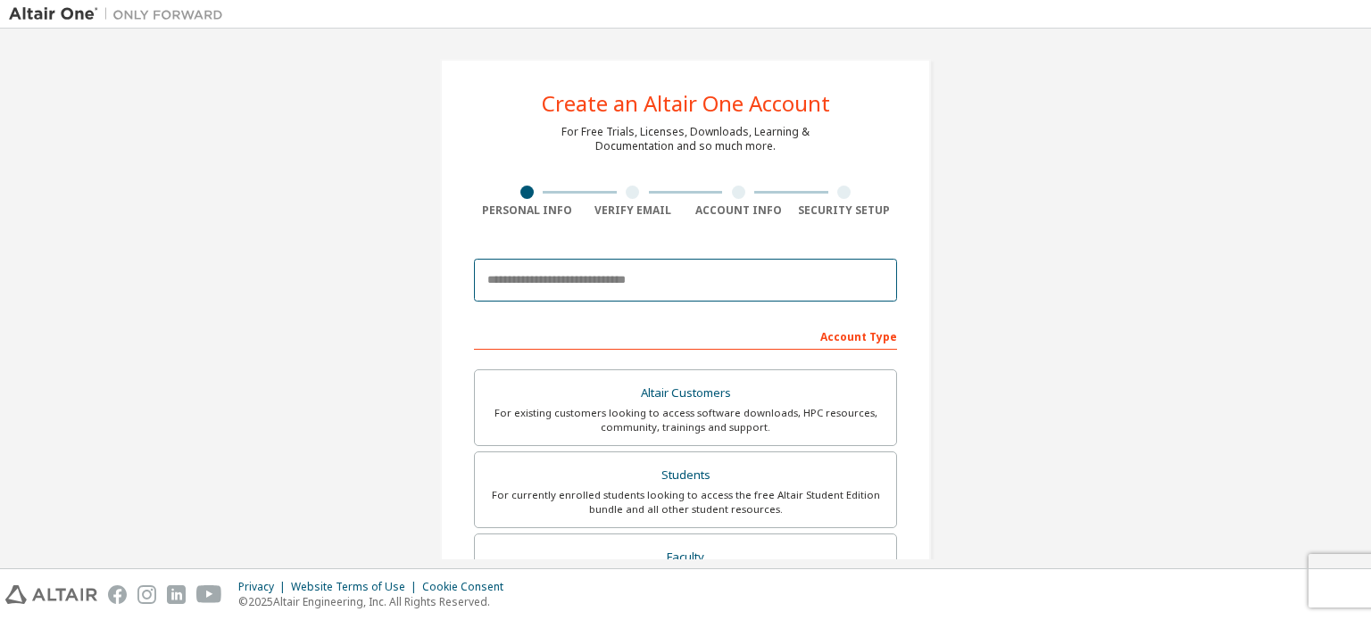
drag, startPoint x: 0, startPoint y: 0, endPoint x: 634, endPoint y: 280, distance: 692.7
click at [634, 280] on input "email" at bounding box center [685, 280] width 423 height 43
type input "**********"
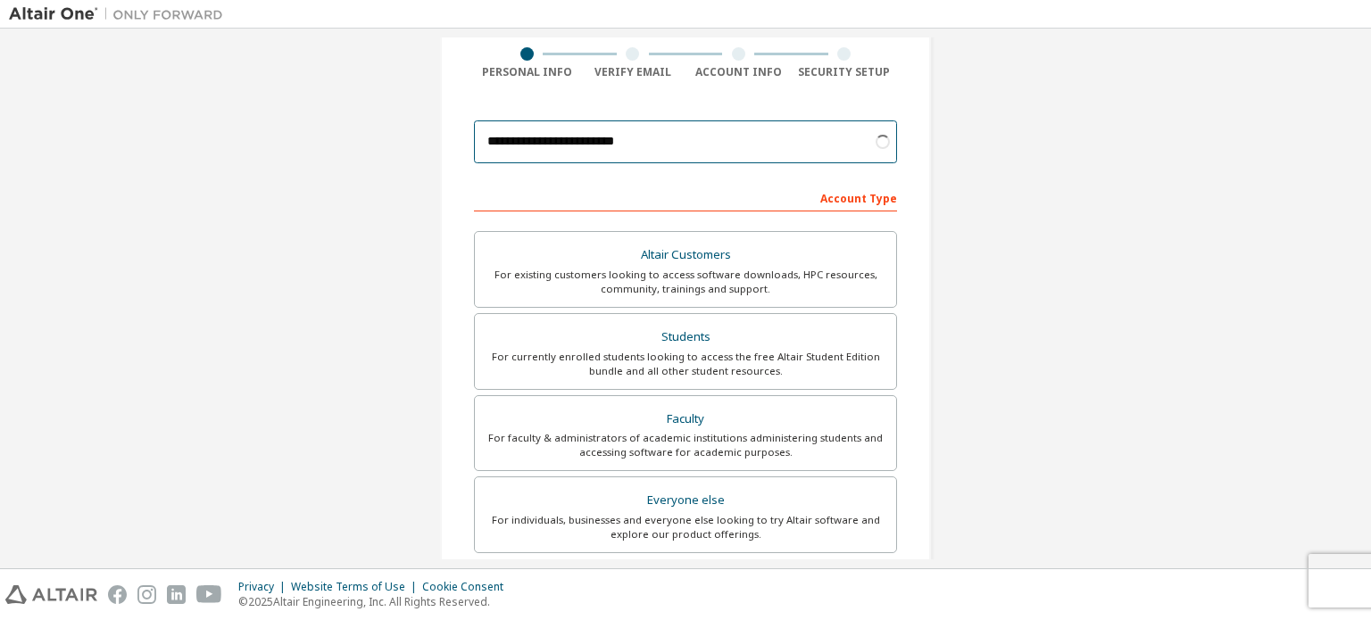
scroll to position [178, 0]
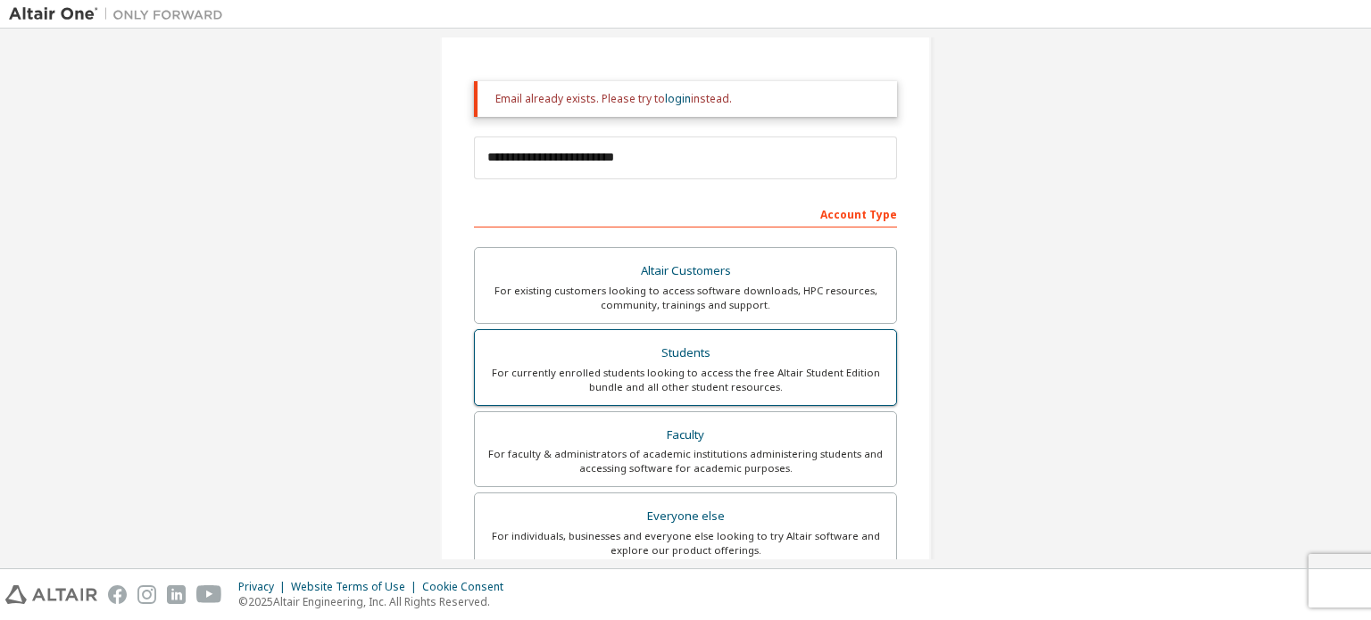
click at [683, 329] on label "Students For currently enrolled students looking to access the free Altair Stud…" at bounding box center [685, 367] width 423 height 77
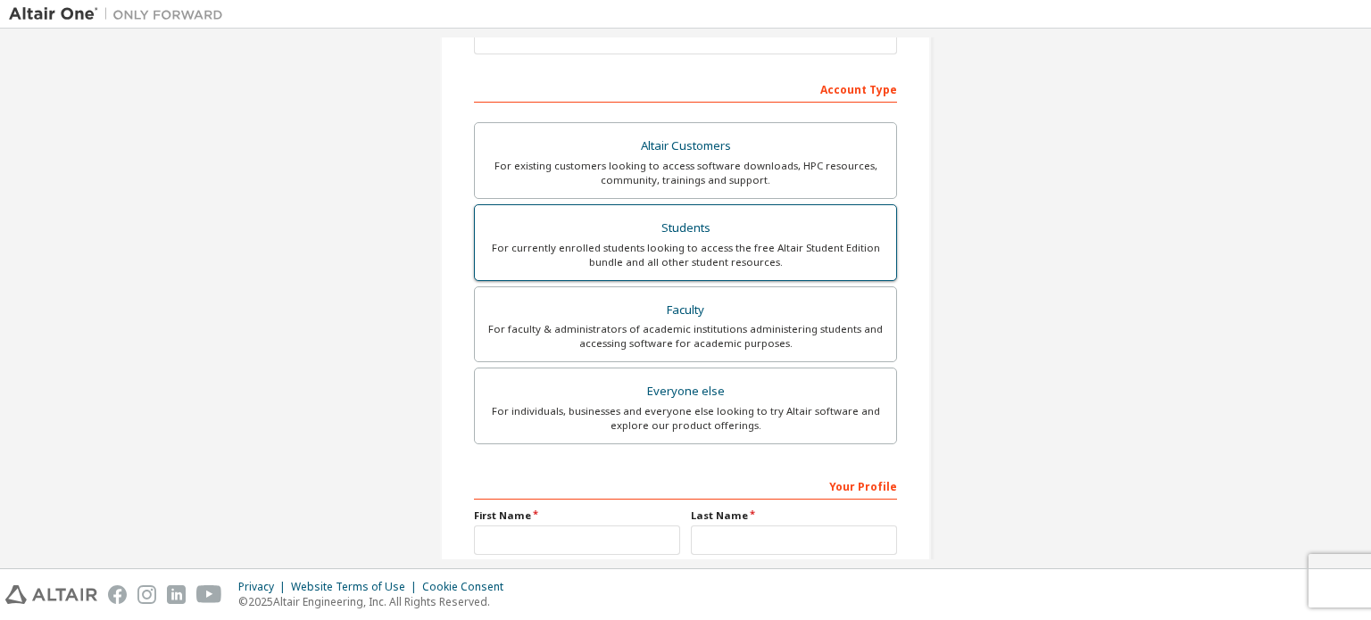
scroll to position [446, 0]
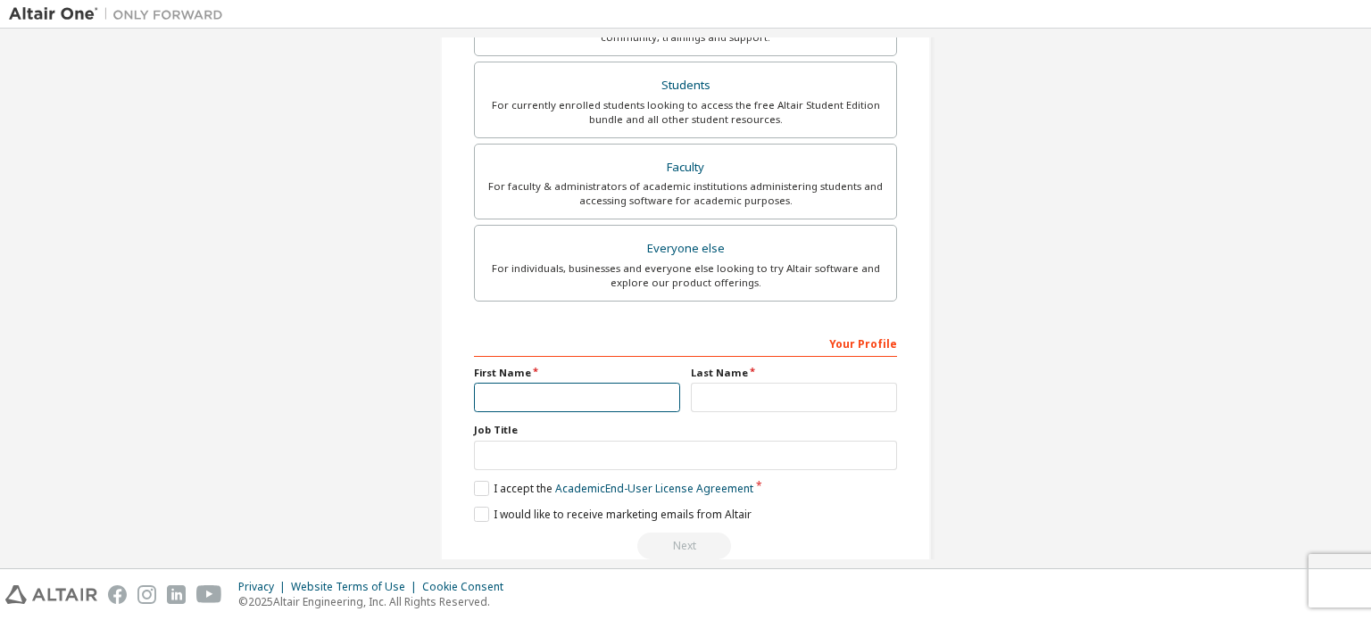
click at [646, 391] on input "text" at bounding box center [577, 397] width 206 height 29
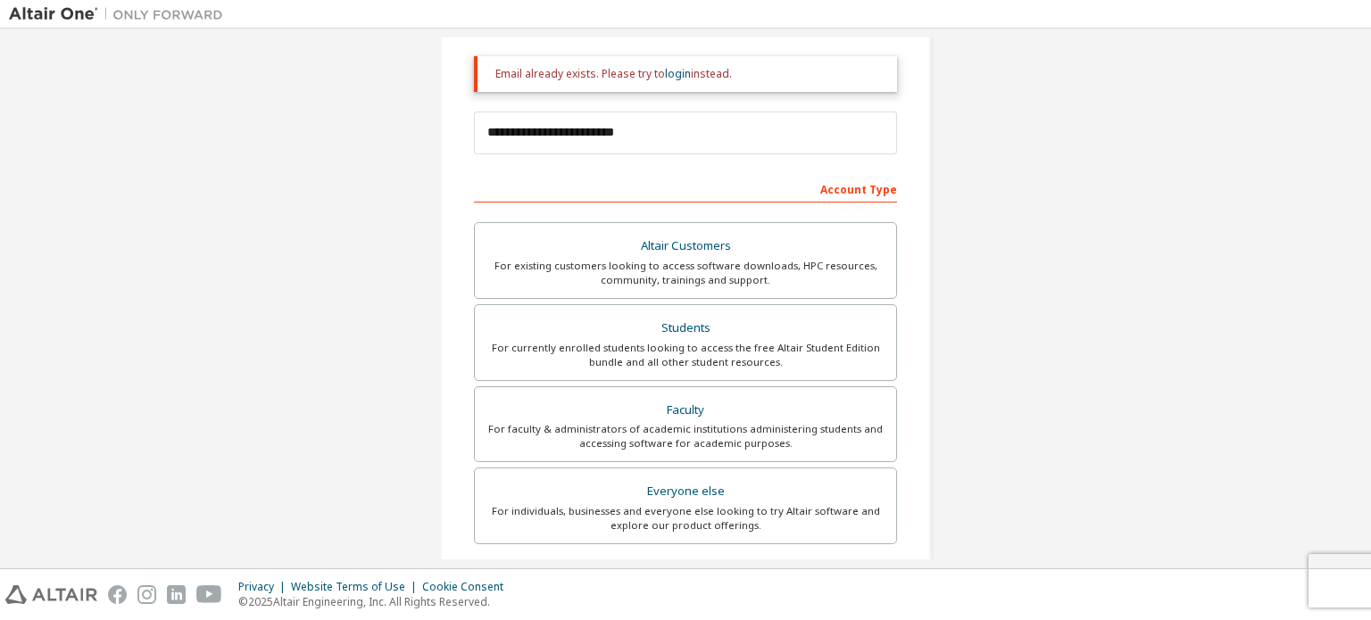
scroll to position [89, 0]
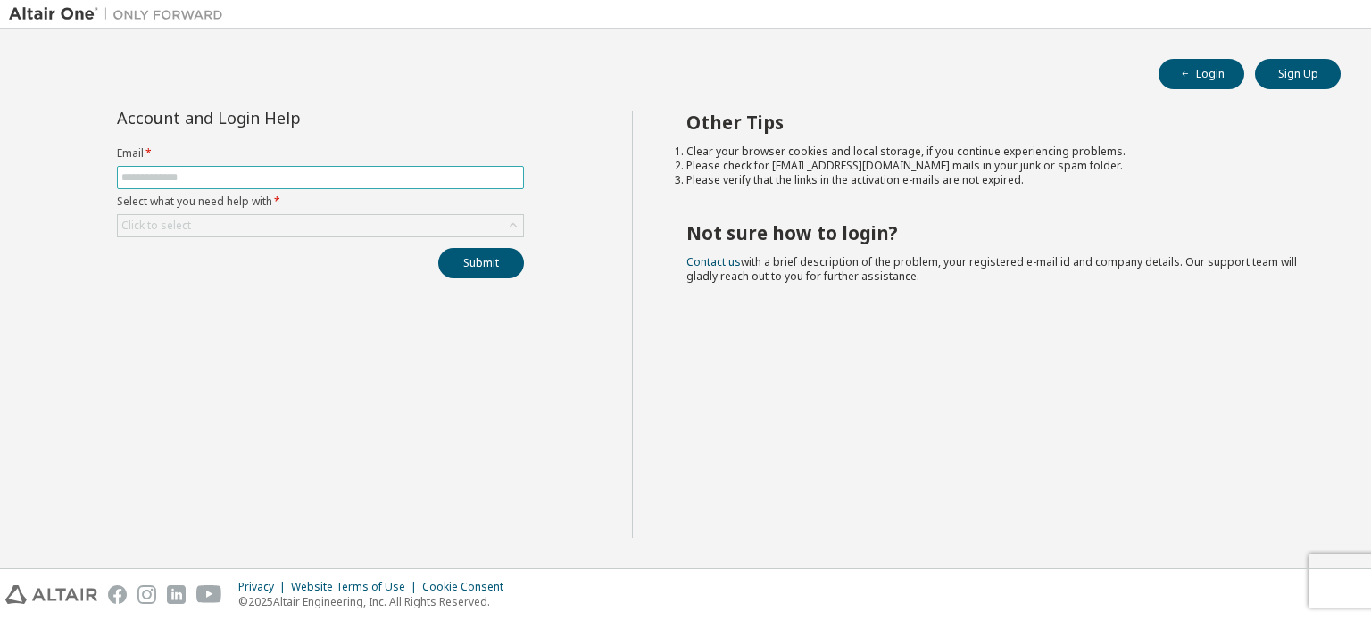
click at [367, 177] on input "text" at bounding box center [320, 177] width 398 height 14
type input "**********"
click at [333, 214] on div "Click to select" at bounding box center [320, 225] width 407 height 23
click at [346, 220] on div "Click to select" at bounding box center [320, 225] width 405 height 21
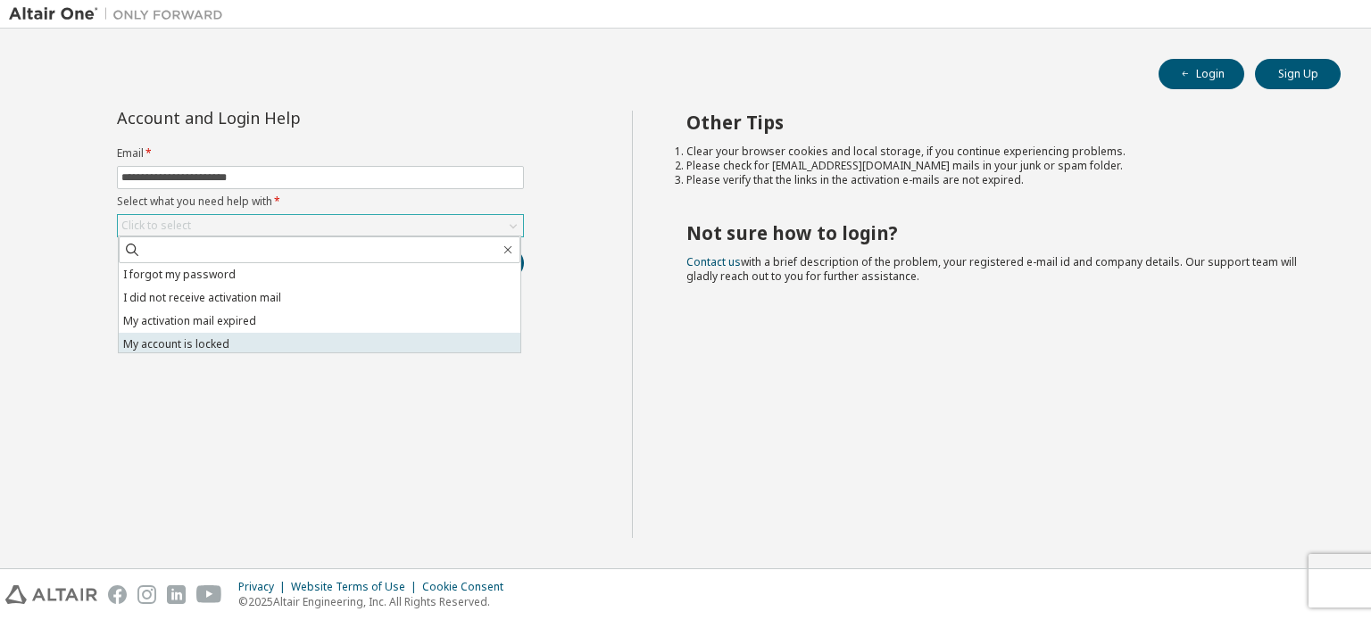
click at [275, 336] on li "My account is locked" at bounding box center [320, 344] width 402 height 23
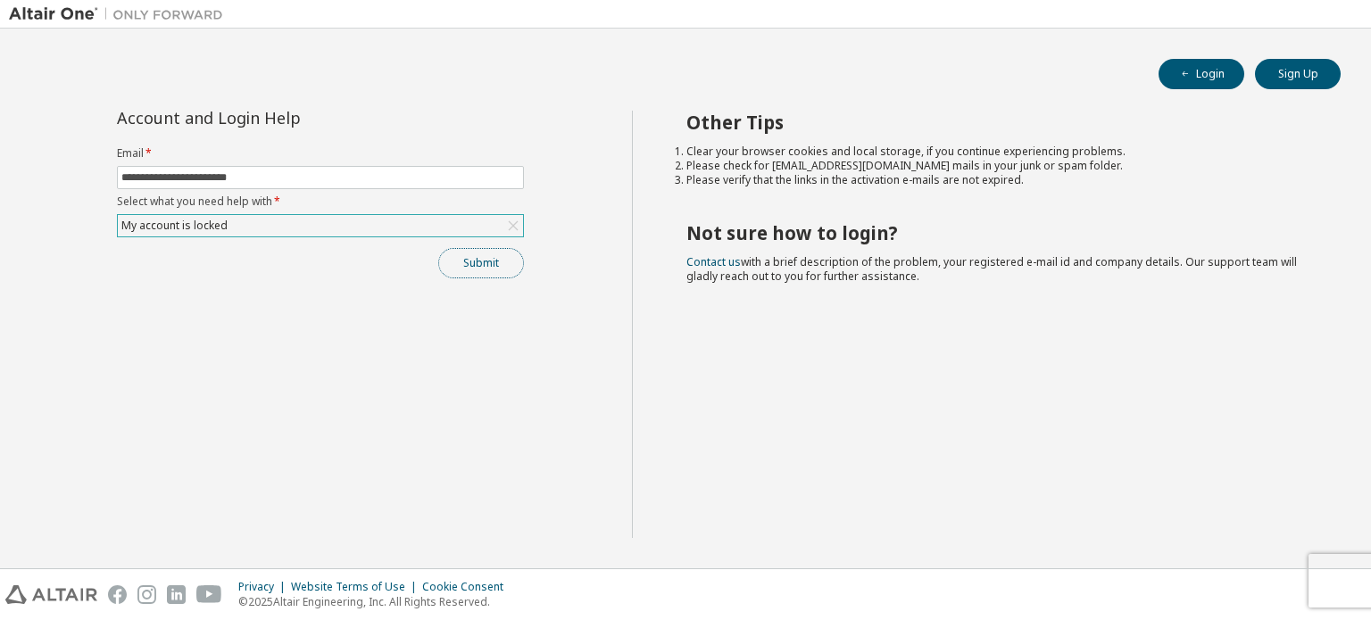
click at [473, 254] on button "Submit" at bounding box center [481, 263] width 86 height 30
